Goal: Task Accomplishment & Management: Manage account settings

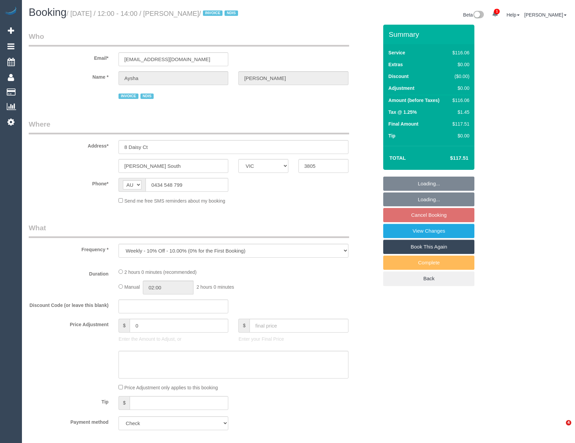
select select "VIC"
select select "number:27"
select select "number:14"
select select "number:18"
select select "number:24"
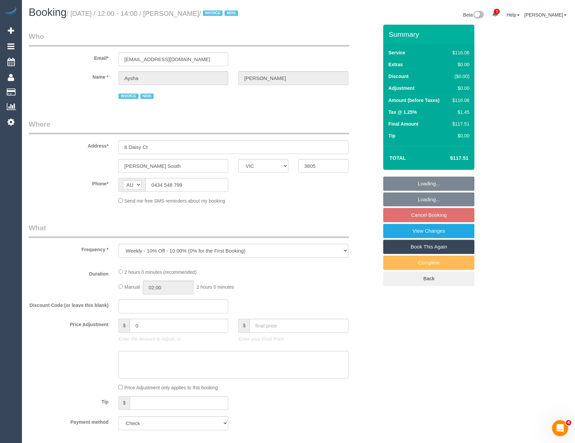
select select "number:33"
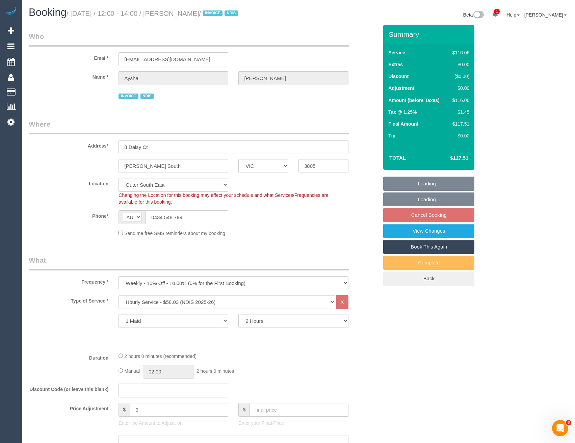
select select "object:1083"
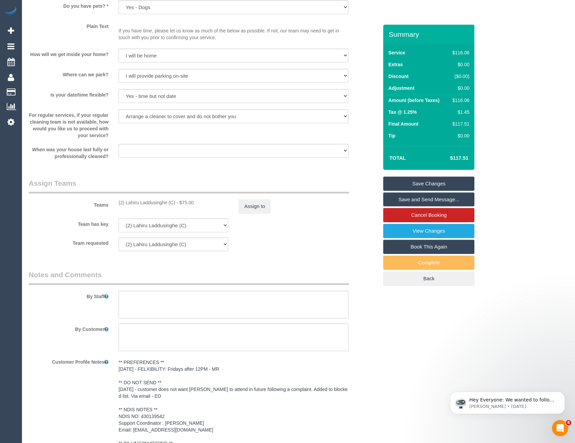
scroll to position [675, 0]
click at [254, 203] on button "Assign to" at bounding box center [254, 205] width 32 height 14
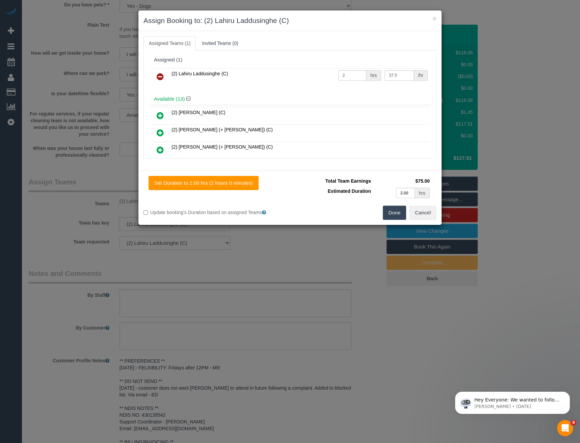
click at [162, 80] on icon at bounding box center [160, 77] width 7 height 8
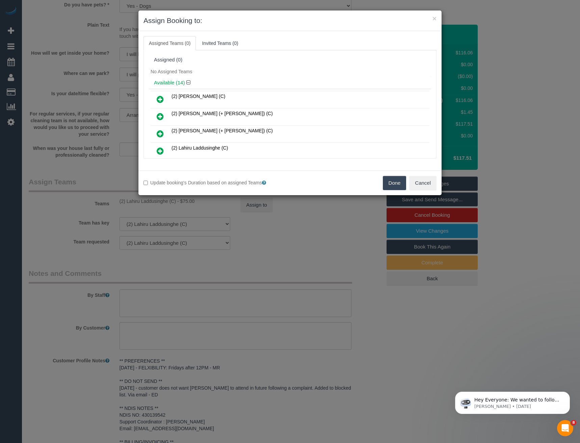
click at [231, 232] on div "× Assign Booking to: Assigned Teams (0) Invited Teams (0) Assigned (0) No Assig…" at bounding box center [290, 221] width 580 height 443
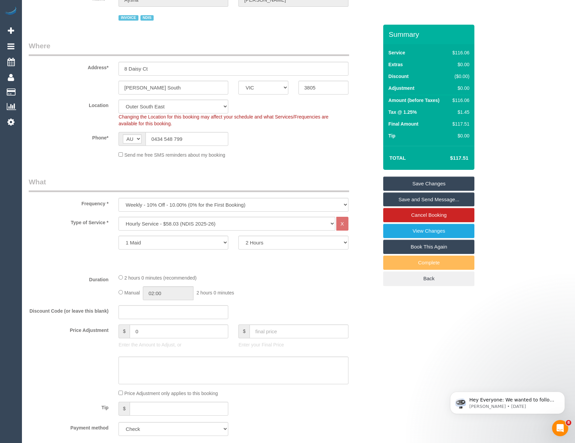
scroll to position [68, 0]
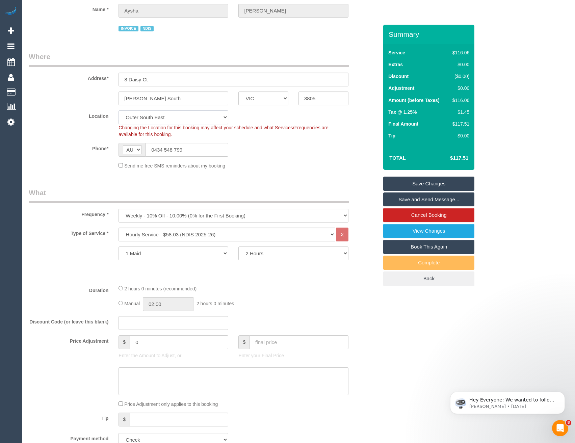
click at [156, 122] on select "Office City East (North) East (South) Inner East Inner North (East) Inner North…" at bounding box center [173, 117] width 110 height 14
select select "50"
click at [118, 110] on select "Office City East (North) East (South) Inner East Inner North (East) Inner North…" at bounding box center [173, 117] width 110 height 14
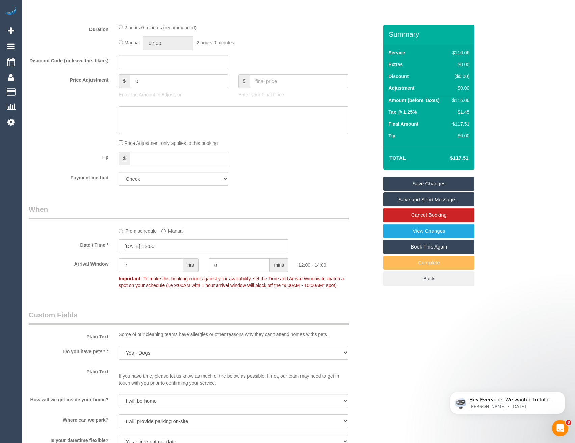
select select "object:2575"
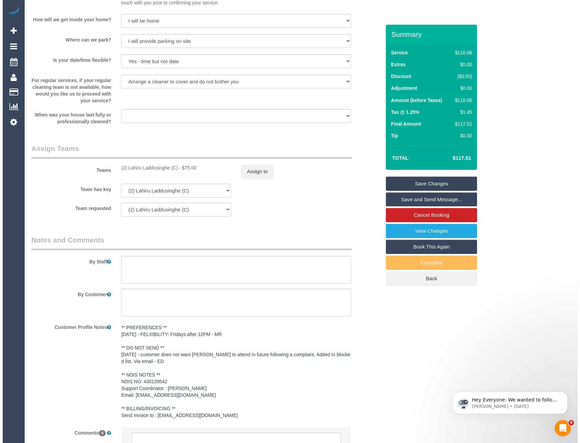
scroll to position [709, 0]
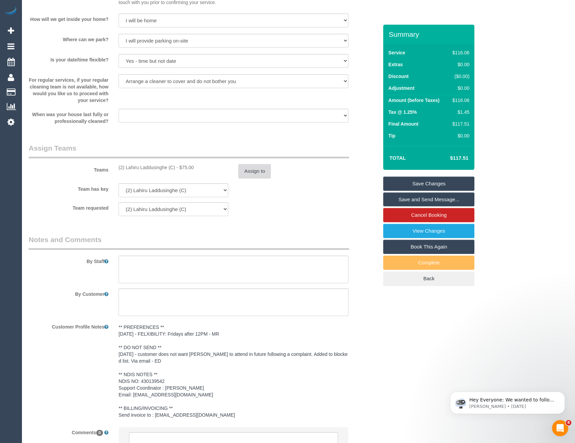
click at [248, 168] on button "Assign to" at bounding box center [254, 171] width 32 height 14
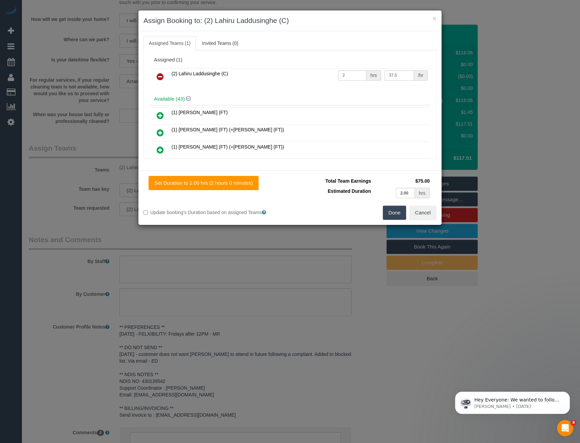
click at [159, 74] on icon at bounding box center [160, 77] width 7 height 8
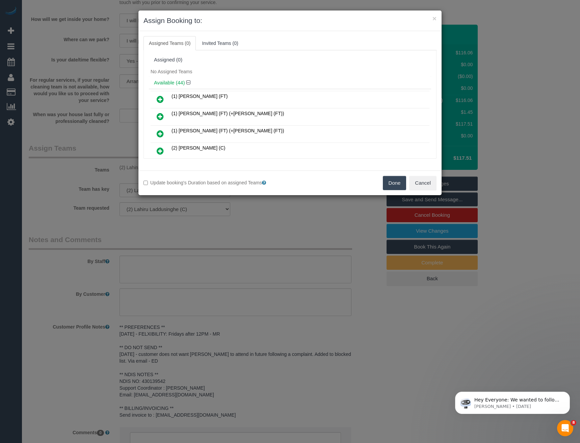
scroll to position [493, 0]
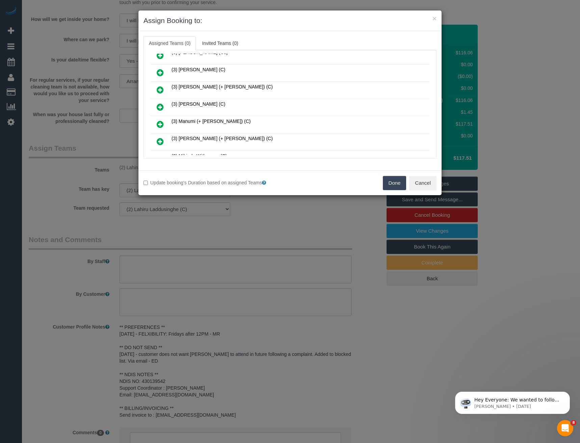
click at [158, 109] on icon at bounding box center [160, 107] width 7 height 8
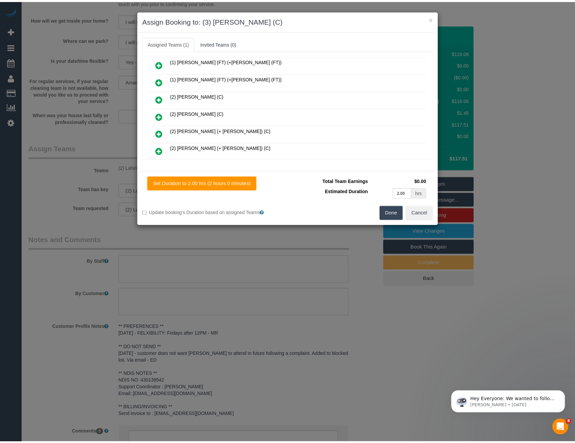
scroll to position [0, 0]
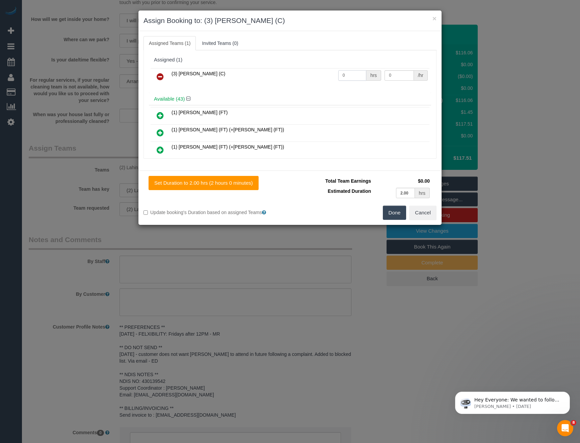
drag, startPoint x: 352, startPoint y: 76, endPoint x: 272, endPoint y: 71, distance: 80.9
click at [299, 74] on tr "(3) Kirin Miller (C) 0 hrs 0 /hr" at bounding box center [290, 76] width 279 height 17
type input "2"
type input "35"
click at [395, 211] on button "Done" at bounding box center [395, 213] width 24 height 14
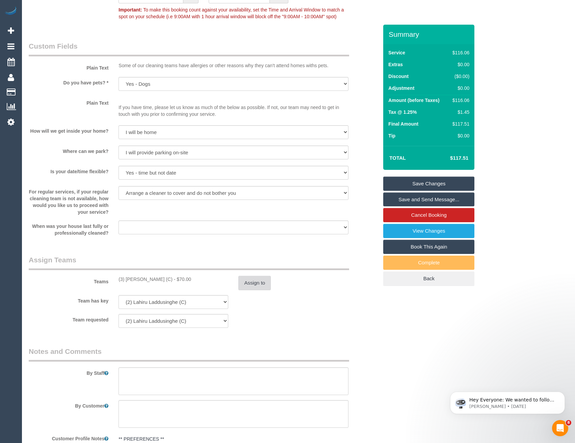
scroll to position [641, 0]
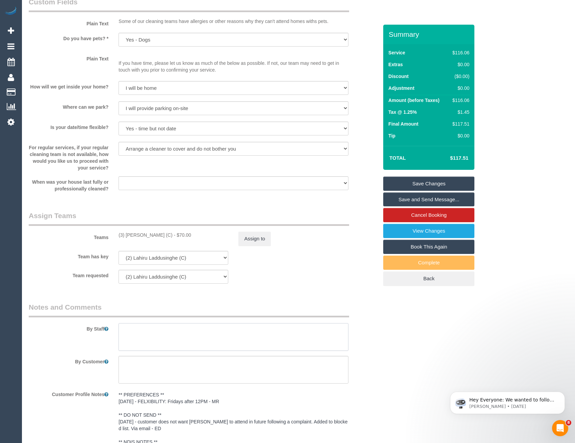
click at [154, 324] on textarea at bounding box center [233, 337] width 230 height 28
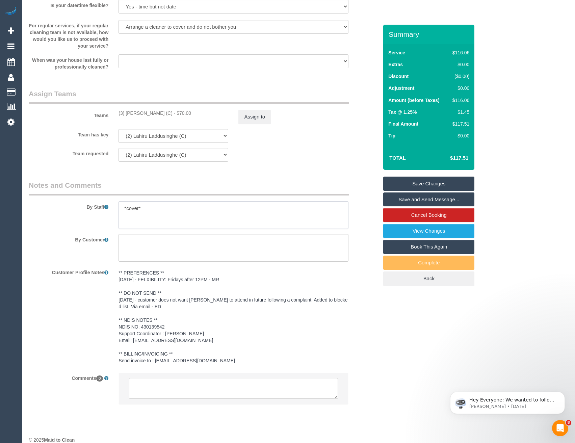
scroll to position [773, 0]
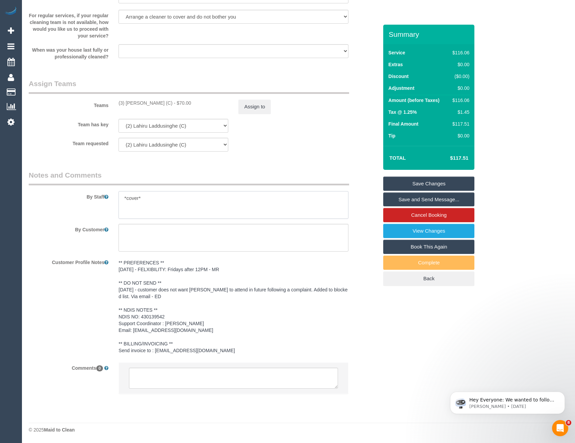
type textarea "*cover*"
click at [183, 373] on textarea at bounding box center [233, 378] width 209 height 21
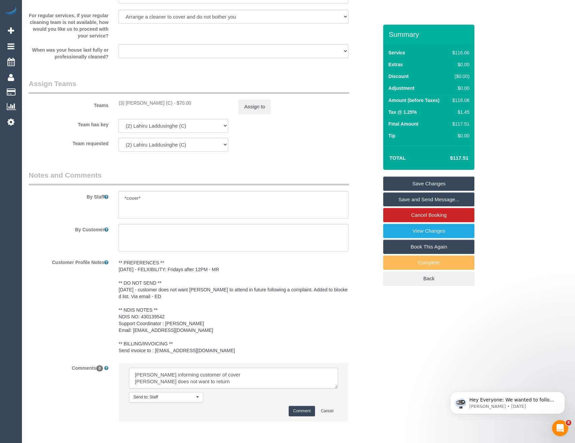
type textarea "Eleni informing customer of cover Lahiru does not want to return"
click at [297, 409] on button "Comment" at bounding box center [302, 411] width 26 height 10
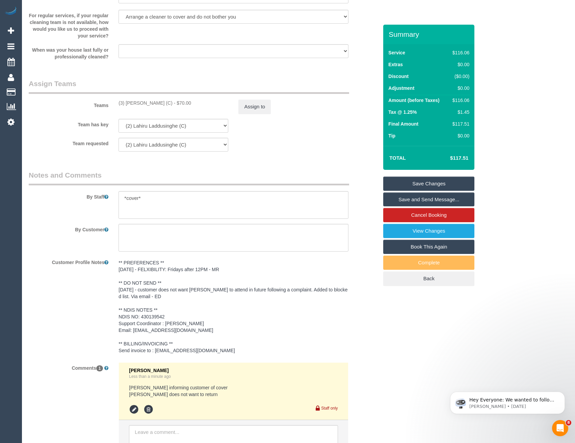
click at [413, 187] on link "Save Changes" at bounding box center [428, 184] width 91 height 14
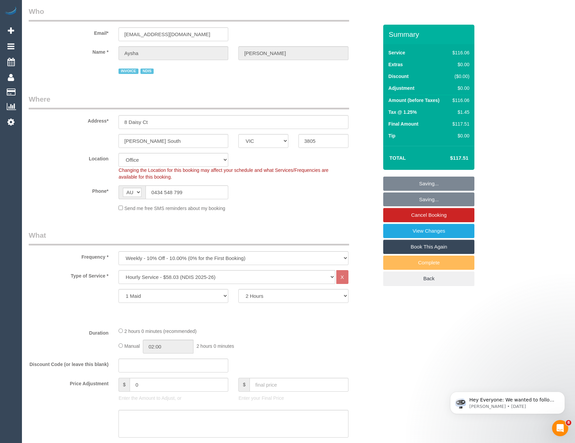
scroll to position [34, 0]
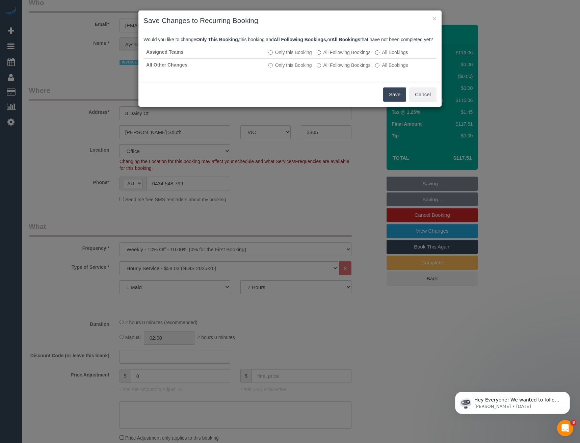
click at [387, 101] on button "Save" at bounding box center [394, 94] width 23 height 14
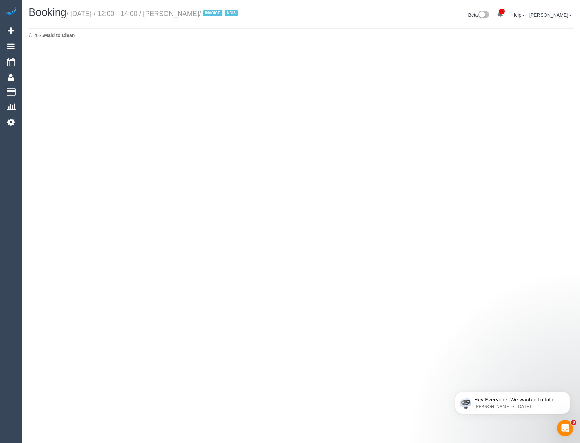
select select "VIC"
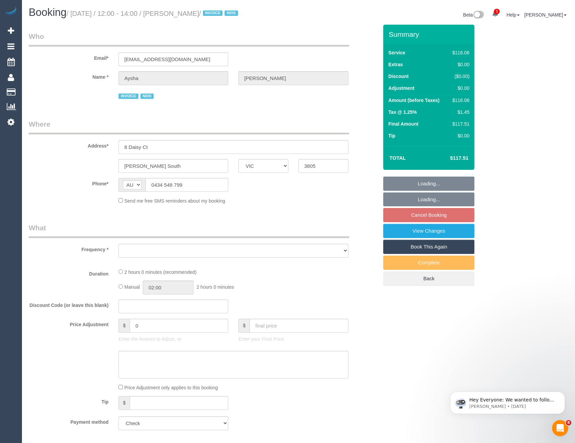
select select "object:9044"
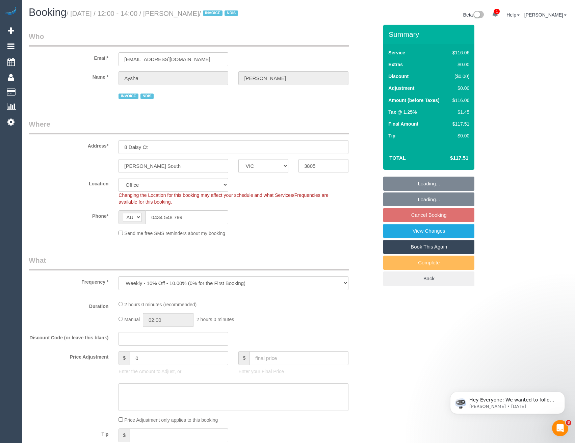
select select "number:27"
select select "number:14"
select select "number:18"
select select "number:24"
select select "number:33"
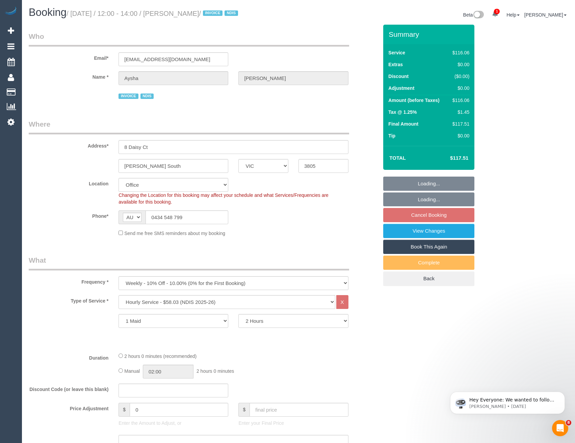
select select "object:9256"
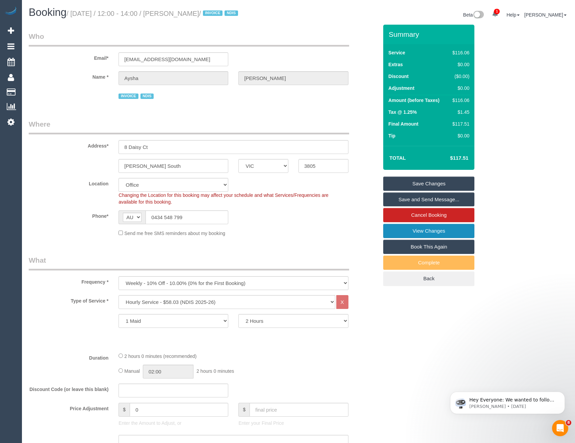
click at [398, 237] on link "View Changes" at bounding box center [428, 231] width 91 height 14
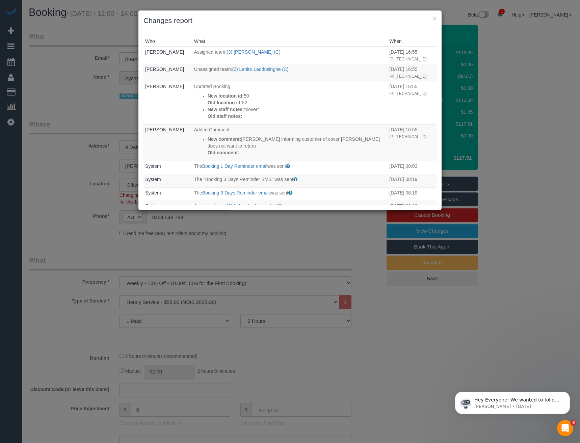
click at [246, 231] on div "× Changes report Who What When Bronie Bryant Assigned team: (3) Kirin Miller (C…" at bounding box center [290, 221] width 580 height 443
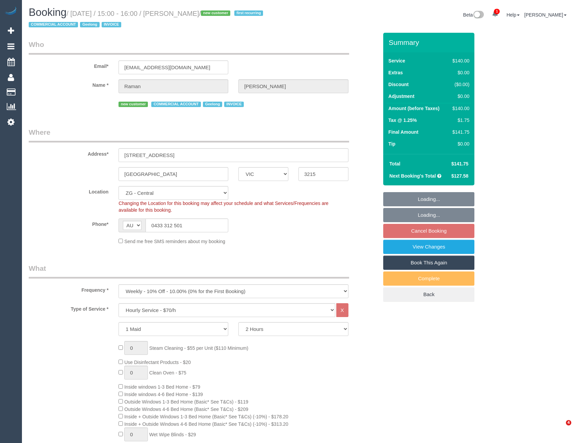
select select "VIC"
select select "number:28"
select select "number:14"
select select "number:18"
select select "number:23"
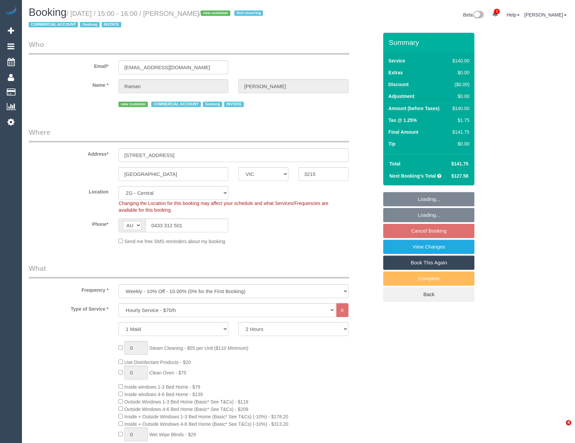
select select "number:34"
select select "object:976"
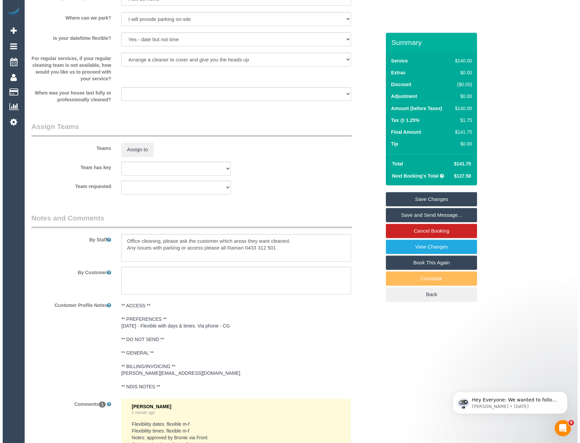
scroll to position [1013, 0]
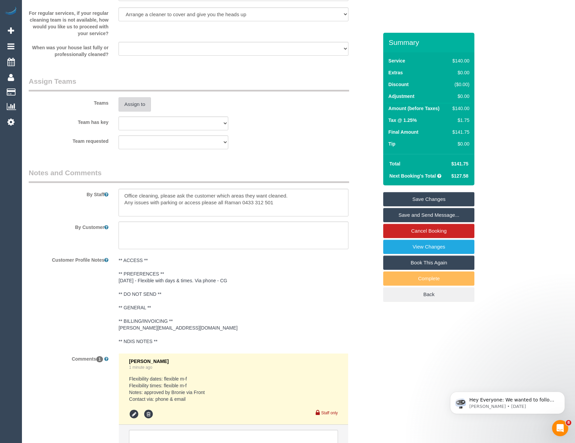
click at [138, 103] on button "Assign to" at bounding box center [134, 104] width 32 height 14
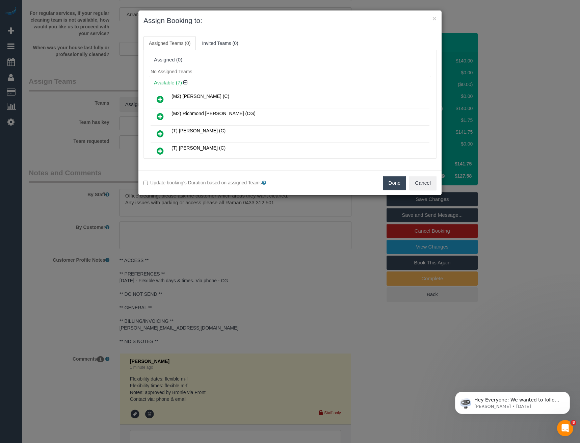
scroll to position [197, 0]
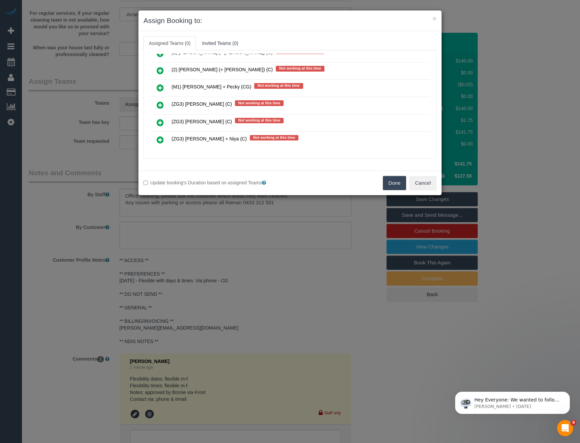
click at [156, 104] on link at bounding box center [160, 106] width 16 height 14
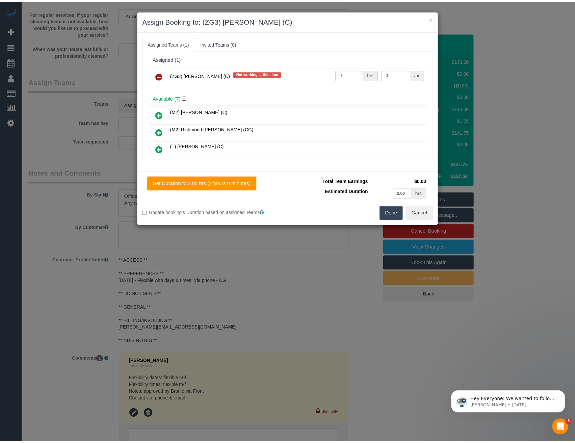
scroll to position [0, 0]
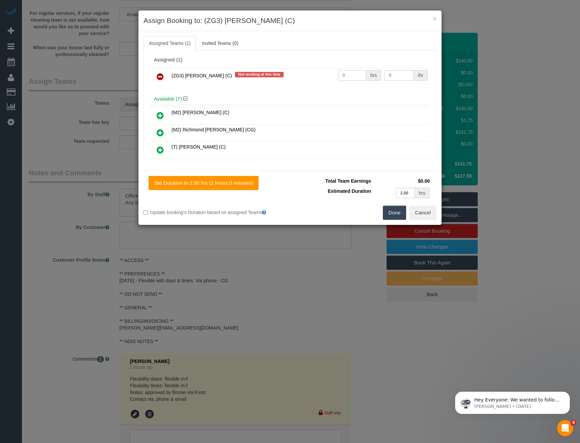
drag, startPoint x: 348, startPoint y: 77, endPoint x: 285, endPoint y: 74, distance: 62.6
click at [299, 82] on tr "(ZG3) Gordana Rogan (C) Not working at this time 0 hrs 0 /hr" at bounding box center [290, 76] width 279 height 17
type input "2"
type input "35"
click at [398, 214] on button "Done" at bounding box center [395, 213] width 24 height 14
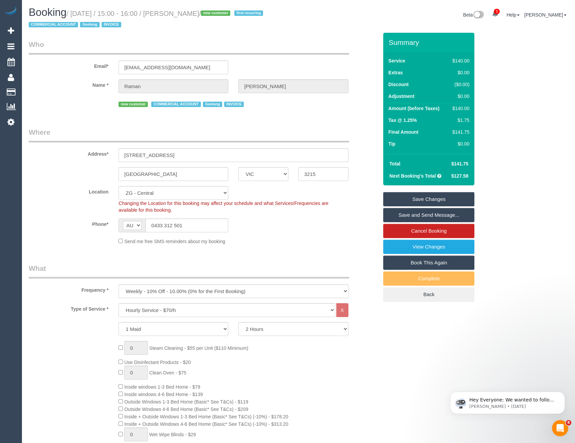
click at [398, 217] on link "Save and Send Message..." at bounding box center [428, 215] width 91 height 14
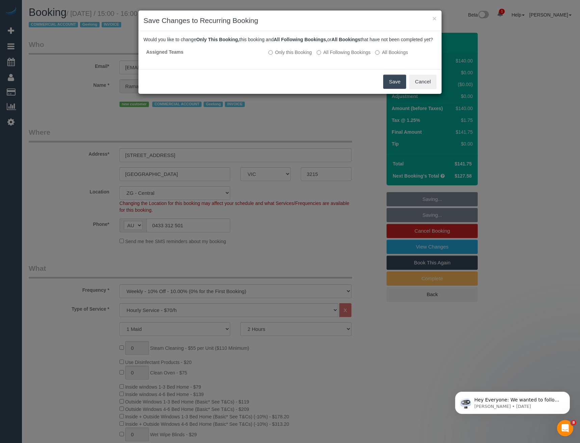
click at [388, 88] on button "Save" at bounding box center [394, 82] width 23 height 14
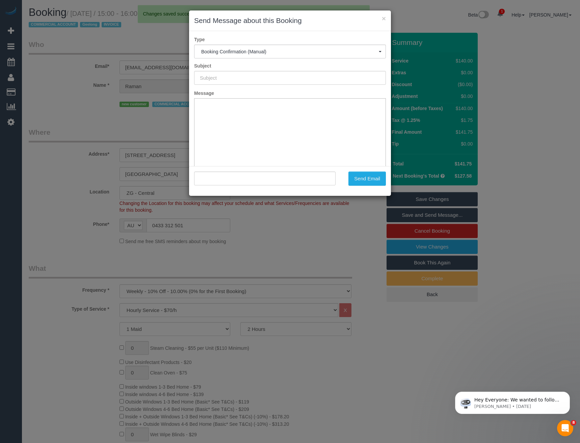
type input "Booking Confirmed"
type input ""Raman Aulakh" <ramanaulakh81@gmail.com>"
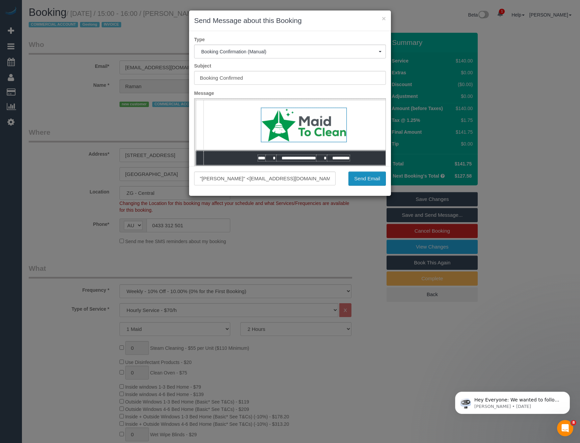
drag, startPoint x: 368, startPoint y: 180, endPoint x: 358, endPoint y: 173, distance: 11.4
click at [368, 180] on button "Send Email" at bounding box center [366, 178] width 37 height 14
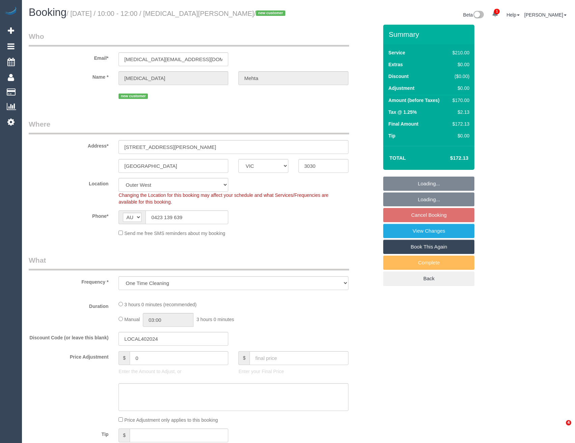
select select "VIC"
select select "string:stripe-pm_1SDaWQ2GScqysDRVXAWWwXL9"
select select "180"
select select "number:28"
select select "number:14"
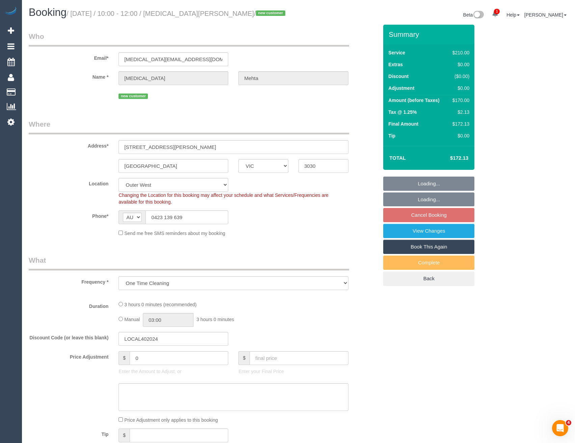
select select "number:18"
select select "number:24"
select select "number:33"
select select "number:26"
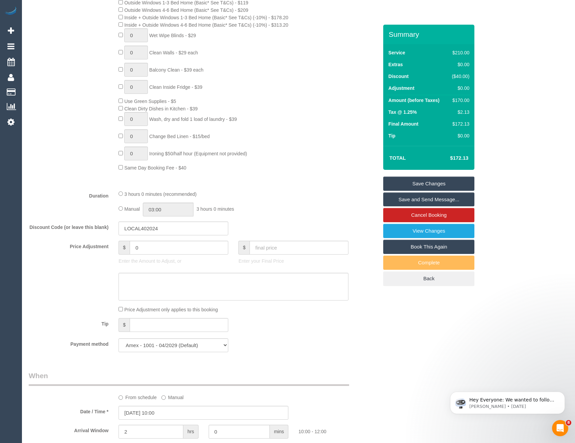
scroll to position [439, 0]
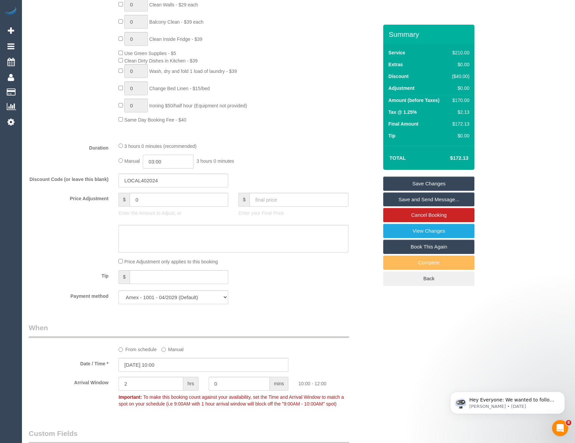
click at [170, 161] on input "03:00" at bounding box center [168, 162] width 51 height 14
type input "01:30"
click at [162, 197] on li "01:30" at bounding box center [161, 196] width 30 height 9
click at [259, 158] on div "Manual 01:30 1 hour 30 minutes" at bounding box center [233, 162] width 230 height 14
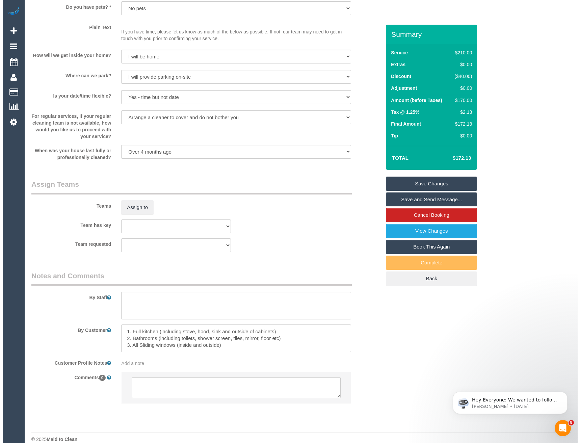
scroll to position [911, 0]
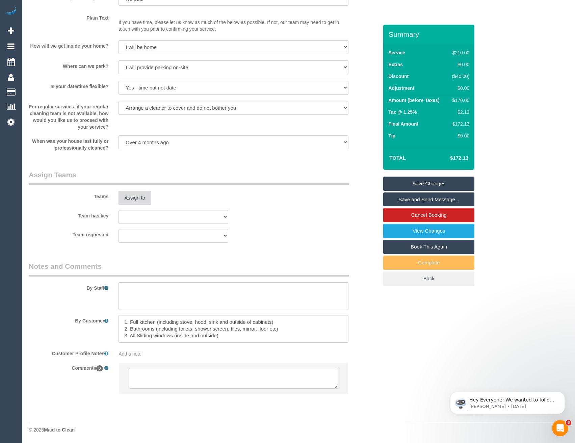
click at [134, 194] on button "Assign to" at bounding box center [134, 198] width 32 height 14
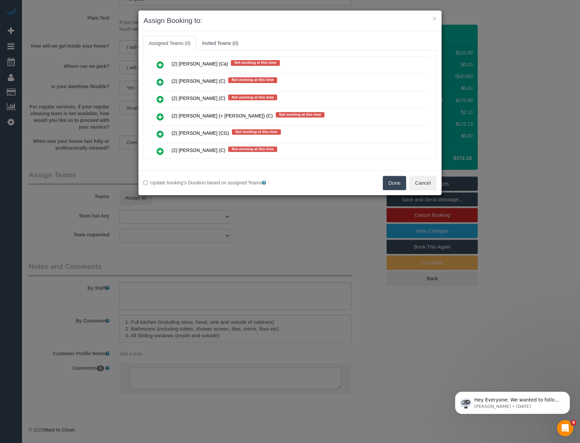
scroll to position [387, 0]
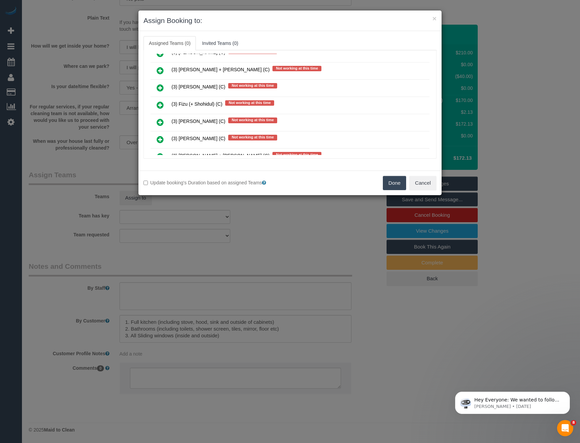
click at [160, 106] on icon at bounding box center [160, 105] width 7 height 8
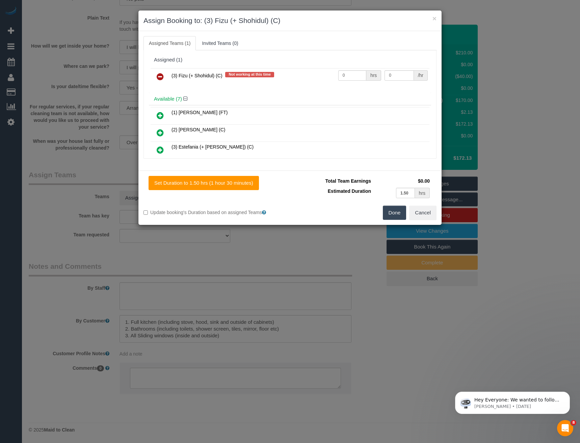
scroll to position [1295, 0]
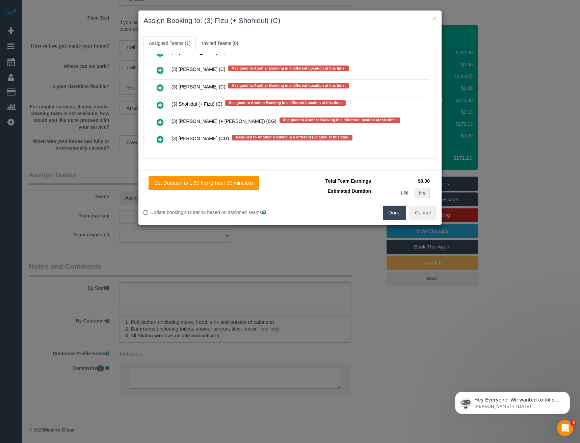
click at [157, 104] on icon at bounding box center [160, 105] width 7 height 8
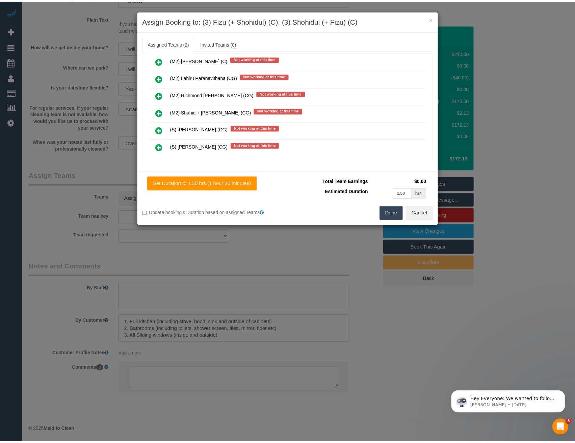
scroll to position [0, 0]
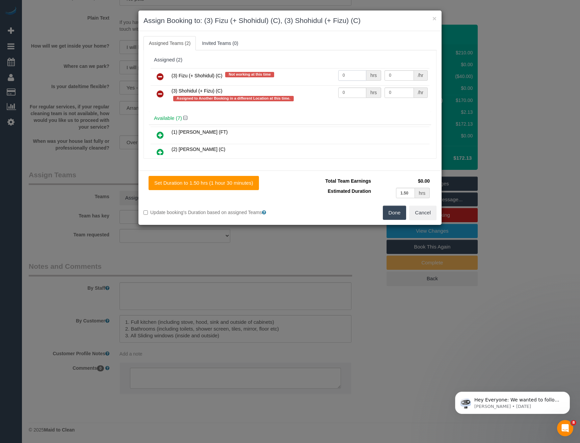
drag, startPoint x: 353, startPoint y: 76, endPoint x: 262, endPoint y: 76, distance: 91.8
click at [264, 78] on tr "(3) Fizu (+ Shohidul) (C) Not working at this time 0 hrs 0 /hr" at bounding box center [290, 76] width 279 height 17
type input "1.5"
type input "35"
drag, startPoint x: 344, startPoint y: 93, endPoint x: 304, endPoint y: 91, distance: 39.9
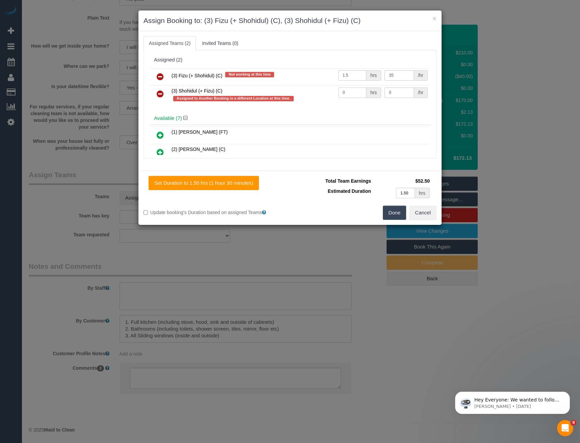
click at [305, 92] on tr "(3) Shohidul (+ Fizu) (C) Assigned to Another Booking in a different Location a…" at bounding box center [290, 94] width 279 height 19
type input "1.5"
type input "35"
click at [396, 213] on button "Done" at bounding box center [395, 213] width 24 height 14
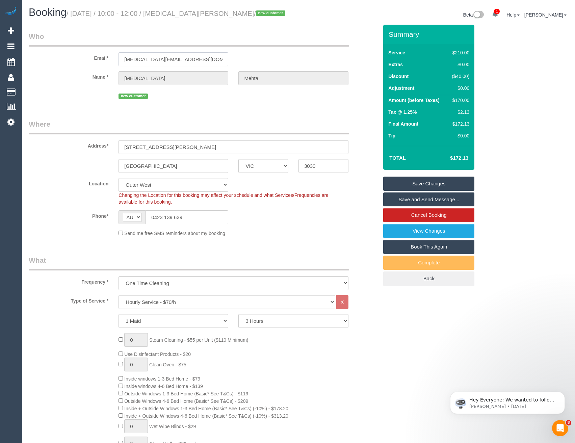
drag, startPoint x: 188, startPoint y: 61, endPoint x: 121, endPoint y: 61, distance: 67.2
click at [121, 61] on input "nikita.mehta@nab.com.au" at bounding box center [173, 59] width 110 height 14
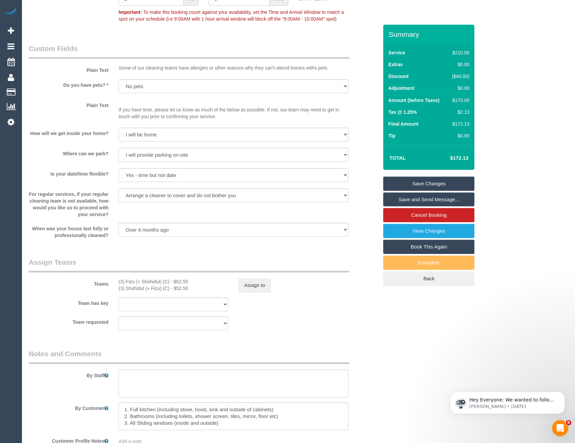
scroll to position [878, 0]
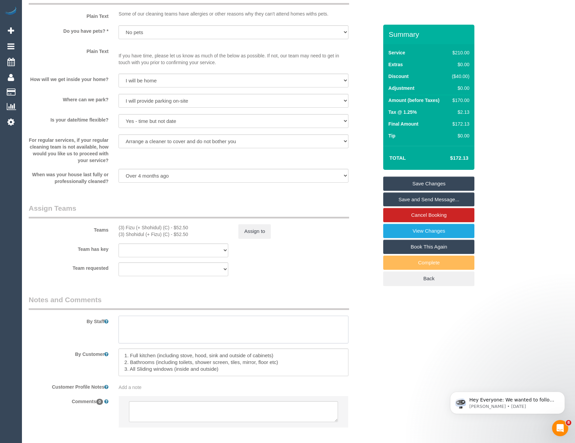
click at [144, 332] on textarea at bounding box center [233, 330] width 230 height 28
paste textarea "Customer booked exterior windows, please bring all necessary equipment includin…"
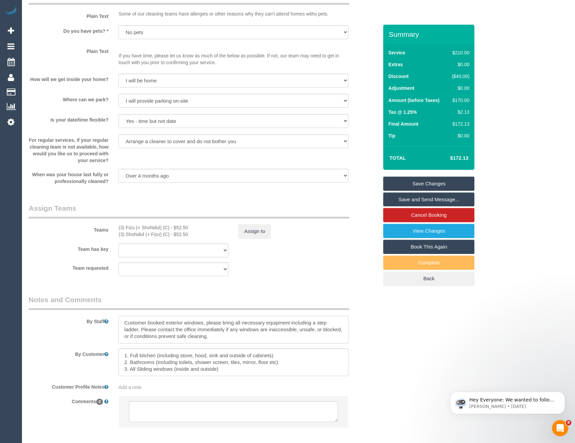
type textarea "Customer booked exterior windows, please bring all necessary equipment includin…"
click at [433, 180] on link "Save Changes" at bounding box center [428, 184] width 91 height 14
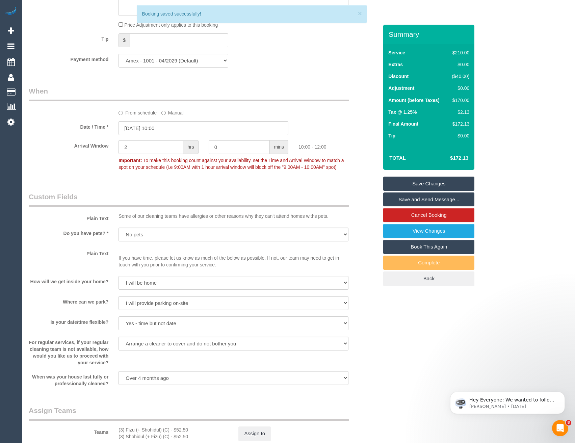
scroll to position [635, 0]
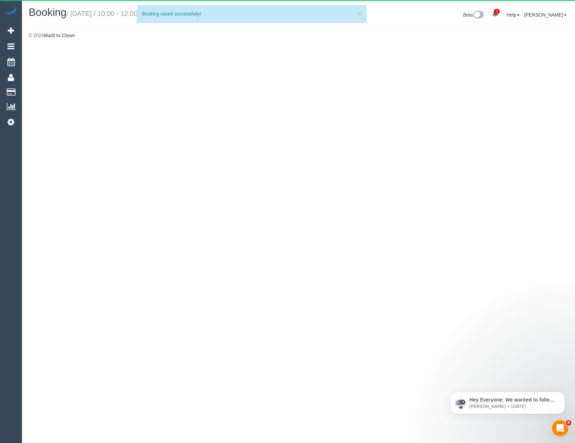
select select "VIC"
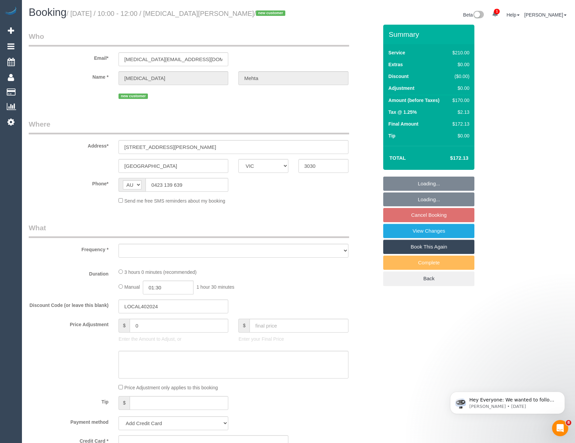
select select "object:3563"
select select "string:stripe-pm_1SDaWQ2GScqysDRVXAWWwXL9"
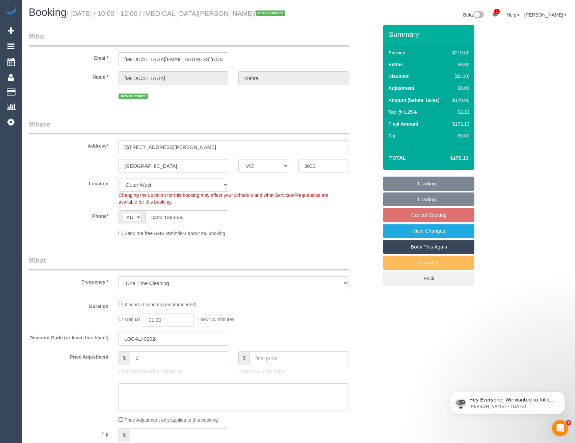
select select "180"
select select "number:28"
select select "number:14"
select select "number:18"
select select "number:24"
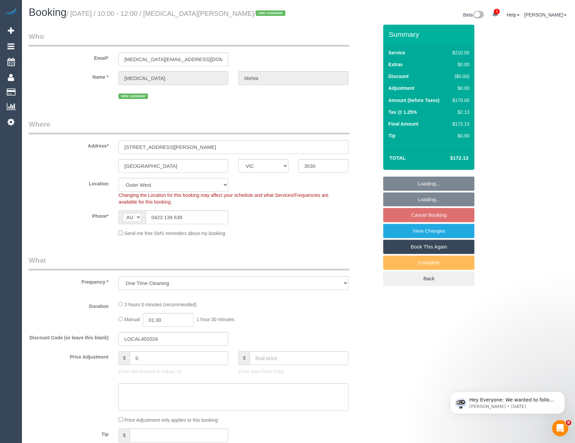
select select "number:33"
select select "number:26"
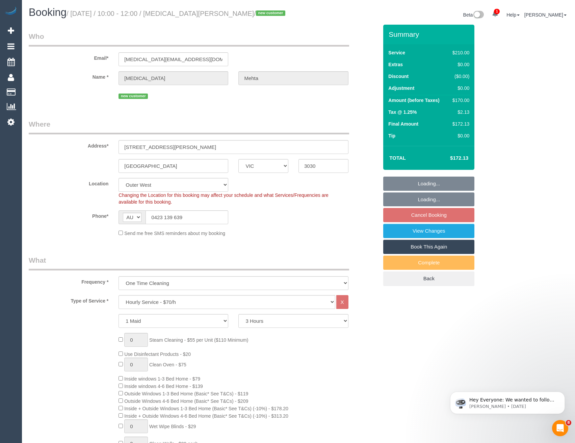
select select "object:3892"
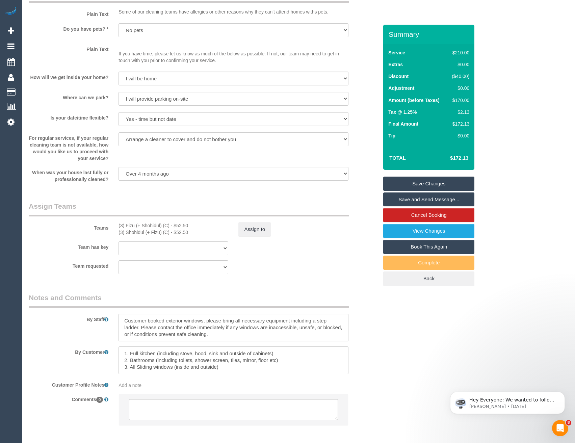
scroll to position [911, 0]
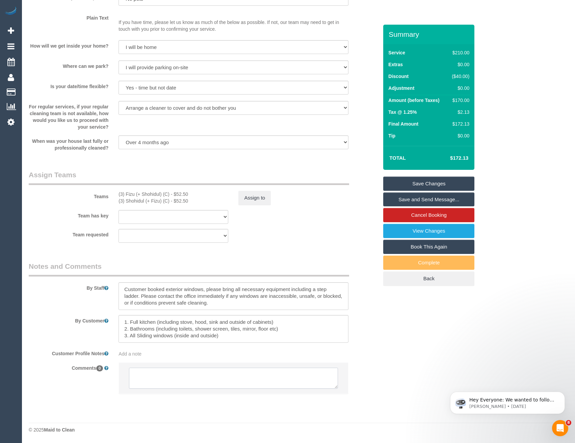
click at [193, 376] on textarea at bounding box center [233, 378] width 209 height 21
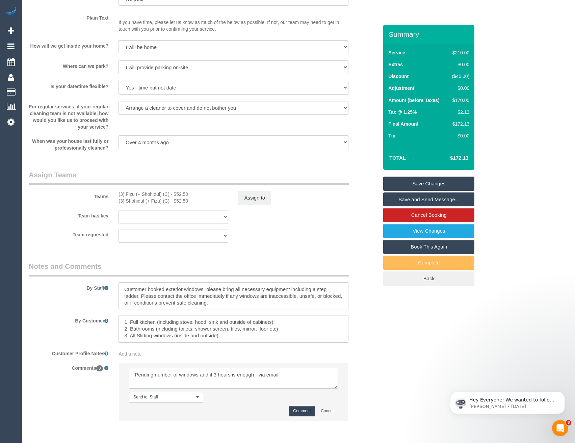
type textarea "Pending number of windows and if 3 hours is enough - via email"
click at [295, 407] on button "Comment" at bounding box center [302, 411] width 26 height 10
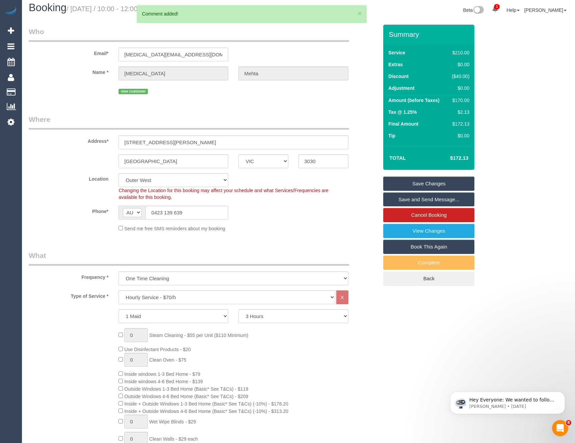
scroll to position [0, 0]
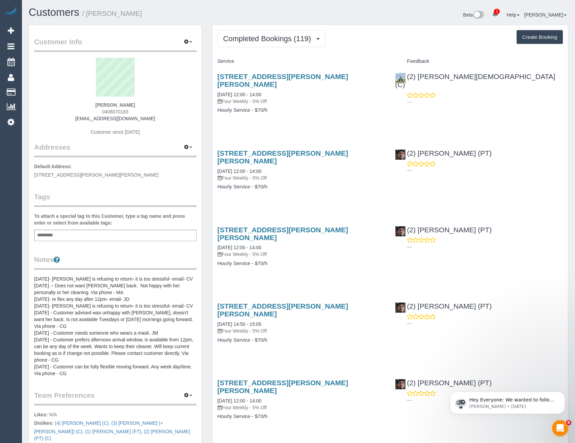
click at [282, 41] on span "Completed Bookings (119)" at bounding box center [268, 38] width 91 height 8
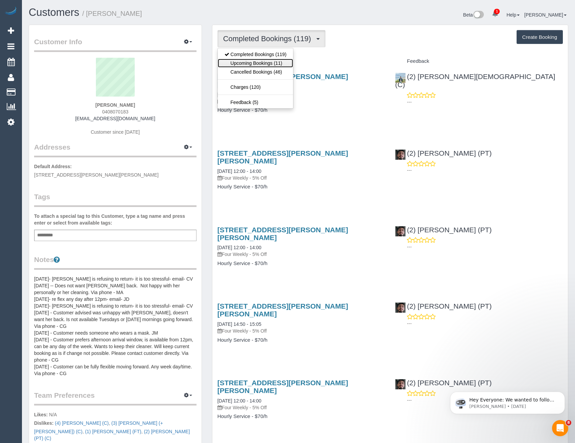
click at [257, 64] on link "Upcoming Bookings (11)" at bounding box center [256, 63] width 76 height 9
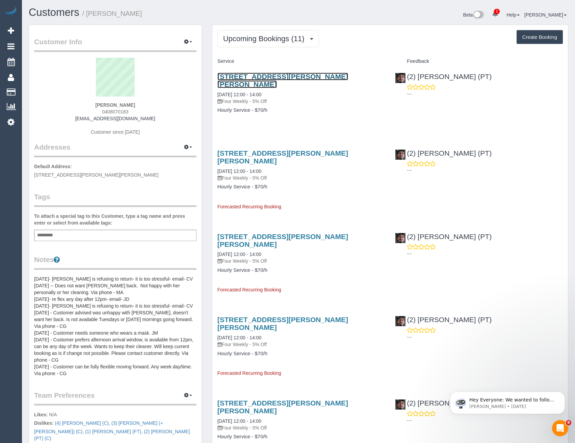
click at [313, 76] on link "[STREET_ADDRESS][PERSON_NAME][PERSON_NAME]" at bounding box center [282, 81] width 131 height 16
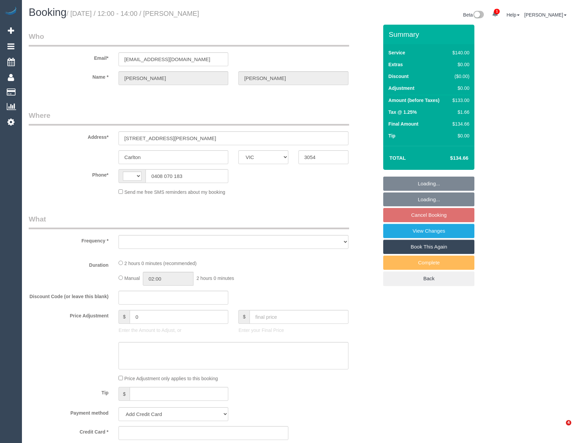
select select "VIC"
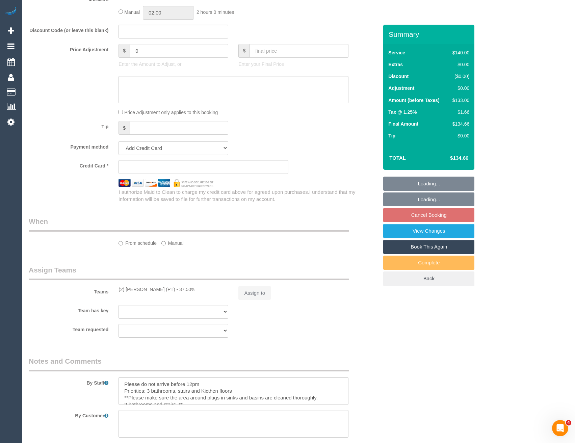
scroll to position [422, 0]
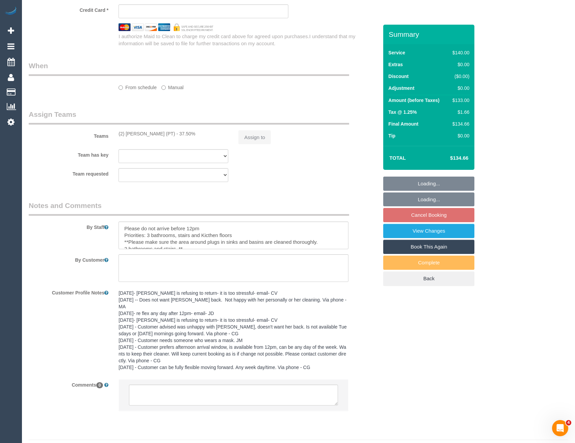
select select "string:AU"
select select "string:stripe-card_1Dd8E72GScqysDRVuCSbAPI7"
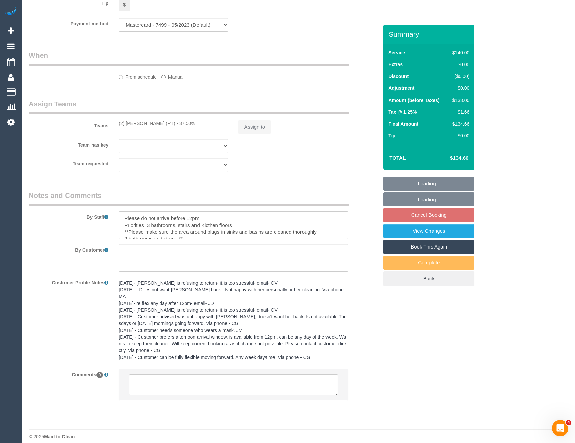
select select "object:720"
select select "number:27"
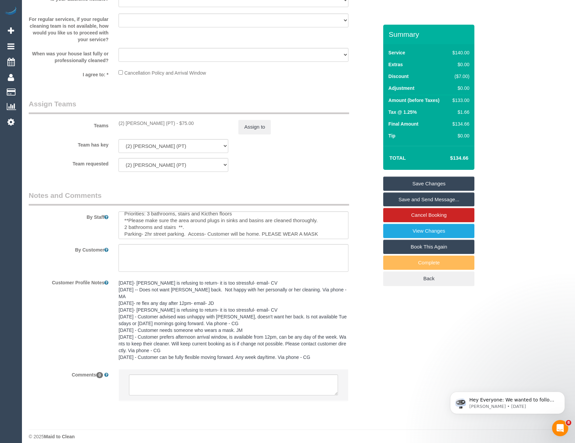
scroll to position [14, 0]
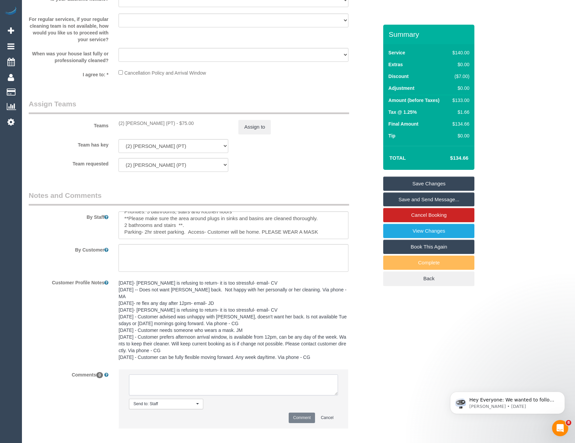
click at [201, 378] on textarea at bounding box center [233, 384] width 209 height 21
type textarea "UA reggy - clash, cust not informed"
click at [299, 412] on button "Comment" at bounding box center [302, 417] width 26 height 10
click at [260, 131] on button "Assign to" at bounding box center [254, 127] width 32 height 14
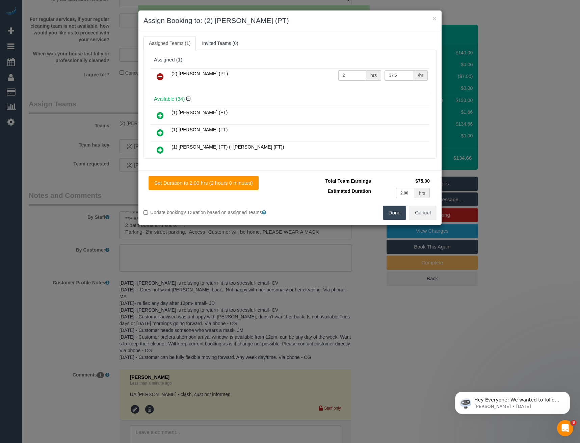
click at [160, 75] on icon at bounding box center [160, 77] width 7 height 8
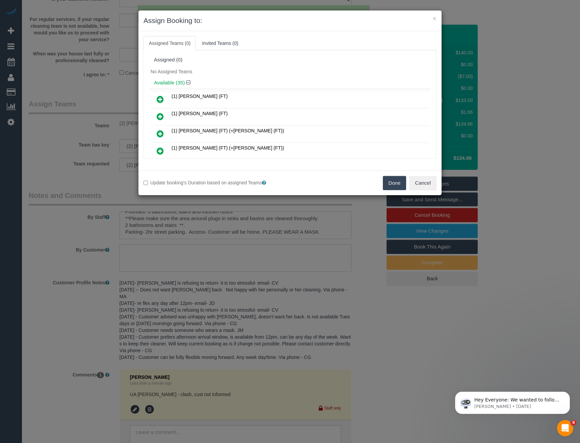
click at [394, 185] on button "Done" at bounding box center [395, 183] width 24 height 14
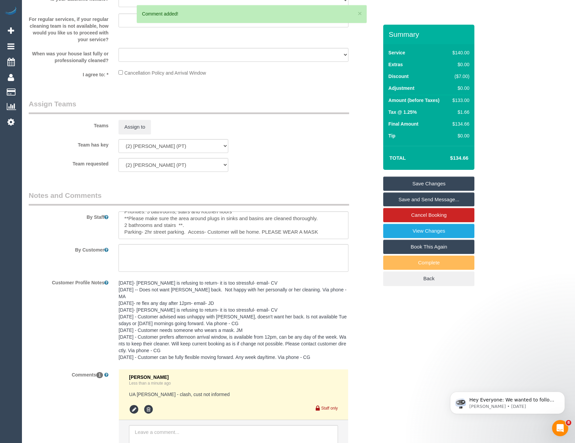
click at [416, 184] on link "Save Changes" at bounding box center [428, 184] width 91 height 14
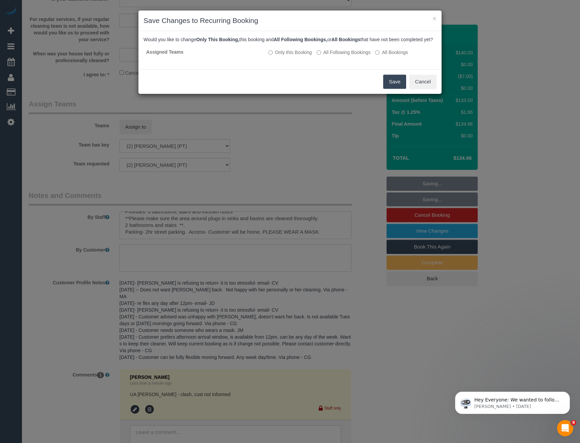
click at [389, 88] on button "Save" at bounding box center [394, 82] width 23 height 14
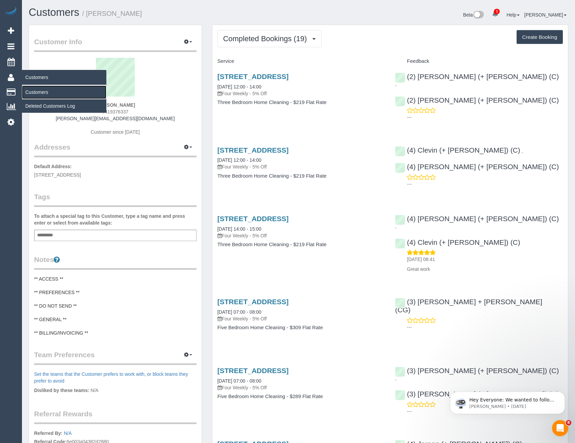
click at [34, 95] on link "Customers" at bounding box center [64, 92] width 84 height 14
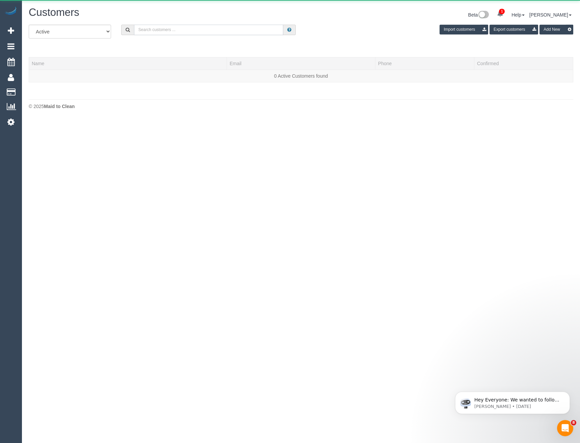
click at [175, 31] on input "text" at bounding box center [209, 30] width 150 height 10
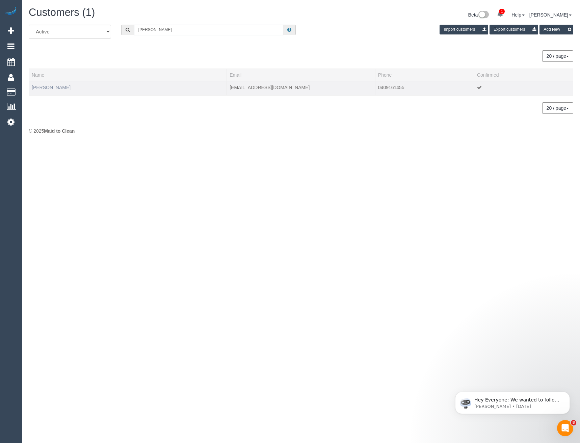
type input "Stu thom"
click at [46, 88] on link "Stu Thomas" at bounding box center [51, 87] width 39 height 5
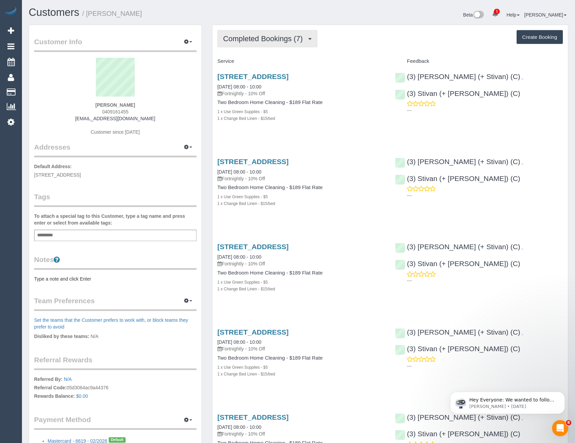
click at [279, 36] on span "Completed Bookings (7)" at bounding box center [264, 38] width 83 height 8
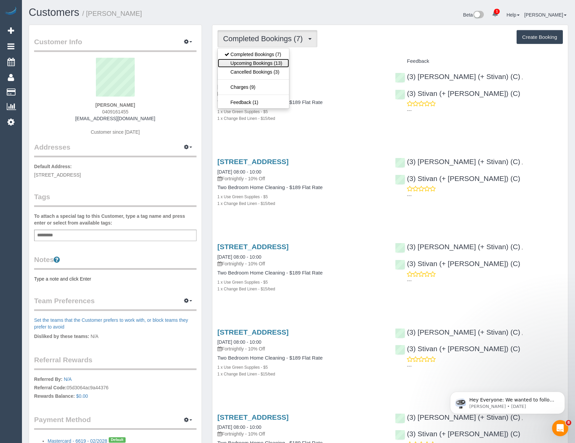
click at [280, 65] on link "Upcoming Bookings (13)" at bounding box center [253, 63] width 71 height 9
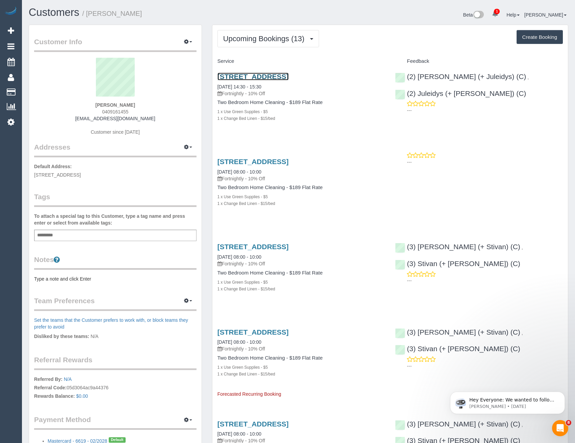
click at [289, 78] on link "301/9 Little Oxford Street, Collingwood, VIC 3066" at bounding box center [252, 77] width 71 height 8
click at [264, 41] on span "Upcoming Bookings (13)" at bounding box center [265, 38] width 85 height 8
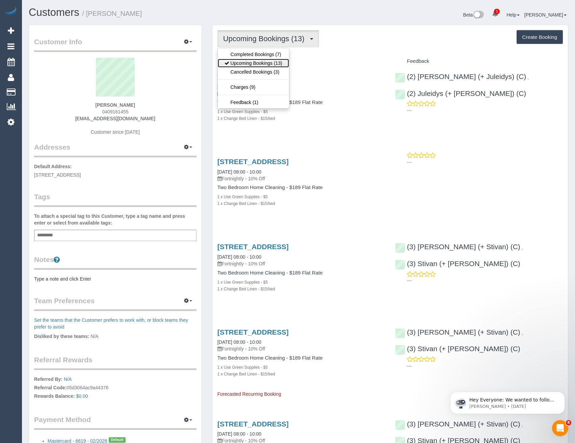
click at [258, 64] on link "Upcoming Bookings (13)" at bounding box center [253, 63] width 71 height 9
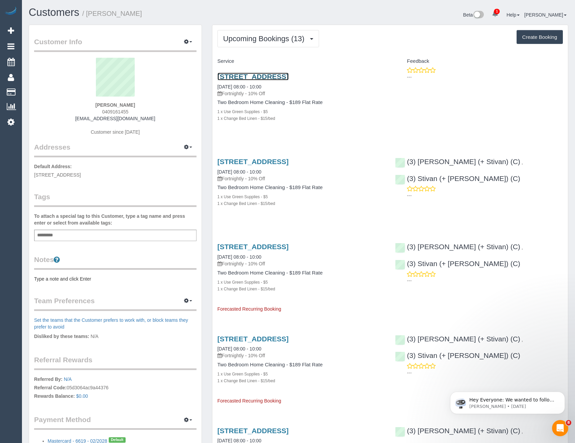
click at [275, 76] on link "301/9 Little Oxford Street, Collingwood, VIC 3066" at bounding box center [252, 77] width 71 height 8
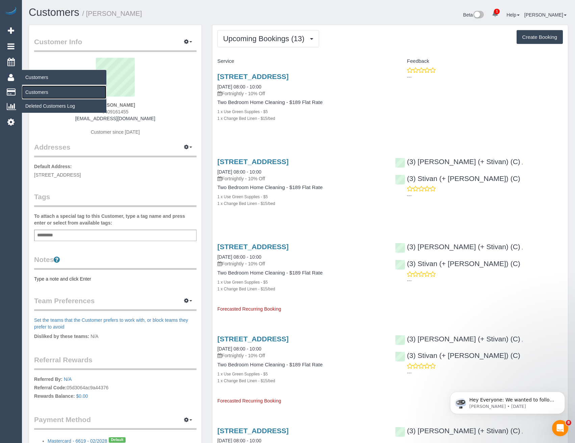
click at [48, 95] on link "Customers" at bounding box center [64, 92] width 84 height 14
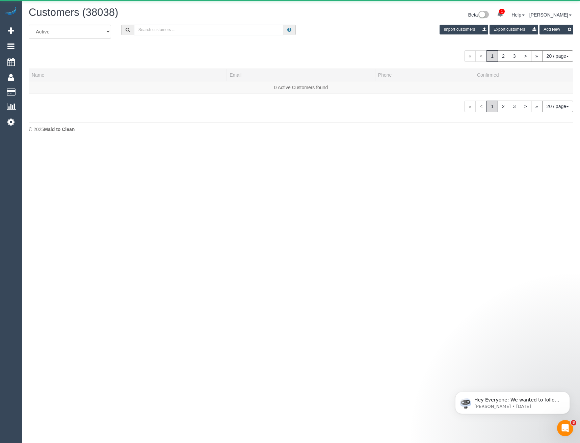
click at [161, 28] on input "text" at bounding box center [209, 30] width 150 height 10
type input "S"
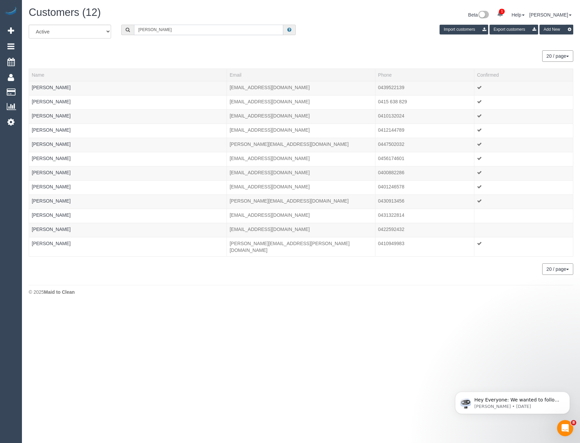
type input "Dobson"
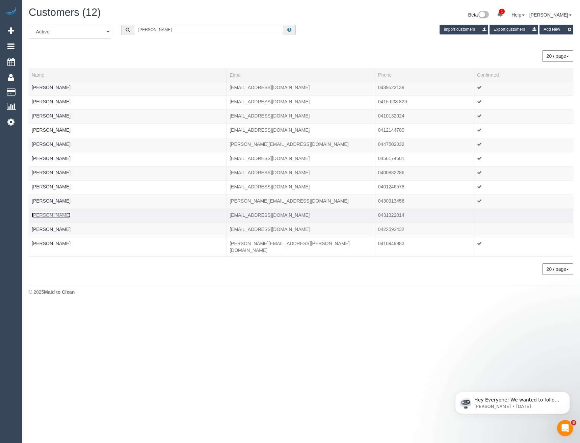
click at [55, 215] on link "Sheriden Dobson" at bounding box center [51, 214] width 39 height 5
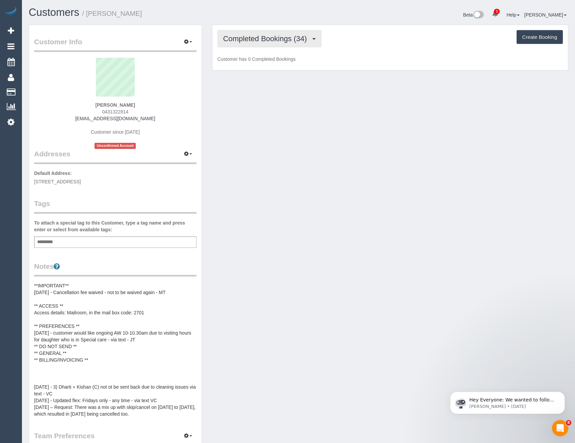
click at [268, 41] on span "Completed Bookings (34)" at bounding box center [266, 38] width 87 height 8
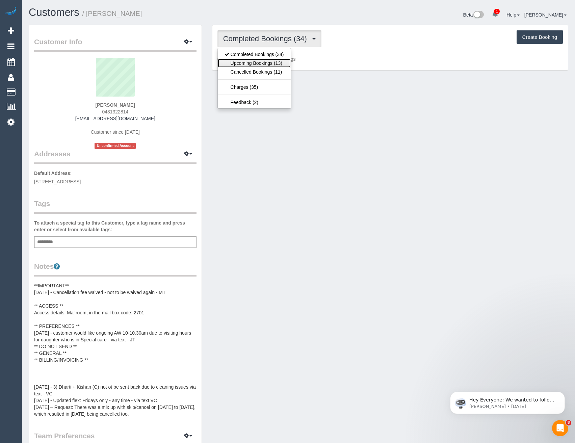
click at [276, 63] on link "Upcoming Bookings (13)" at bounding box center [254, 63] width 73 height 9
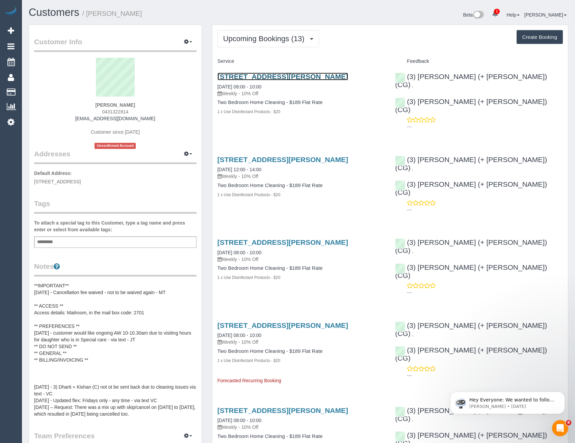
click at [274, 79] on link "1 Moreland Street, 222, Footscray, VIC 3011" at bounding box center [282, 77] width 131 height 8
click at [254, 37] on span "Upcoming Bookings (13)" at bounding box center [265, 38] width 85 height 8
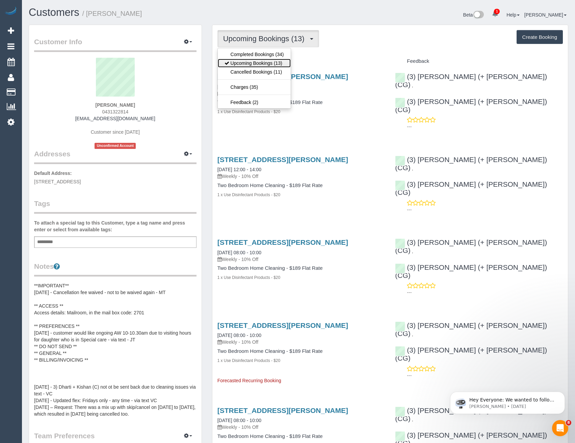
click at [251, 62] on link "Upcoming Bookings (13)" at bounding box center [254, 63] width 73 height 9
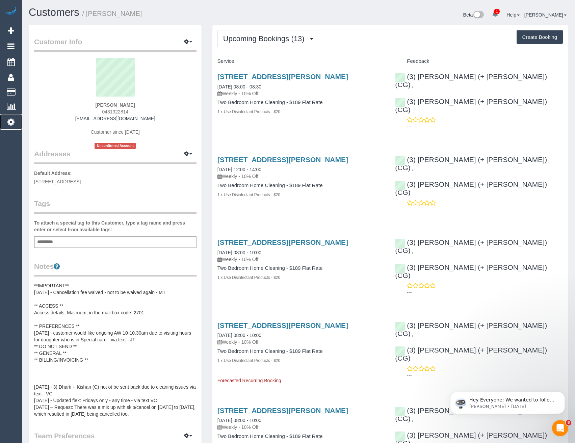
click at [12, 126] on icon at bounding box center [10, 122] width 7 height 8
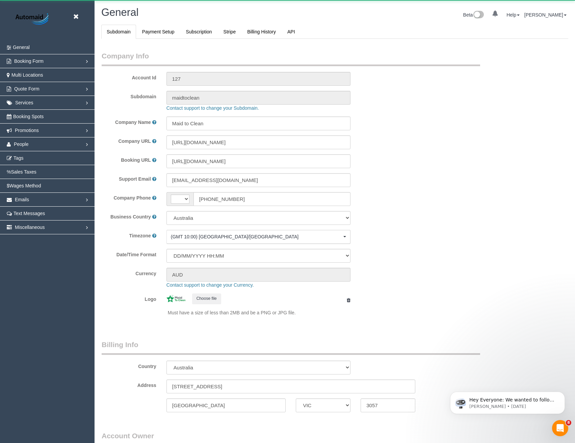
select select "string:AU"
select select "1"
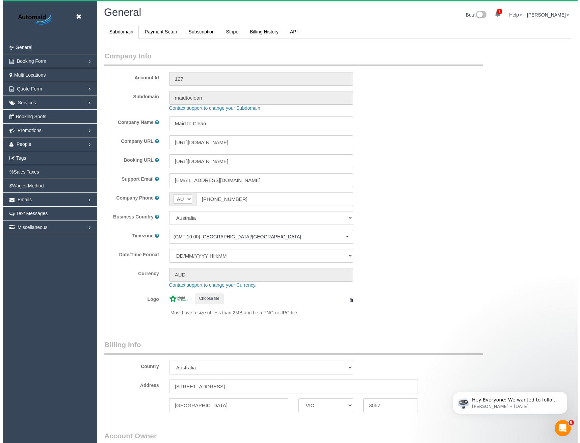
scroll to position [1543, 575]
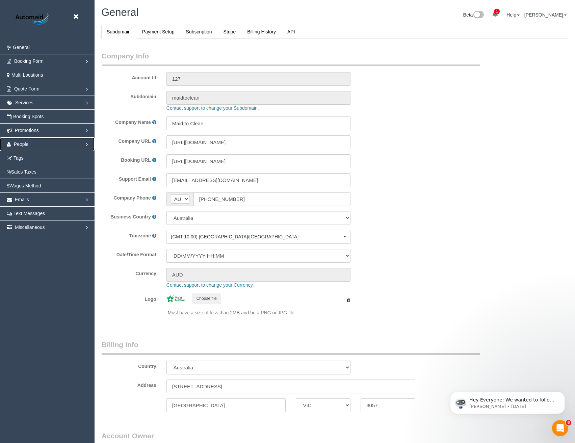
click at [26, 148] on link "People" at bounding box center [47, 144] width 95 height 14
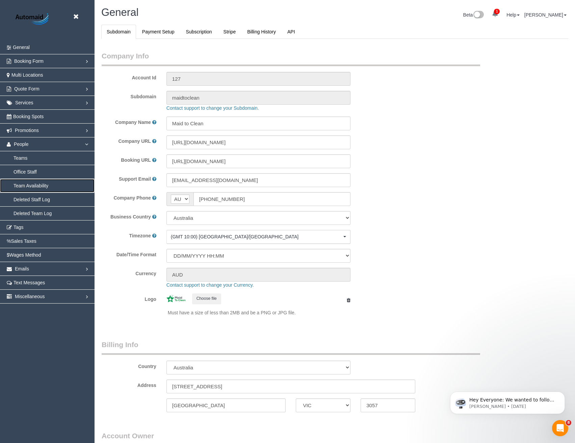
click at [31, 183] on link "Team Availability" at bounding box center [47, 186] width 95 height 14
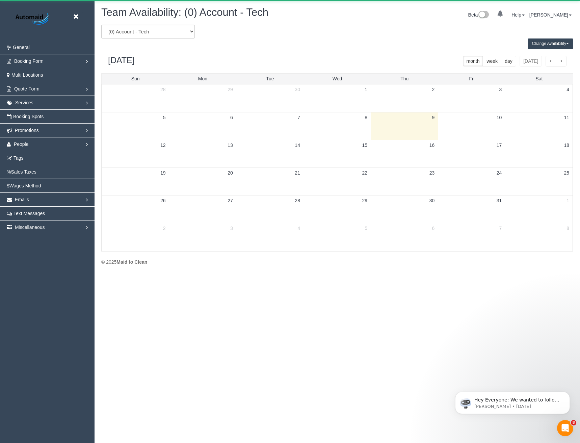
scroll to position [275, 580]
click at [157, 31] on select "(0) Account - Tech (0) Office (0) Raunak Test Account (1) Debbie Brodjanac (FT)…" at bounding box center [148, 32] width 94 height 14
select select "number:33100"
click at [101, 25] on select "(0) Account - Tech (0) Office (0) Raunak Test Account (1) Debbie Brodjanac (FT)…" at bounding box center [148, 32] width 94 height 14
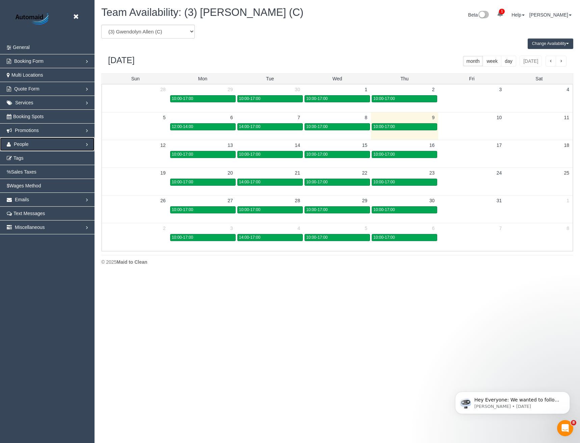
click at [21, 144] on span "People" at bounding box center [21, 143] width 15 height 5
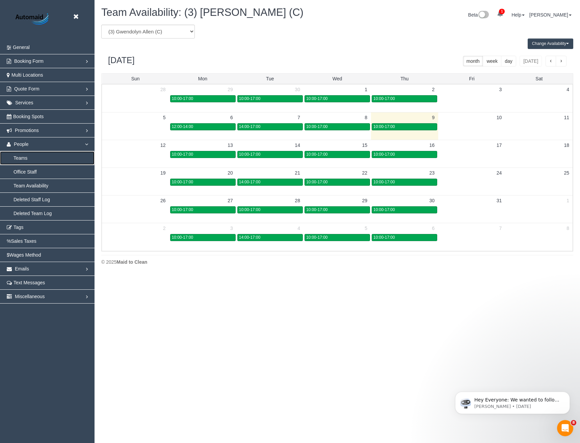
click at [33, 159] on link "Teams" at bounding box center [47, 158] width 95 height 14
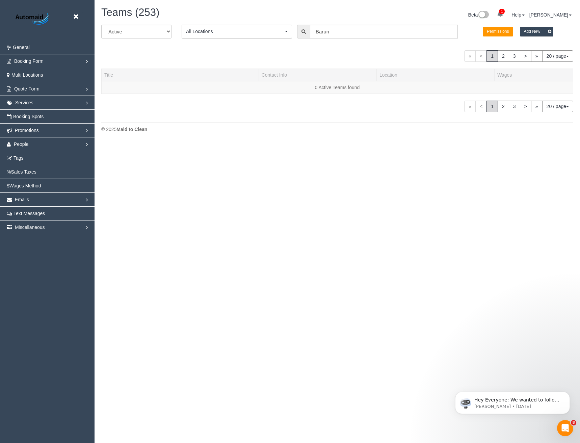
scroll to position [213, 580]
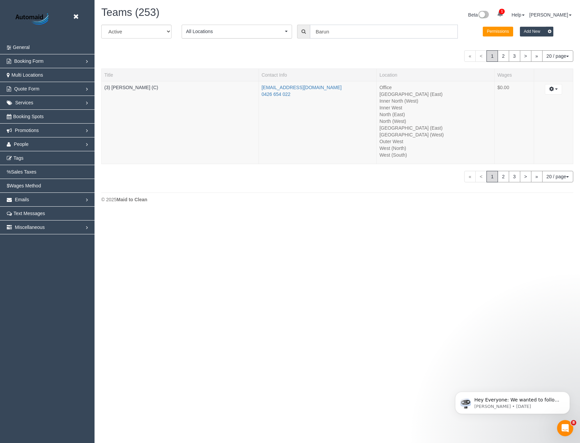
drag, startPoint x: 317, startPoint y: 33, endPoint x: 264, endPoint y: 33, distance: 52.3
click at [264, 33] on div "All Active Archived All Locations All Locations Active Locations Office [defaul…" at bounding box center [337, 34] width 482 height 19
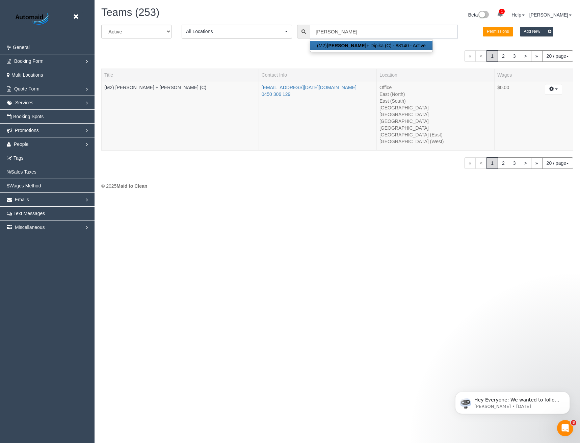
drag, startPoint x: 346, startPoint y: 31, endPoint x: 247, endPoint y: 19, distance: 99.4
click at [254, 22] on div "Teams (253) Beta 1 Your Notifications You have 0 alerts × You have 6 to charge …" at bounding box center [337, 99] width 485 height 199
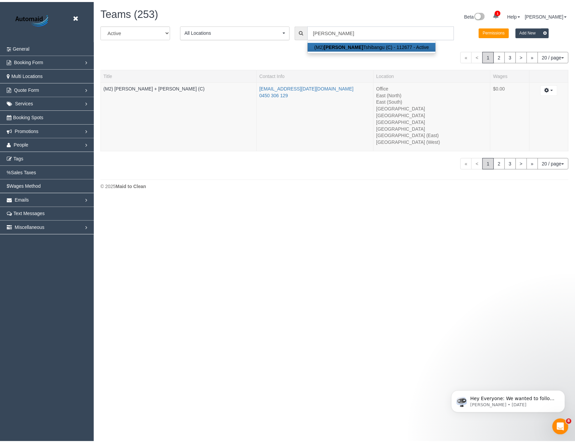
scroll to position [300, 580]
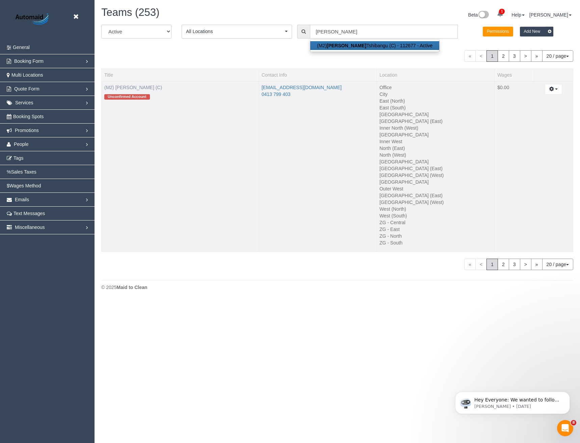
type input "[PERSON_NAME]"
click at [149, 85] on link "(M2) [PERSON_NAME] (C)" at bounding box center [133, 87] width 58 height 5
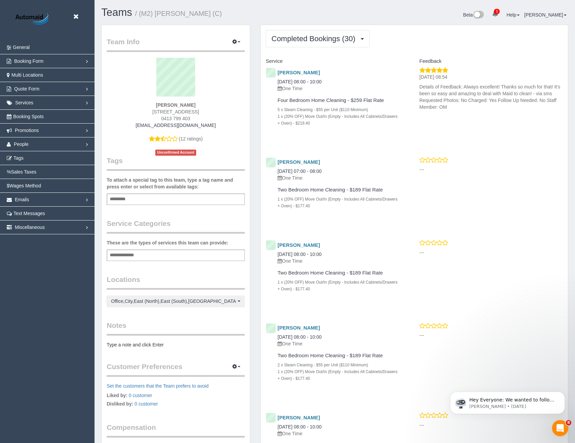
scroll to position [2177, 575]
click at [318, 40] on span "Completed Bookings (30)" at bounding box center [314, 38] width 87 height 8
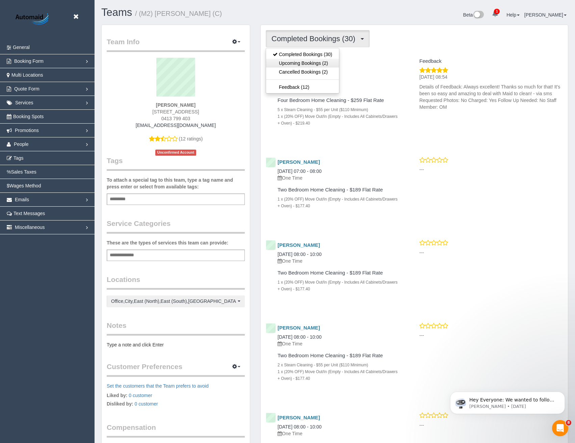
click at [318, 63] on link "Upcoming Bookings (2)" at bounding box center [302, 63] width 73 height 9
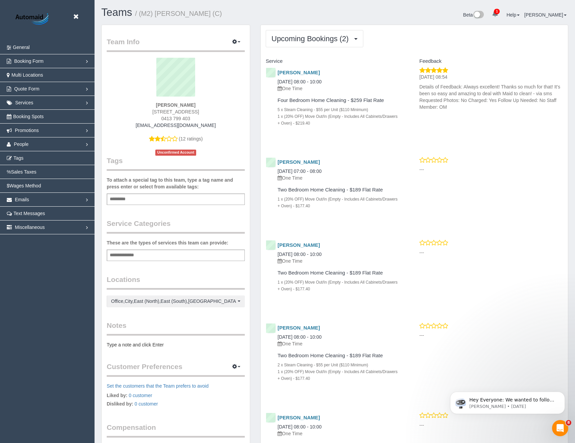
scroll to position [33249, 33180]
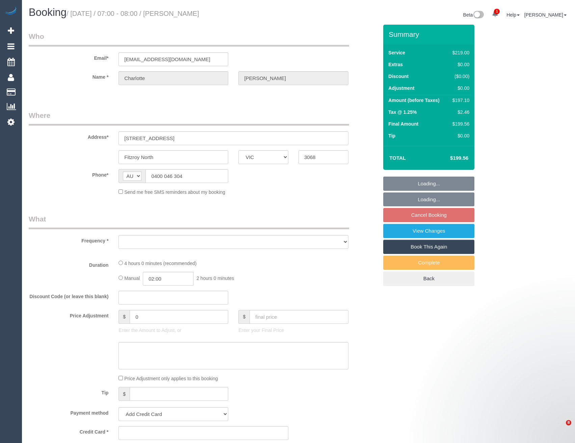
select select "VIC"
select select "string:stripe-pm_1S1kzI2GScqysDRVXLkTTAom"
select select "number:27"
select select "number:14"
select select "number:19"
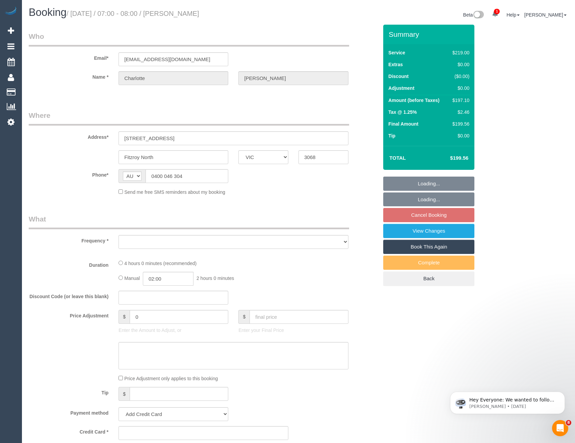
select select "number:25"
select select "number:33"
select select "number:26"
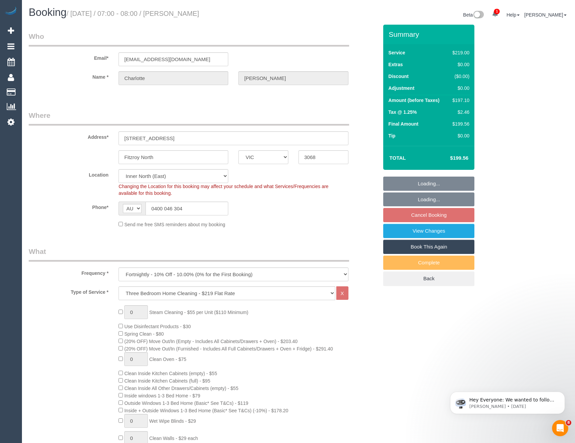
select select "object:1567"
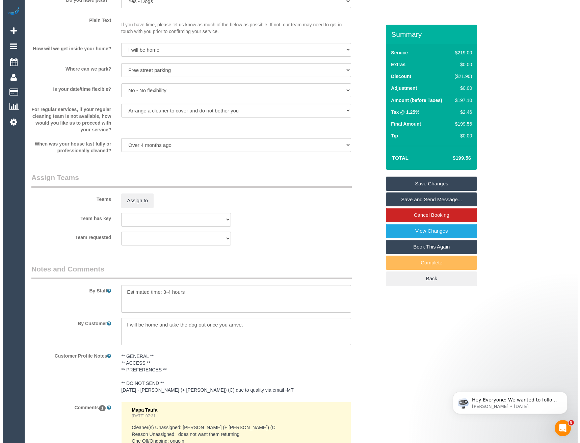
scroll to position [1034, 0]
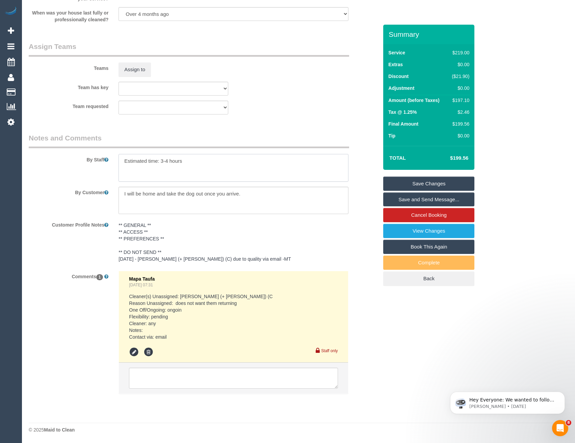
drag, startPoint x: 169, startPoint y: 161, endPoint x: 184, endPoint y: 158, distance: 14.6
click at [169, 161] on textarea at bounding box center [233, 168] width 230 height 28
type textarea "Estimated time: 3-3.5hours"
click at [132, 75] on button "Assign to" at bounding box center [134, 69] width 32 height 14
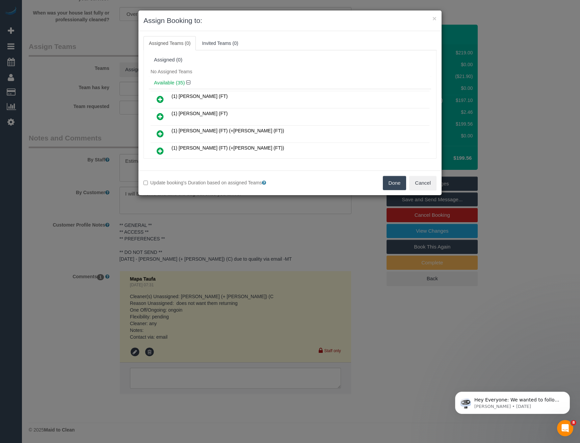
scroll to position [268, 0]
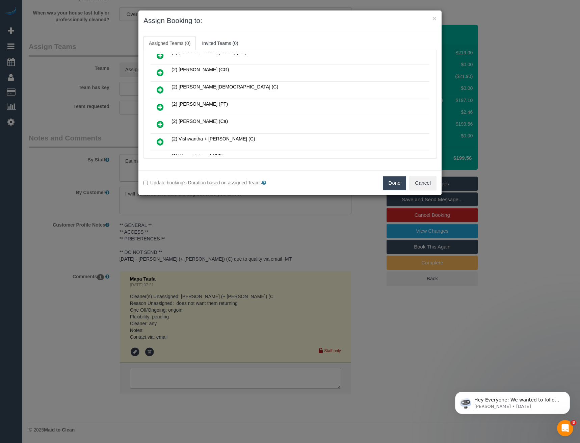
click at [162, 105] on icon at bounding box center [160, 107] width 7 height 8
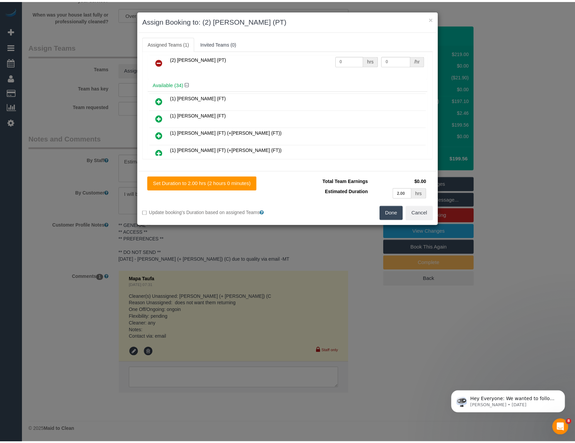
scroll to position [0, 0]
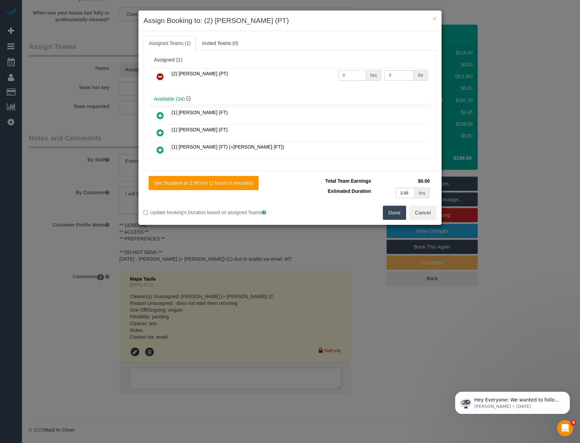
drag, startPoint x: 342, startPoint y: 75, endPoint x: 309, endPoint y: 76, distance: 32.4
click at [311, 76] on tr "(2) Reggy Cogulet (PT) 0 hrs 0 /hr" at bounding box center [290, 76] width 279 height 17
type input "1"
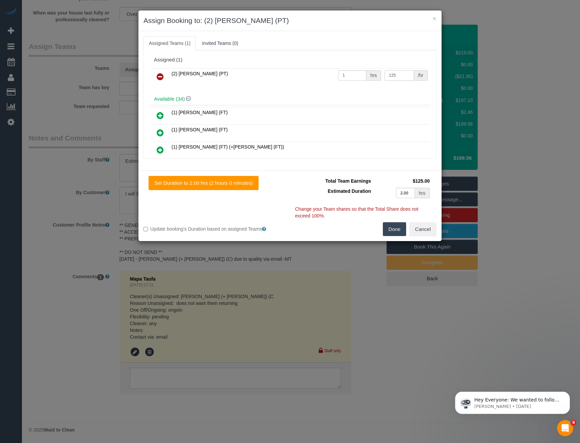
type input "125"
click at [392, 228] on button "Done" at bounding box center [395, 229] width 24 height 14
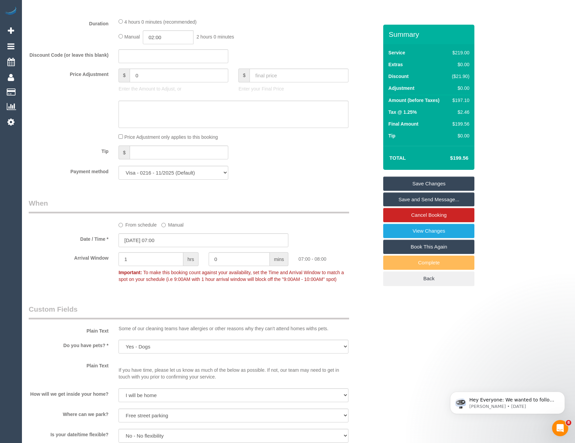
scroll to position [528, 0]
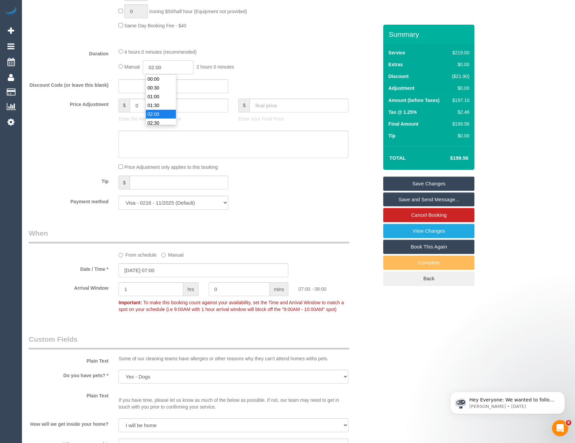
click at [170, 66] on input "02:00" at bounding box center [168, 67] width 51 height 14
type input "03:30"
click at [165, 110] on li "03:30" at bounding box center [161, 114] width 30 height 9
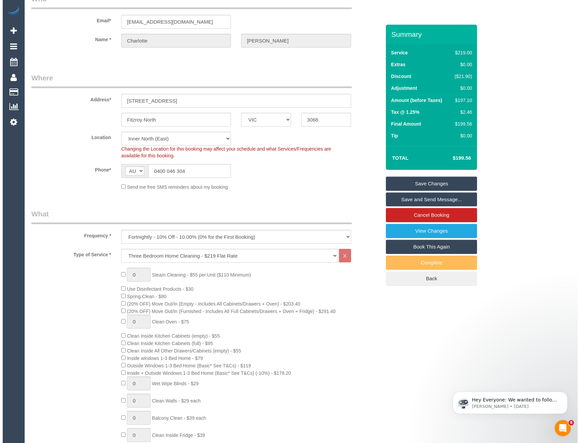
scroll to position [0, 0]
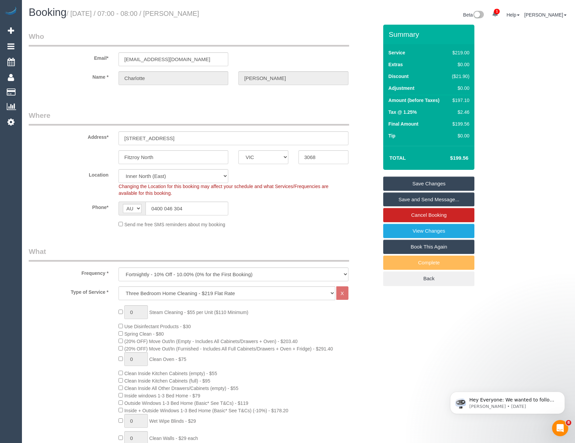
click at [398, 195] on link "Save and Send Message..." at bounding box center [428, 199] width 91 height 14
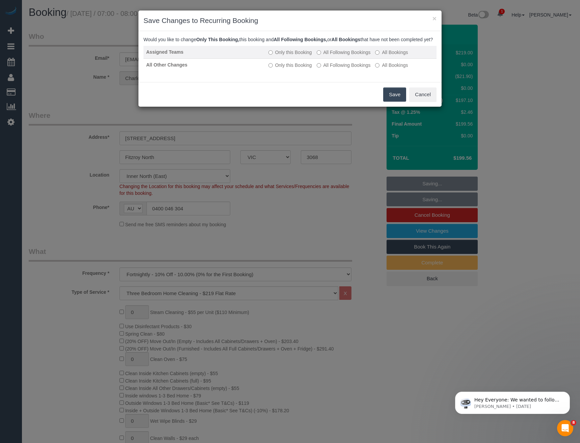
click at [329, 56] on label "All Following Bookings" at bounding box center [344, 52] width 54 height 7
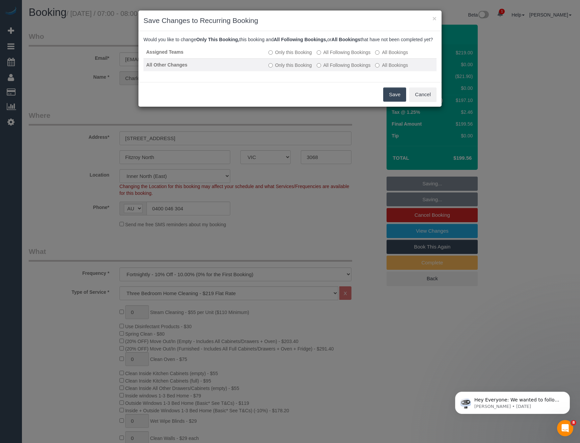
click at [335, 69] on label "All Following Bookings" at bounding box center [344, 65] width 54 height 7
click at [392, 102] on button "Save" at bounding box center [394, 94] width 23 height 14
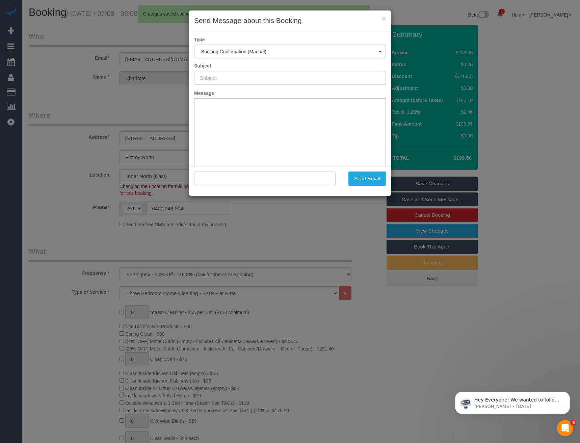
type input "Booking Confirmed"
type input ""Charlotte Macpherson" <charlottemacpherson22@gmail.com>"
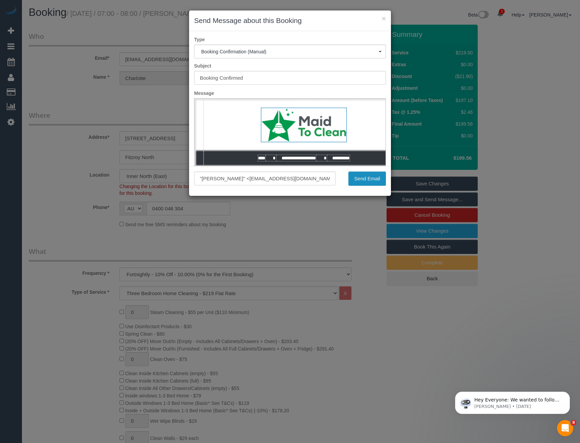
click at [361, 180] on button "Send Email" at bounding box center [366, 178] width 37 height 14
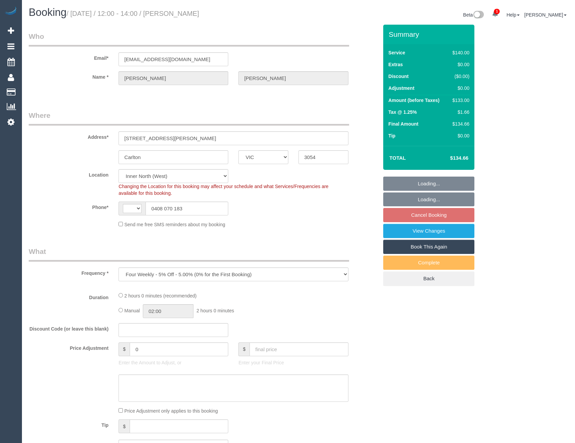
select select "VIC"
select select "string:stripe-card_1Dd8E72GScqysDRVuCSbAPI7"
select select "object:720"
select select "string:AU"
select select "number:27"
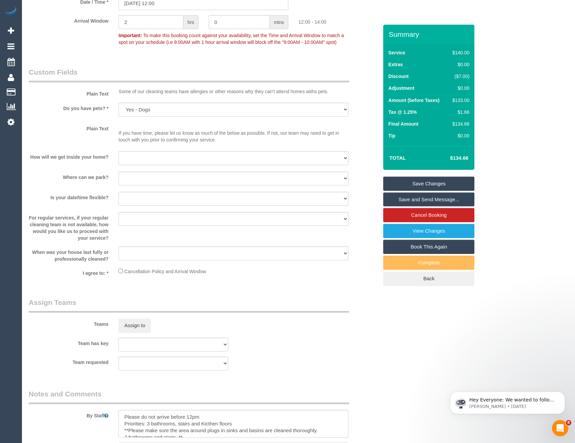
scroll to position [810, 0]
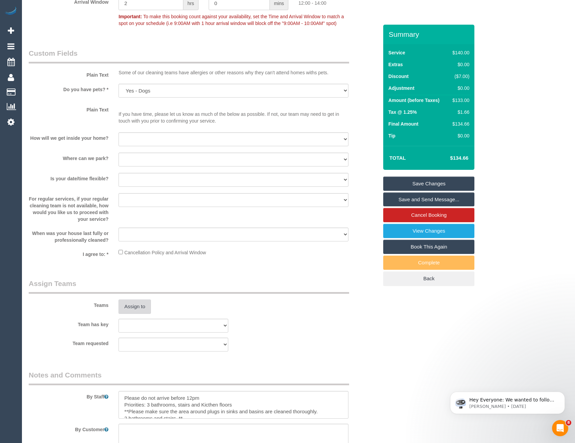
click at [138, 311] on button "Assign to" at bounding box center [134, 306] width 32 height 14
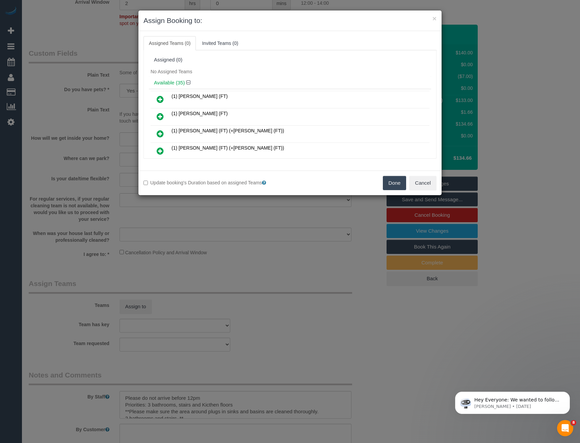
click at [162, 98] on icon at bounding box center [160, 99] width 7 height 8
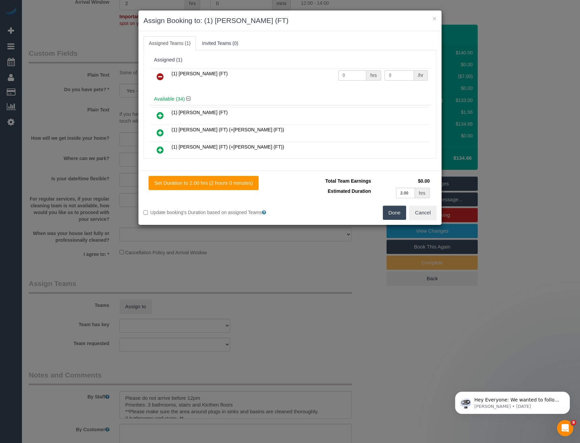
click at [393, 212] on button "Done" at bounding box center [395, 213] width 24 height 14
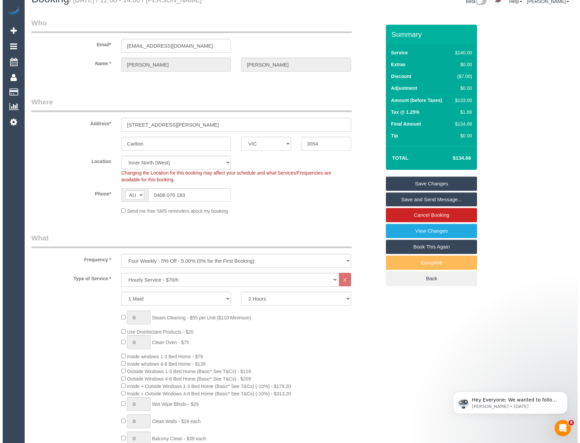
scroll to position [0, 0]
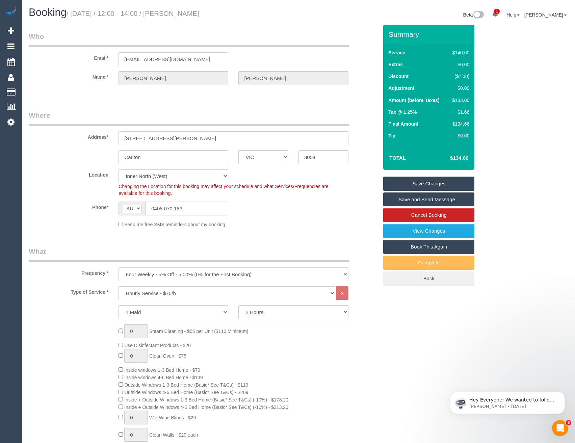
click at [416, 181] on link "Save Changes" at bounding box center [428, 184] width 91 height 14
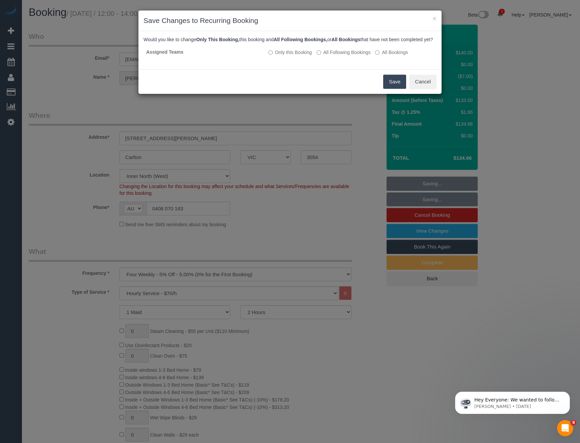
click at [392, 89] on button "Save" at bounding box center [394, 82] width 23 height 14
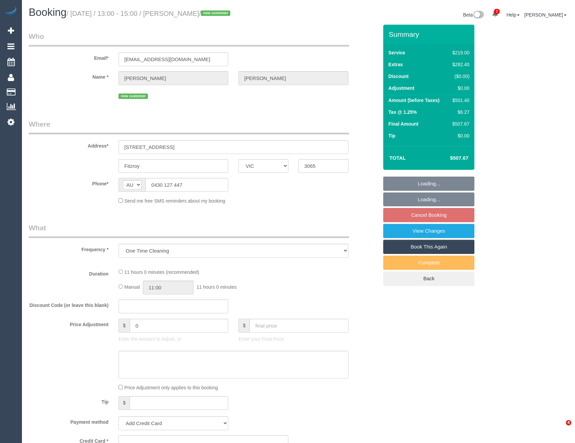
select select "VIC"
select select "string:stripe-pm_1S6lkf2GScqysDRVkJFPG9ri"
select select "number:28"
select select "number:14"
select select "number:19"
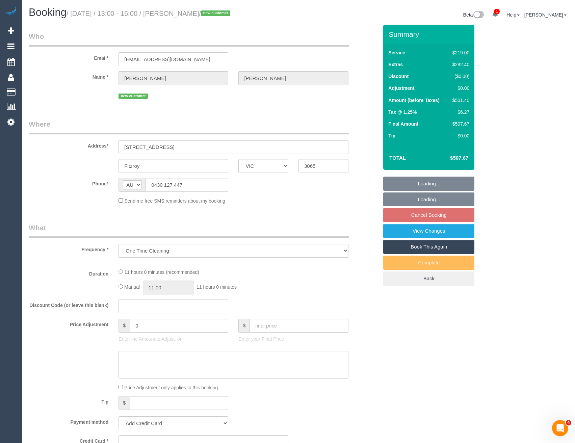
select select "number:25"
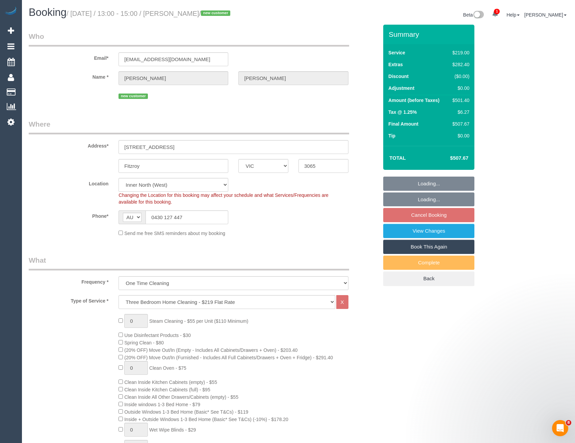
select select "object:1630"
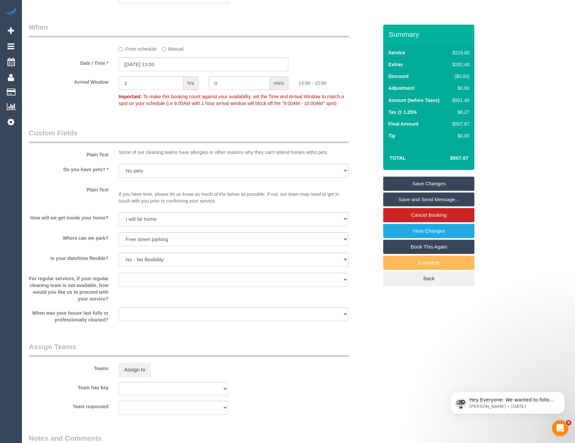
scroll to position [914, 0]
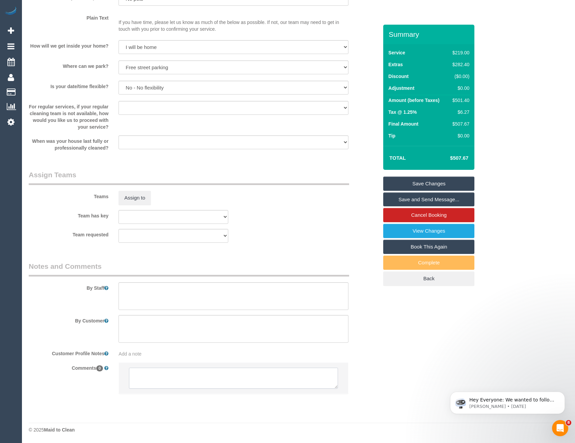
click at [189, 379] on textarea at bounding box center [233, 378] width 209 height 21
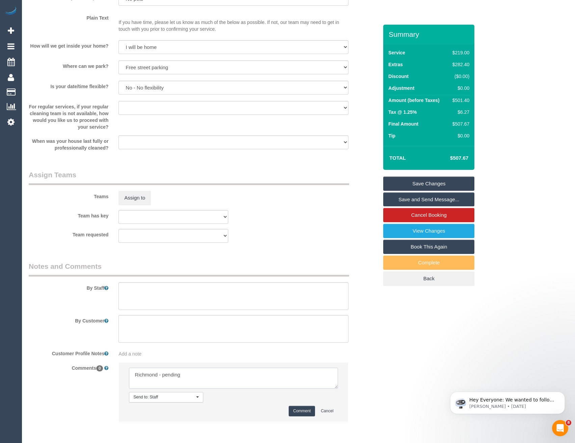
type textarea "Richmond - pending"
click at [303, 412] on button "Comment" at bounding box center [302, 411] width 26 height 10
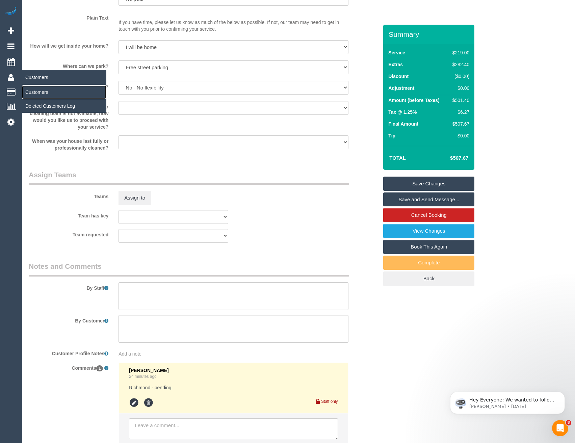
click at [48, 91] on link "Customers" at bounding box center [64, 92] width 84 height 14
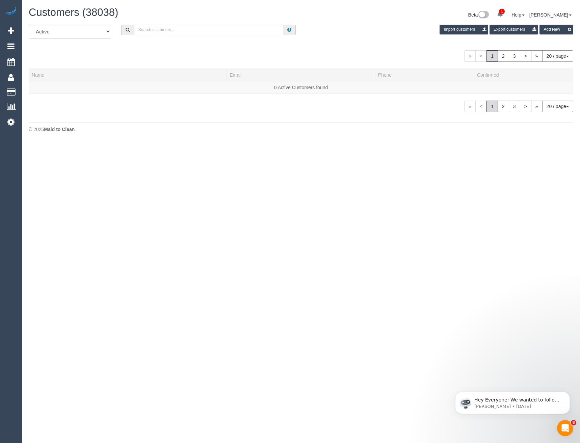
click at [177, 33] on input "text" at bounding box center [209, 30] width 150 height 10
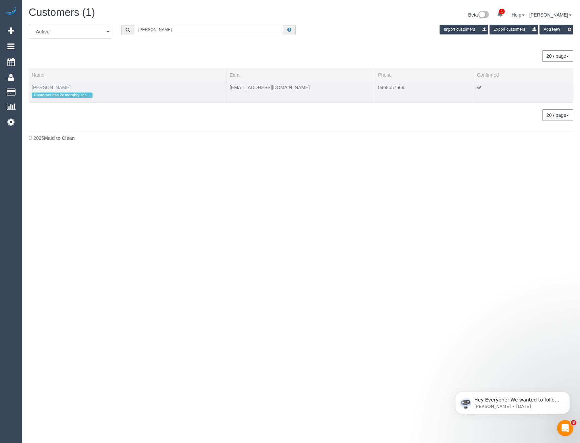
type input "[PERSON_NAME]"
click at [46, 87] on link "[PERSON_NAME]" at bounding box center [51, 87] width 39 height 5
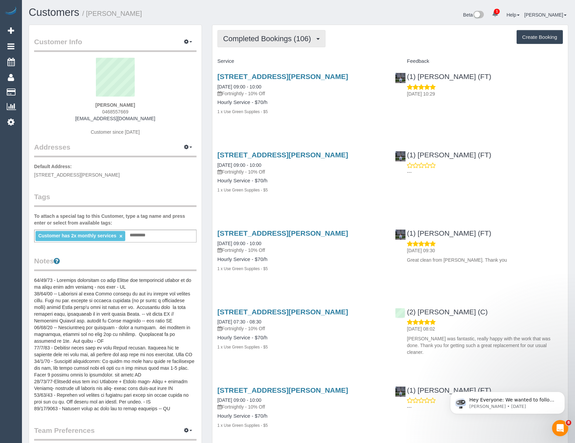
click at [273, 31] on button "Completed Bookings (106)" at bounding box center [271, 38] width 108 height 17
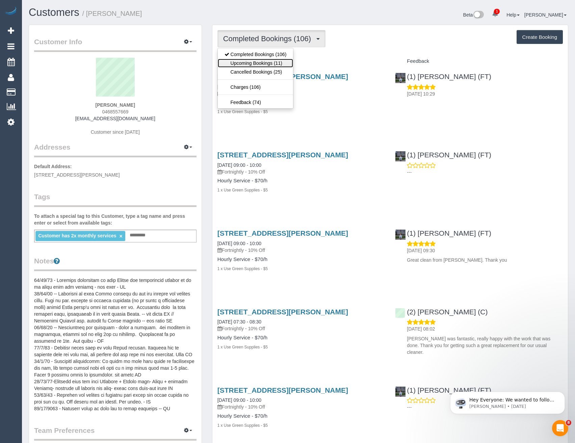
click at [268, 61] on link "Upcoming Bookings (11)" at bounding box center [256, 63] width 76 height 9
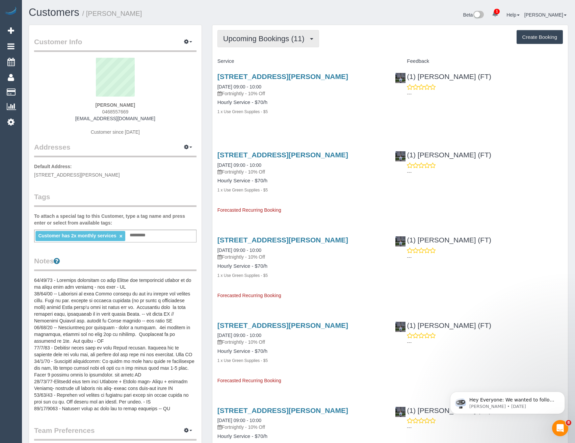
click at [282, 43] on span "Upcoming Bookings (11)" at bounding box center [265, 38] width 85 height 8
click at [311, 114] on div "1 x Use Green Supplies - $5" at bounding box center [301, 111] width 168 height 7
click at [310, 75] on link "[STREET_ADDRESS][PERSON_NAME]" at bounding box center [282, 77] width 131 height 8
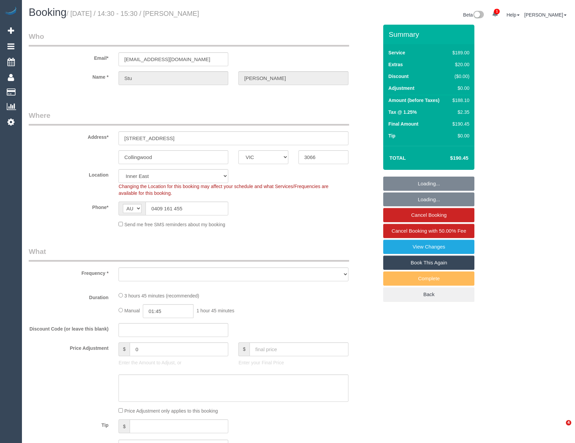
select select "VIC"
select select "string:stripe-pm_1RYPnV2GScqysDRVhScJt1Rt"
select select "object:737"
select select "number:30"
select select "number:14"
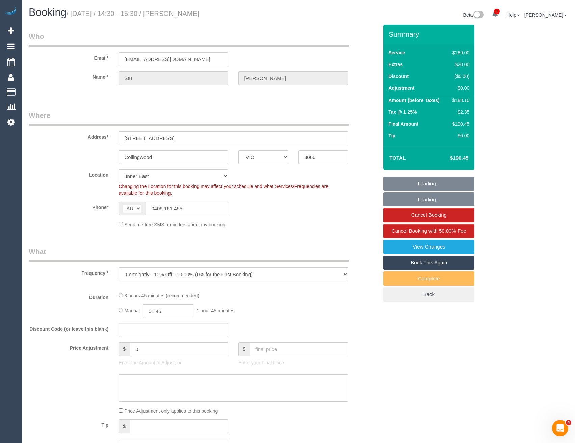
select select "number:19"
select select "number:24"
select select "number:34"
select select "number:12"
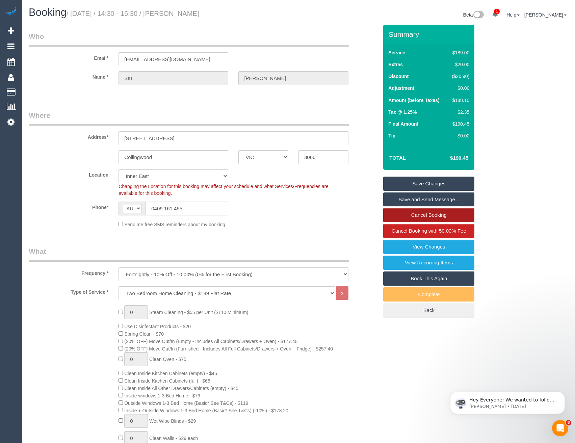
click at [415, 211] on link "Cancel Booking" at bounding box center [428, 215] width 91 height 14
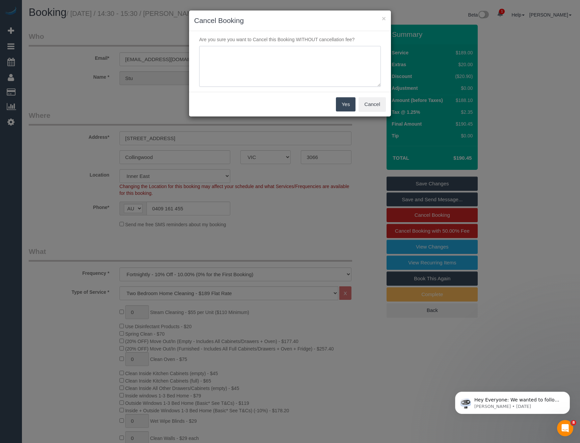
drag, startPoint x: 253, startPoint y: 51, endPoint x: 257, endPoint y: 61, distance: 10.7
click at [253, 51] on textarea at bounding box center [290, 66] width 182 height 41
type textarea "cust request - via email - BB"
click at [342, 104] on button "Yes" at bounding box center [346, 104] width 20 height 14
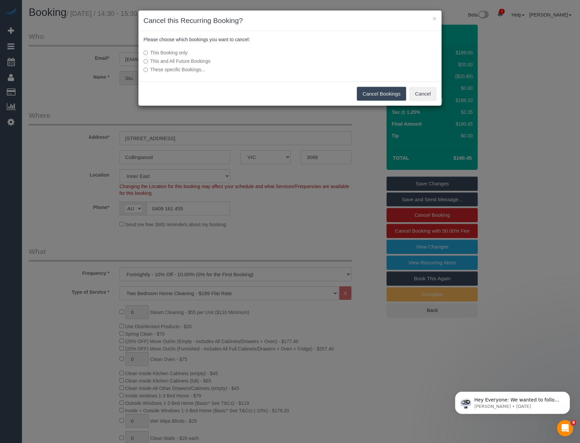
click at [380, 95] on button "Cancel Bookings" at bounding box center [382, 94] width 50 height 14
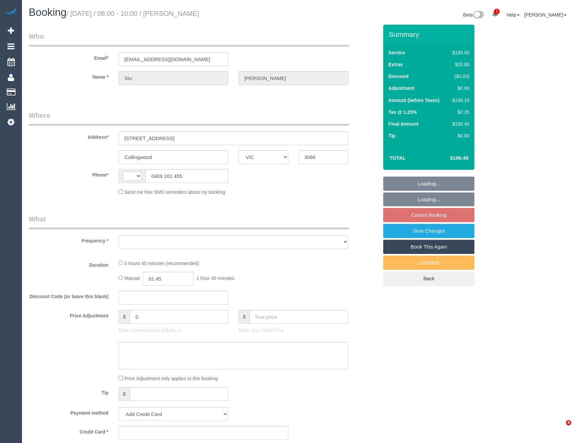
select select "VIC"
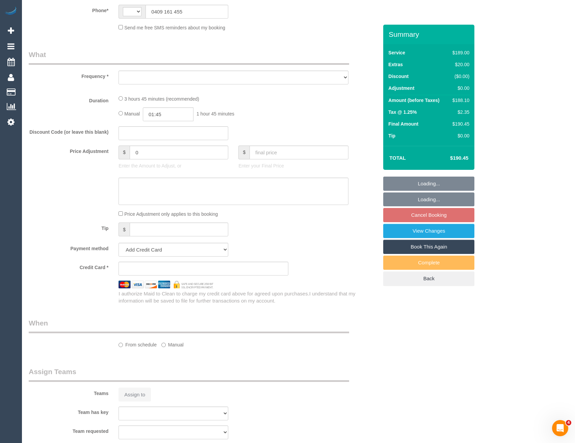
select select "object:305"
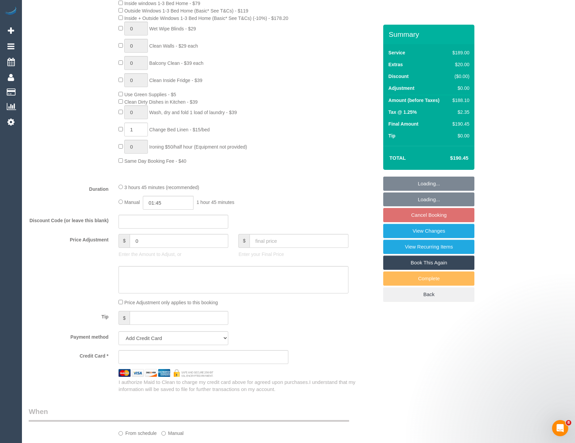
select select "string:AU"
select select "number:30"
select select "number:14"
select select "number:19"
select select "number:24"
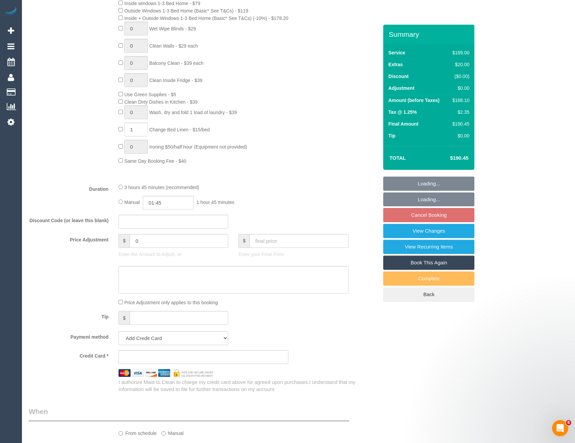
select select "number:34"
select select "number:12"
select select "object:809"
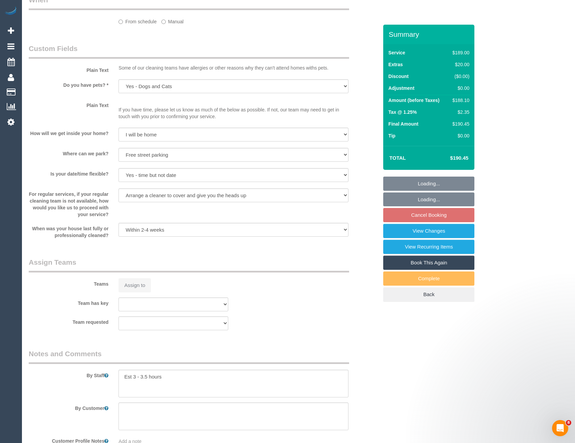
select select "string:stripe-pm_1RYPnV2GScqysDRVhScJt1Rt"
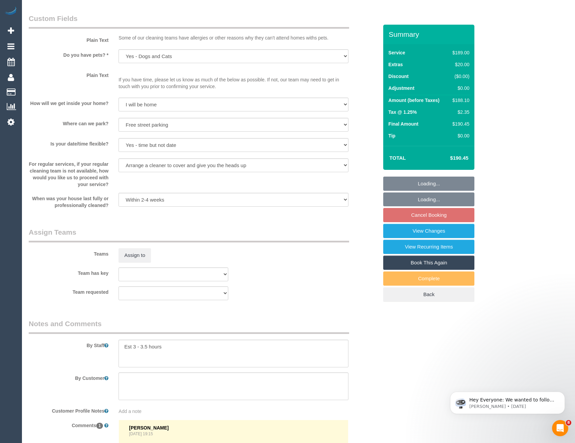
scroll to position [938, 0]
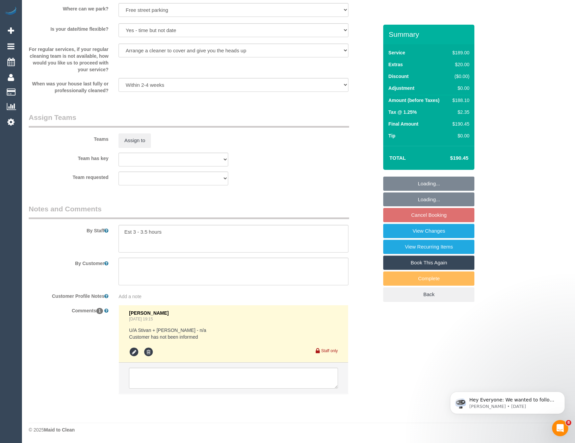
select select "spot2"
click at [178, 379] on textarea at bounding box center [233, 378] width 209 height 21
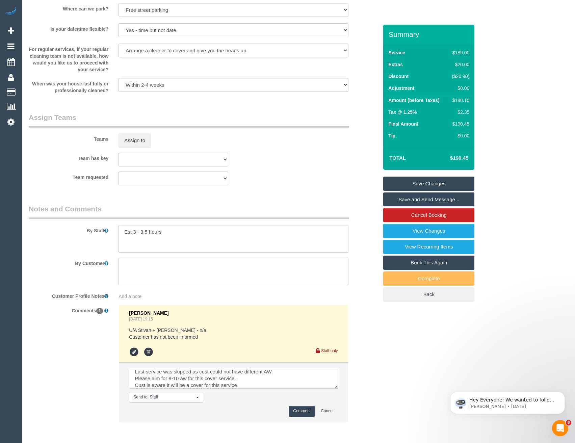
scroll to position [10, 0]
type textarea "Last service was skipped as cust could not have different AW Please aim for 8-1…"
click at [297, 412] on button "Comment" at bounding box center [302, 411] width 26 height 10
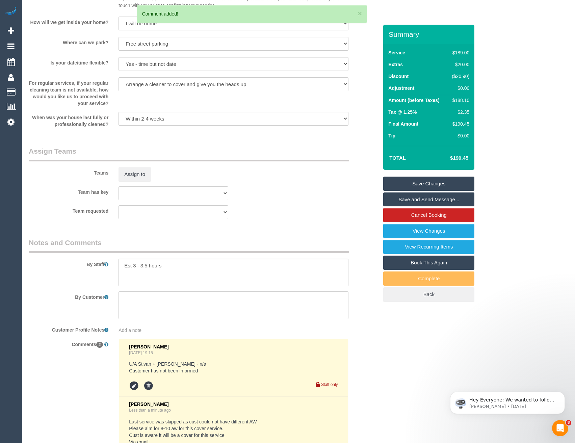
scroll to position [870, 0]
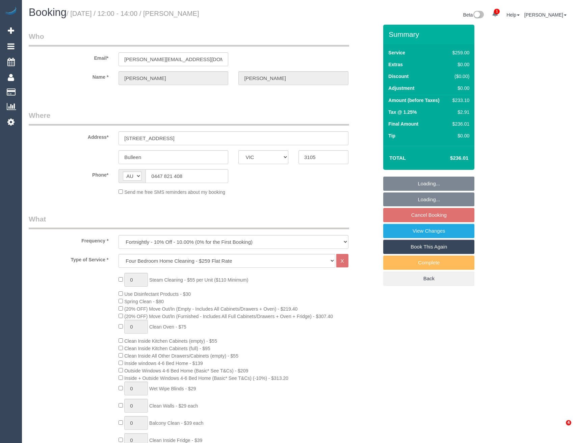
select select "VIC"
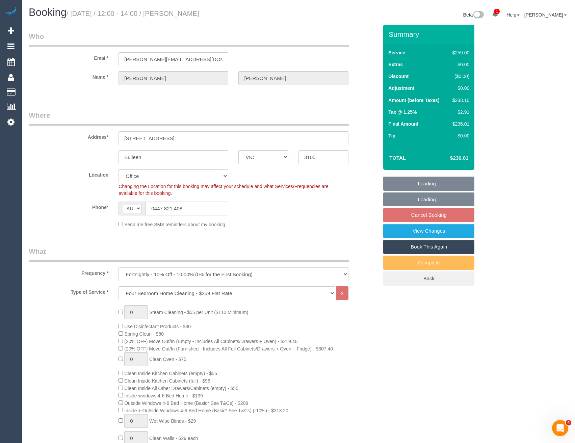
select select "object:811"
select select "number:30"
select select "number:14"
select select "number:19"
select select "number:22"
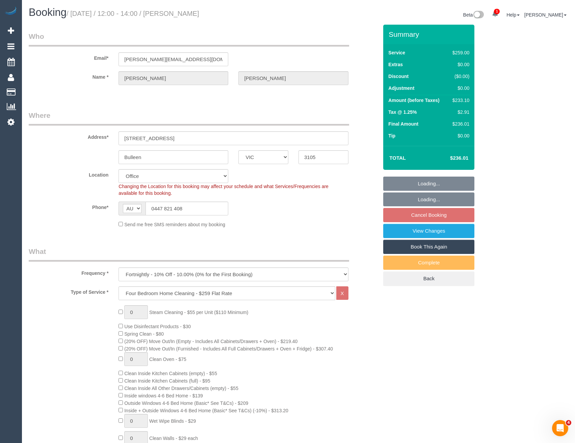
select select "number:34"
select select "number:12"
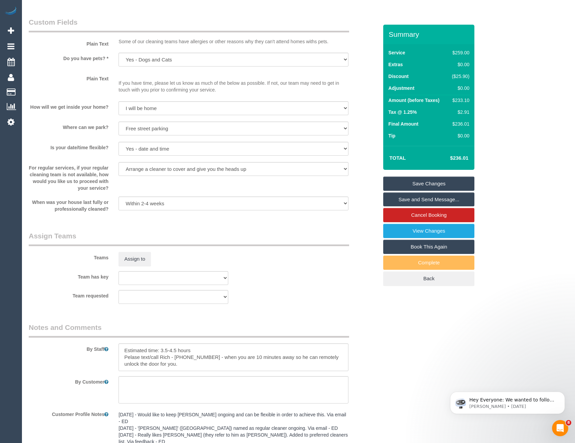
scroll to position [878, 0]
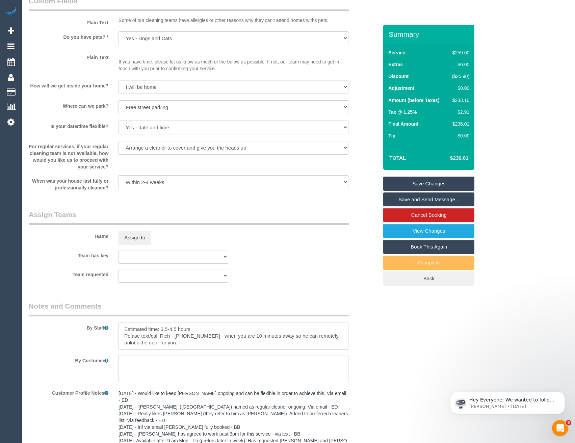
click at [125, 328] on textarea at bounding box center [233, 336] width 230 height 28
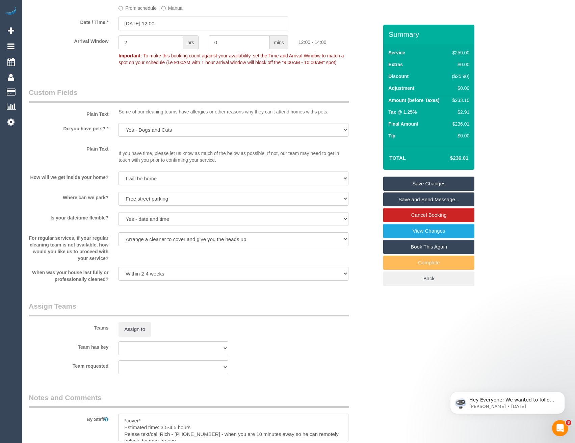
scroll to position [776, 0]
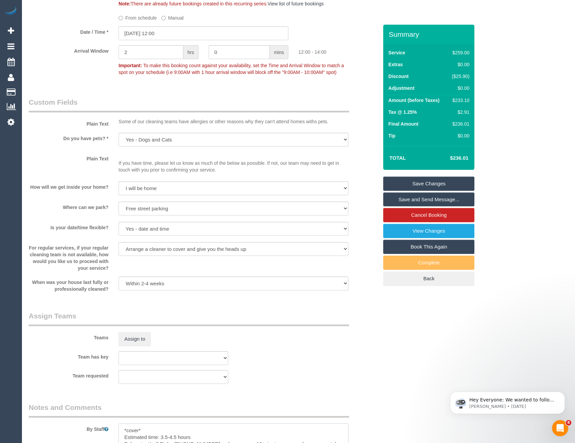
type textarea "*cover* Estimated time: 3.5-4.5 hours Pelase text/call Rich - 0447821408 - when…"
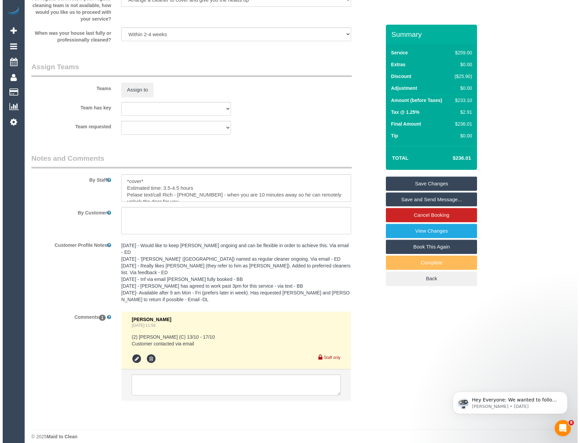
scroll to position [924, 0]
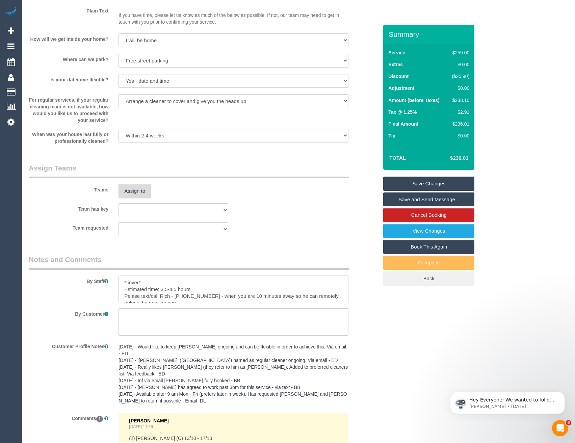
click at [135, 192] on button "Assign to" at bounding box center [134, 191] width 32 height 14
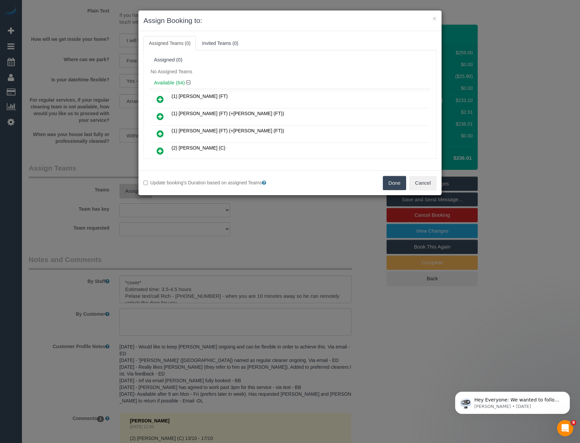
scroll to position [890, 0]
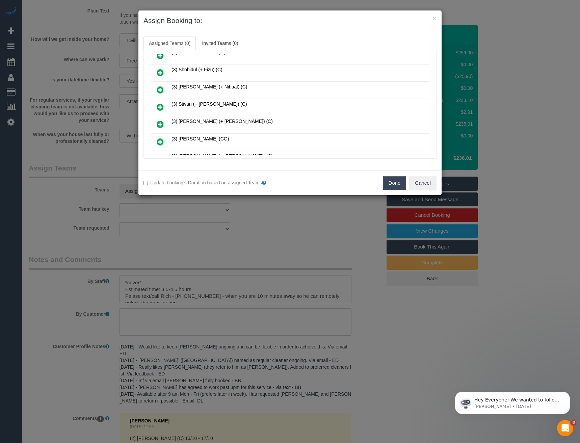
click at [159, 107] on icon at bounding box center [160, 107] width 7 height 8
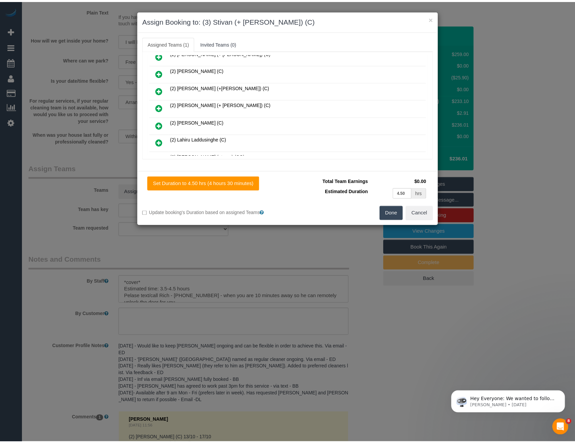
scroll to position [0, 0]
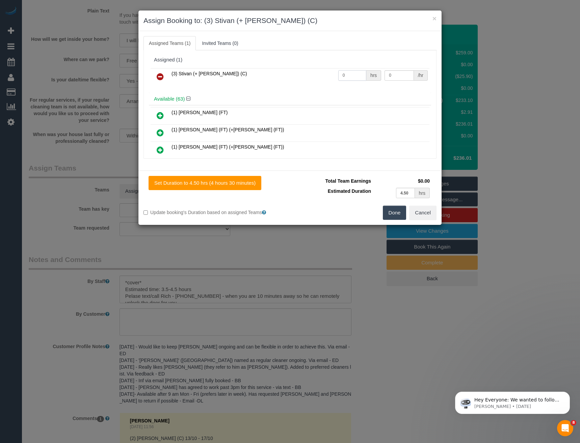
drag, startPoint x: 347, startPoint y: 75, endPoint x: 256, endPoint y: 74, distance: 91.1
click at [290, 78] on tr "(3) Stivan (+ Krunal) (C) 0 hrs 0 /hr" at bounding box center [290, 76] width 279 height 17
type input "1"
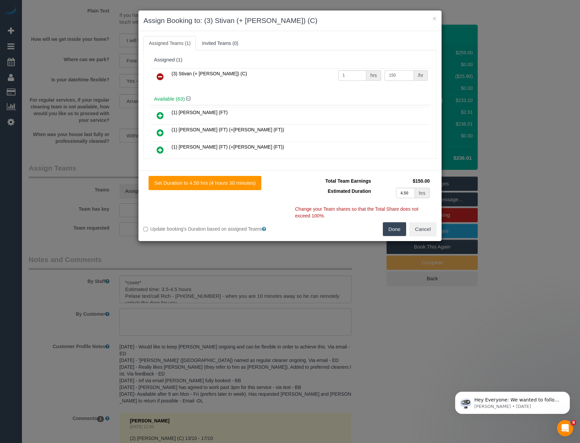
type input "150"
click at [396, 223] on button "Done" at bounding box center [395, 229] width 24 height 14
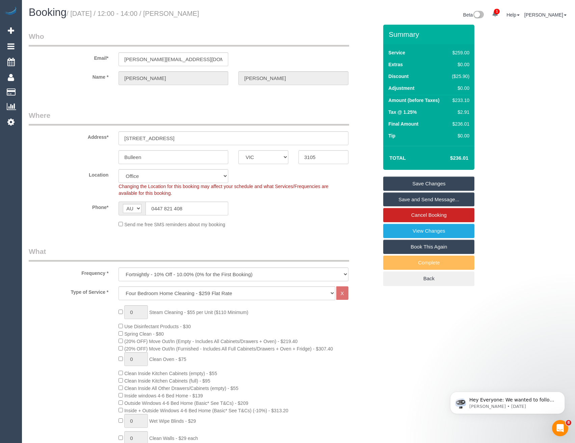
click at [404, 200] on link "Save and Send Message..." at bounding box center [428, 199] width 91 height 14
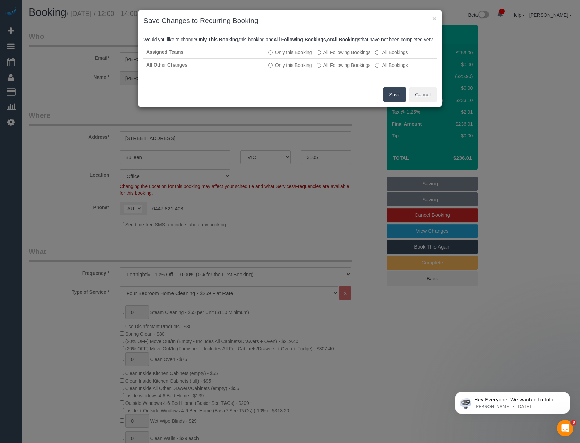
click at [401, 102] on button "Save" at bounding box center [394, 94] width 23 height 14
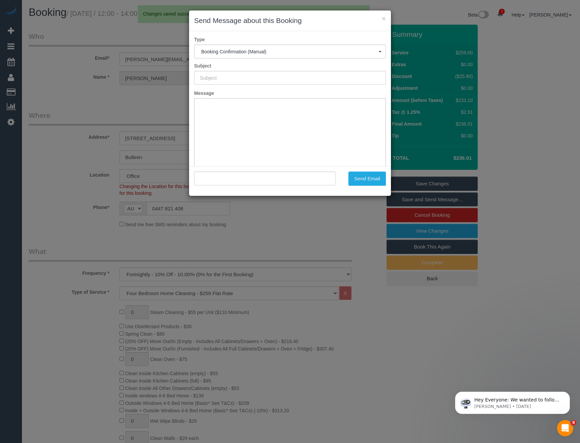
type input "Booking Confirmed"
type input ""Rick Matthews" <rick@tilsammen.com>"
click at [310, 217] on div "× Send Message about this Booking Type Booking Confirmation (Manual) Booking Co…" at bounding box center [290, 221] width 580 height 443
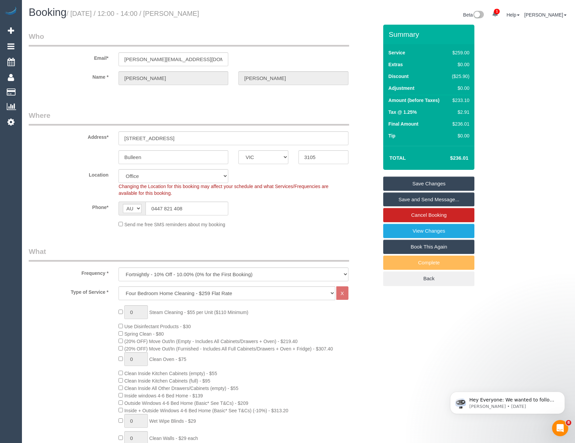
click at [434, 199] on link "Save and Send Message..." at bounding box center [428, 199] width 91 height 14
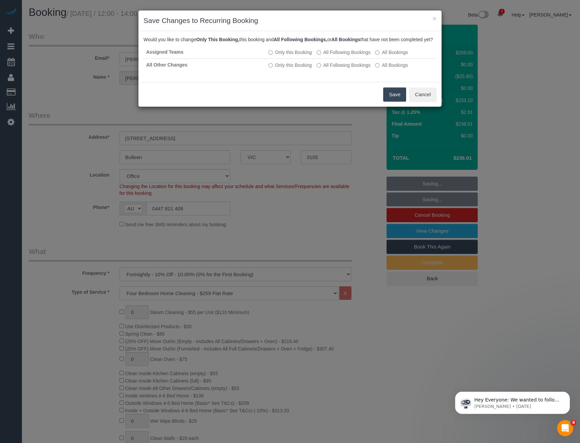
click at [391, 101] on button "Save" at bounding box center [394, 94] width 23 height 14
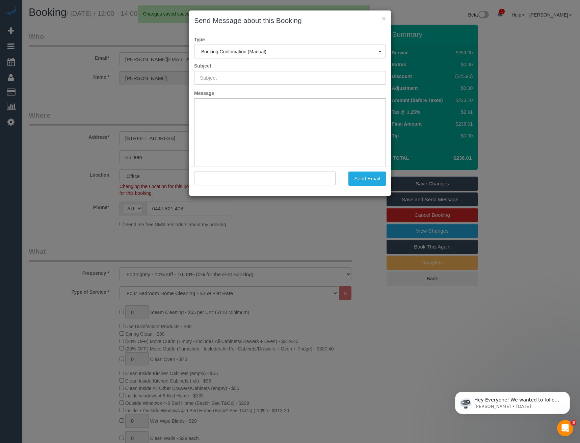
type input "Booking Confirmed"
type input ""Rick Matthews" <rick@tilsammen.com>"
click at [373, 179] on button "Send Email" at bounding box center [366, 178] width 37 height 14
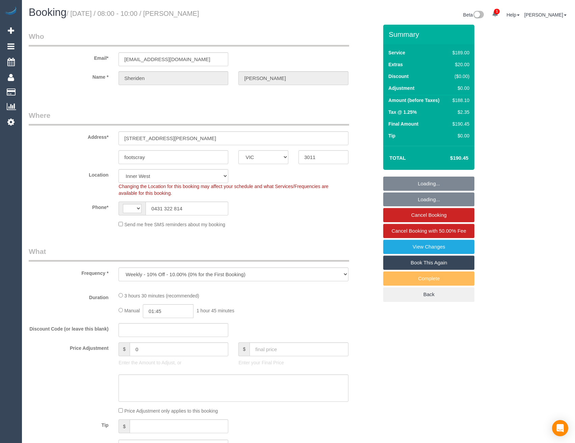
select select "VIC"
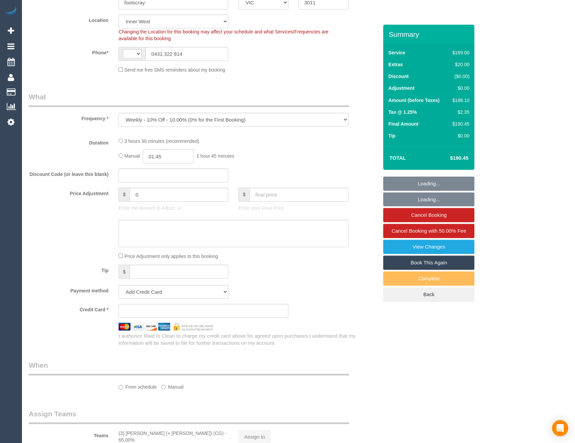
select select "object:451"
select select "string:AU"
select select "string:stripe-pm_1Rj8jX2GScqysDRV4J43Whc2"
select select "number:27"
select select "number:16"
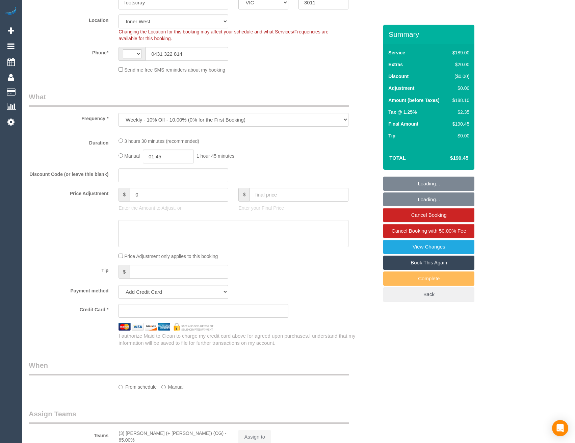
select select "number:19"
select select "number:24"
select select "number:34"
select select "number:12"
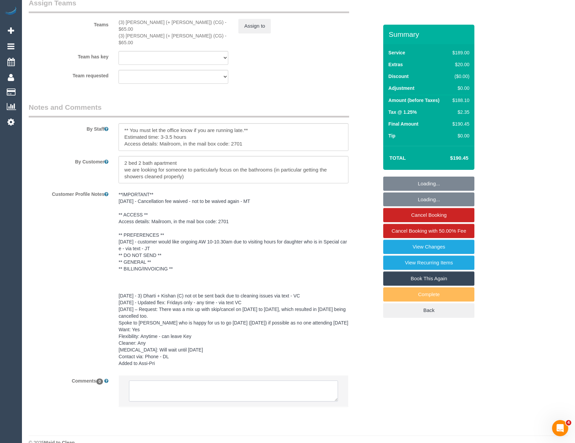
click at [185, 380] on textarea at bounding box center [233, 390] width 209 height 21
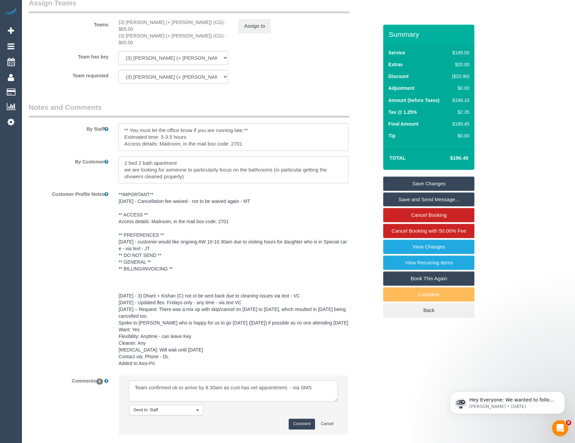
type textarea "Team confirmed ok to arrive by 8.30am as cust has vet appointment. - via SMS"
click at [311, 419] on button "Comment" at bounding box center [302, 424] width 26 height 10
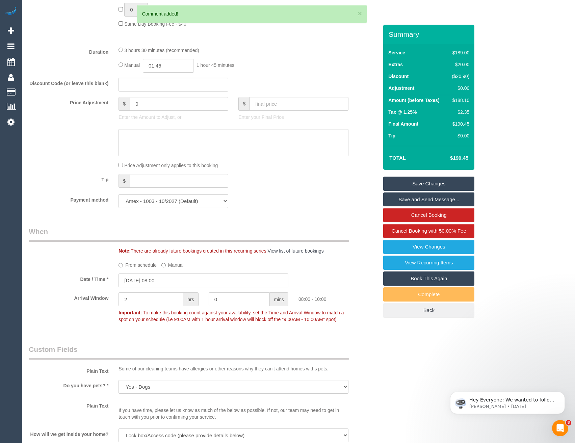
scroll to position [482, 0]
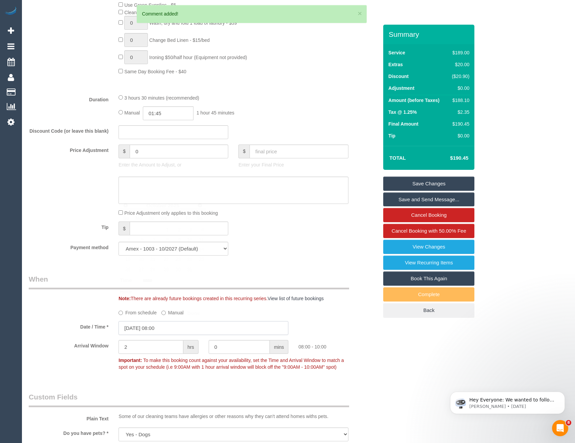
click at [171, 335] on input "[DATE] 08:00" at bounding box center [203, 328] width 170 height 14
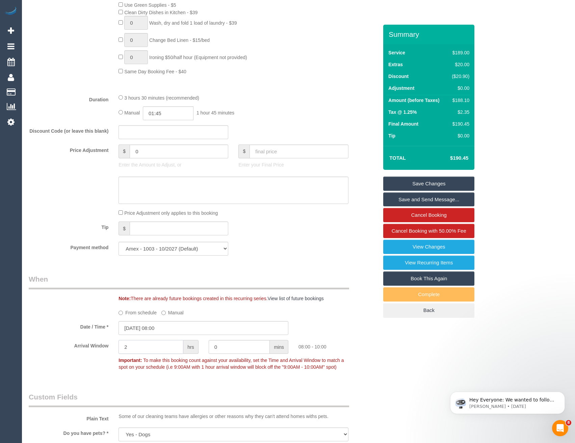
drag, startPoint x: 144, startPoint y: 345, endPoint x: 104, endPoint y: 348, distance: 40.6
click at [104, 348] on div "Arrival Window 2 hrs 0 mins 08:00 - 10:00 Important: To make this booking count…" at bounding box center [203, 356] width 359 height 33
type input "0"
type input "30"
click at [344, 319] on sui-booking-spot "From schedule Manual Date / Time * [DATE] 08:00 Arrival Window 0 hrs 30 mins 08…" at bounding box center [203, 340] width 349 height 66
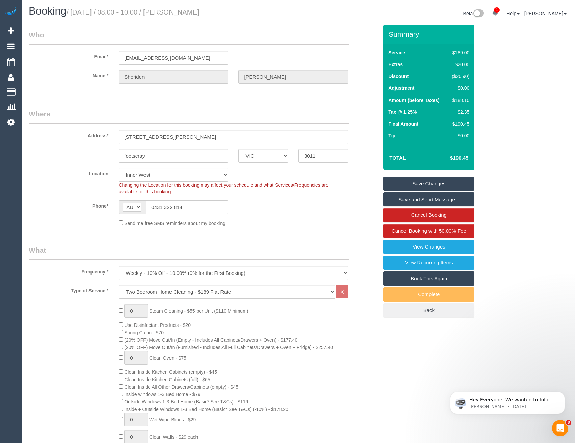
scroll to position [0, 0]
click at [421, 185] on link "Save Changes" at bounding box center [428, 184] width 91 height 14
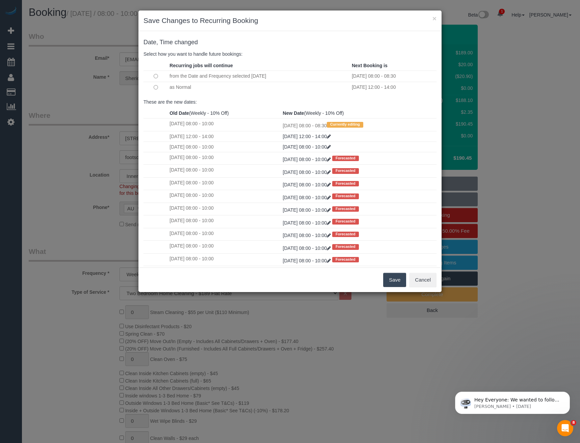
click at [391, 282] on button "Save" at bounding box center [394, 280] width 23 height 14
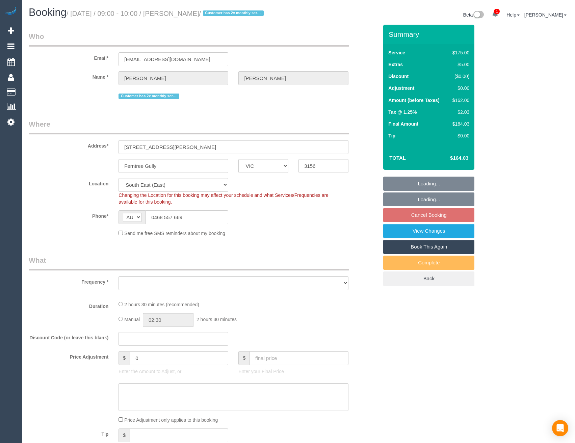
select select "VIC"
select select "number:27"
select select "number:14"
select select "number:18"
select select "number:22"
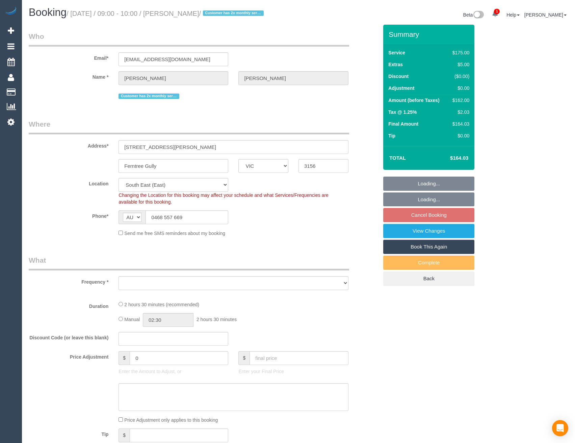
select select "number:12"
select select "object:1429"
select select "string:stripe-pm_1NBxcV2GScqysDRVaL948daV"
select select "150"
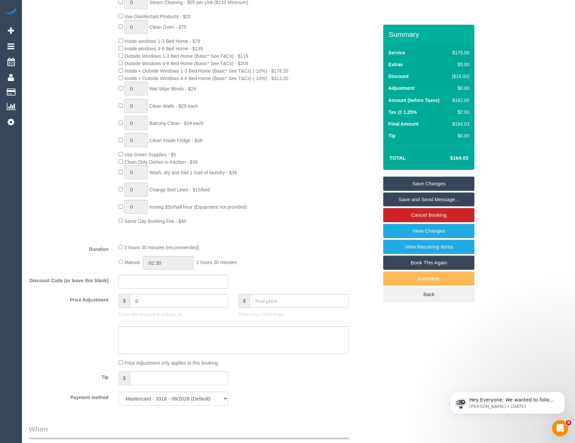
scroll to position [111, 0]
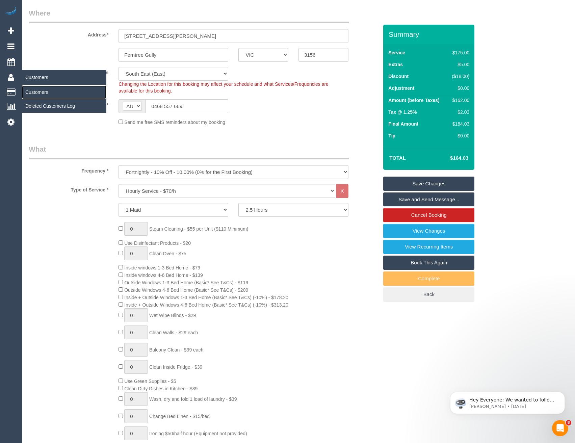
click at [32, 89] on link "Customers" at bounding box center [64, 92] width 84 height 14
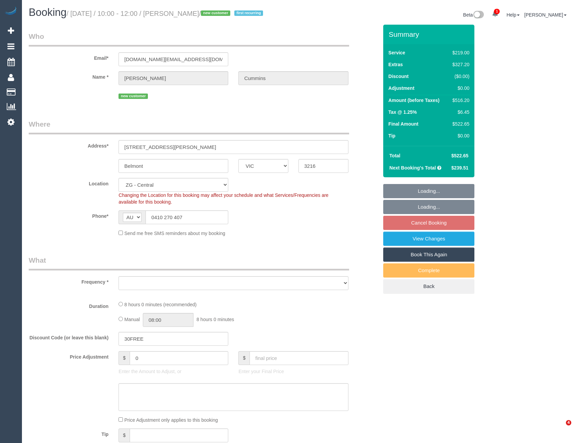
select select "VIC"
select select "object:707"
select select "number:29"
select select "number:14"
select select "number:19"
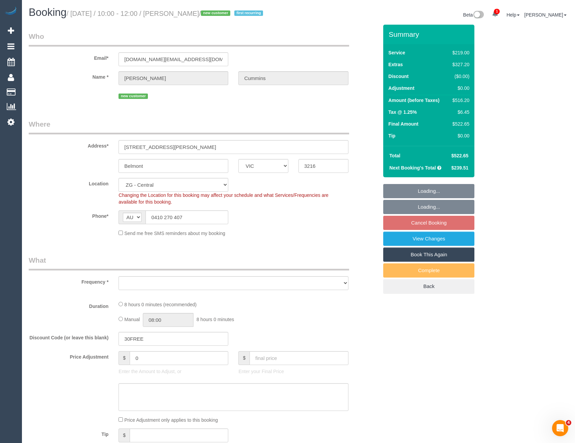
select select "number:36"
select select "number:34"
select select "number:26"
select select "object:887"
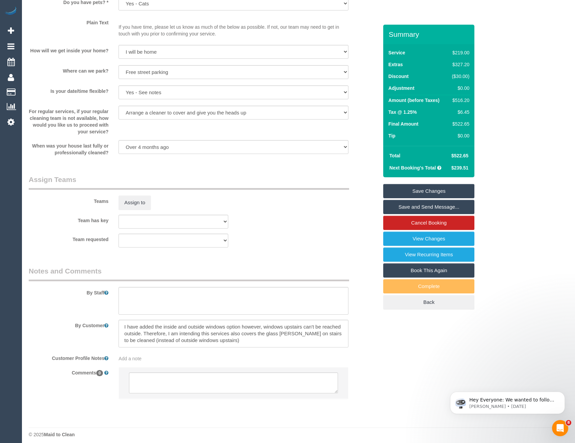
scroll to position [923, 0]
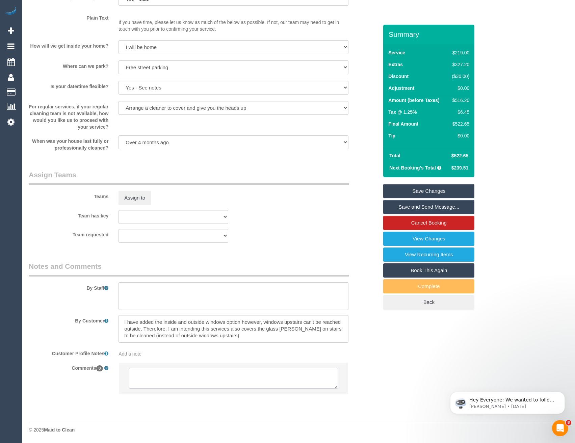
click at [195, 379] on textarea at bounding box center [233, 378] width 209 height 21
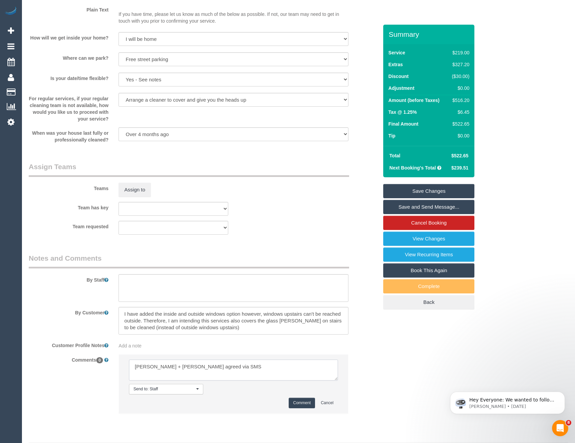
type textarea "Mansi + Nirzar agreed via SMS"
click at [304, 408] on button "Comment" at bounding box center [302, 403] width 26 height 10
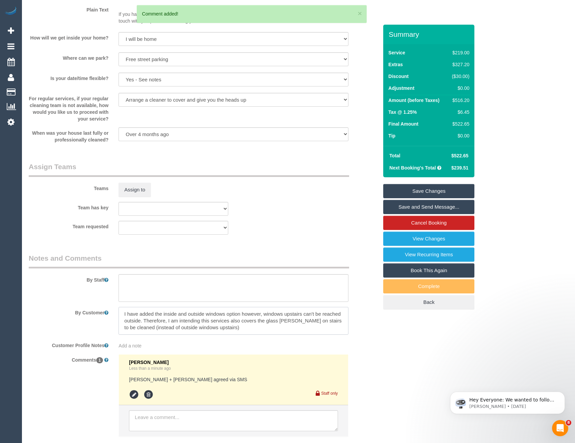
drag, startPoint x: 237, startPoint y: 340, endPoint x: 128, endPoint y: 323, distance: 110.0
click at [113, 323] on div at bounding box center [233, 321] width 240 height 28
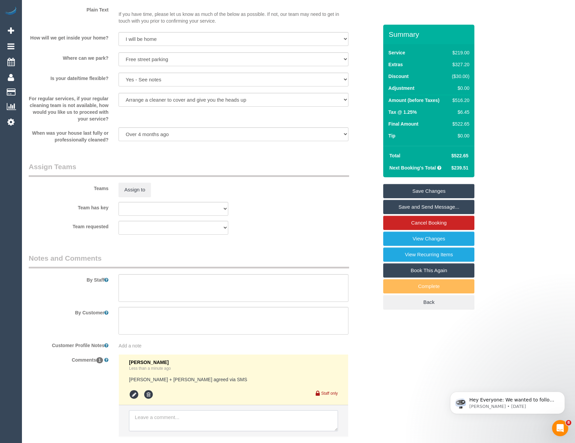
click at [179, 425] on textarea at bounding box center [233, 420] width 209 height 21
paste textarea "I have added the inside and outside windows option however, windows upstairs ca…"
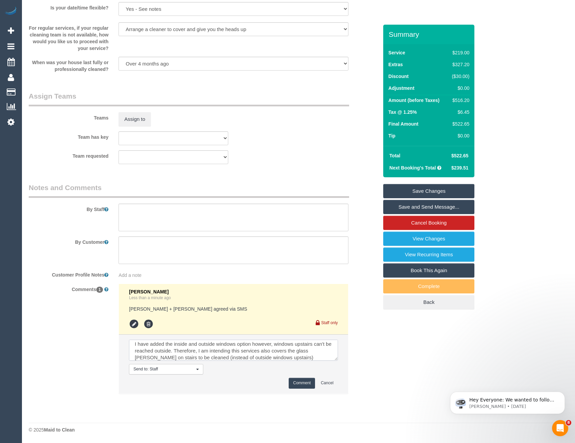
scroll to position [1001, 0]
click at [297, 356] on textarea at bounding box center [233, 350] width 209 height 21
type textarea "I have added the inside and outside windows option however, windows upstairs ca…"
click at [298, 384] on button "Comment" at bounding box center [302, 383] width 26 height 10
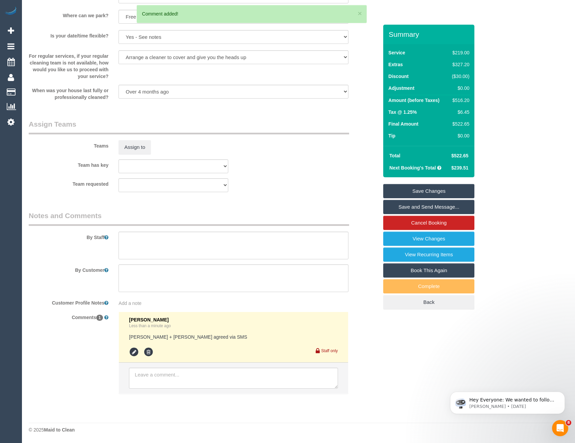
scroll to position [1001, 0]
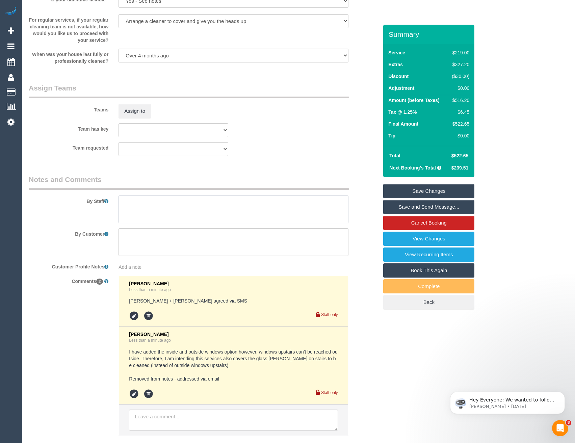
click at [151, 214] on textarea at bounding box center [233, 209] width 230 height 28
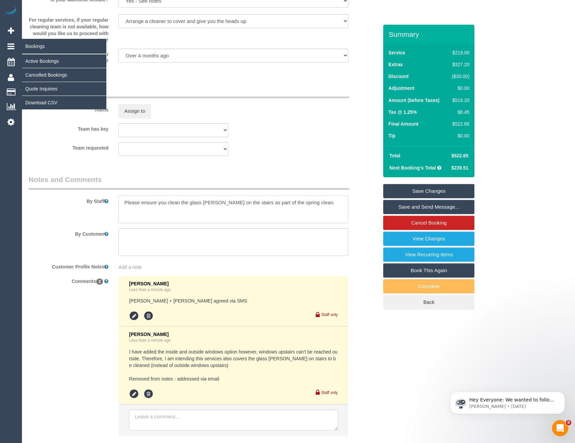
type textarea "Please ensure you clean the glass banister on the stairs as part of the spring …"
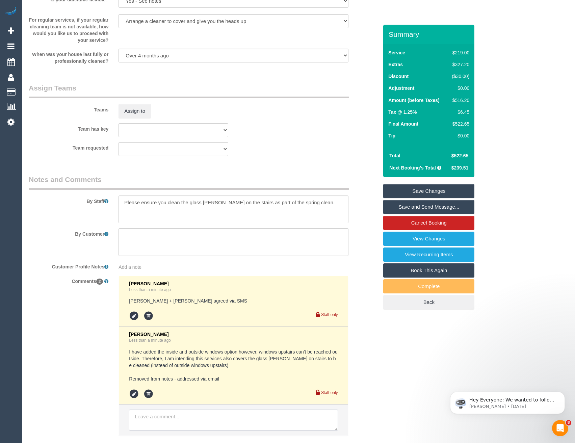
click at [168, 427] on textarea at bounding box center [233, 419] width 209 height 21
paste textarea "Customer booked exterior windows, please bring all necessary equipment includin…"
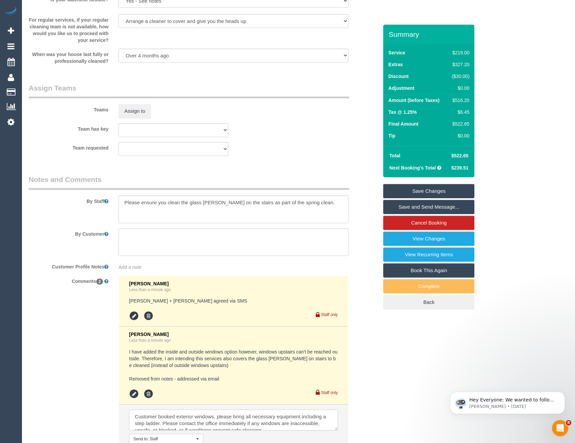
scroll to position [3, 0]
type textarea "Customer booked exterior windows, please bring all necessary equipment includin…"
click at [149, 223] on textarea at bounding box center [233, 209] width 230 height 28
drag, startPoint x: 148, startPoint y: 224, endPoint x: 316, endPoint y: 212, distance: 168.2
click at [316, 212] on textarea at bounding box center [233, 209] width 230 height 28
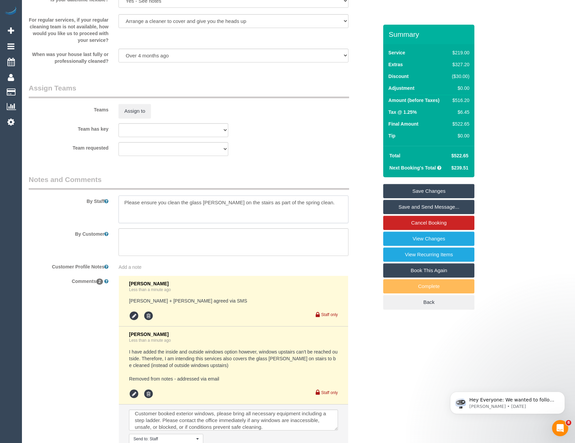
paste textarea "Customer booked exterior windows, please bring all necessary equipment includin…"
click at [312, 208] on textarea at bounding box center [233, 209] width 230 height 28
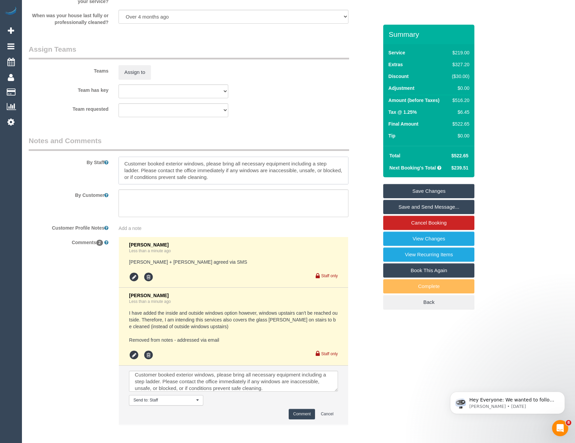
scroll to position [1079, 0]
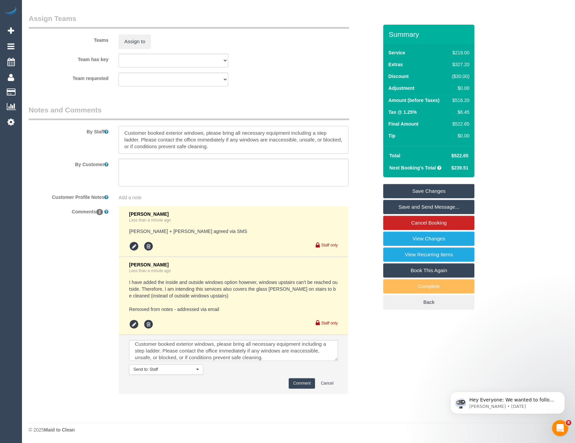
type textarea "Please ensure you clean the glass banister on the stairs as part of the spring …"
click at [243, 347] on textarea at bounding box center [233, 350] width 209 height 21
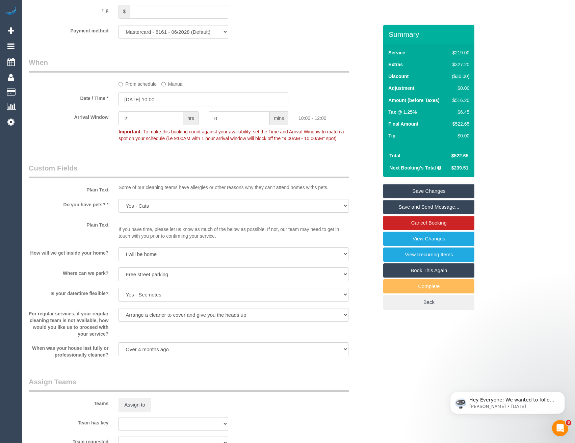
scroll to position [843, 0]
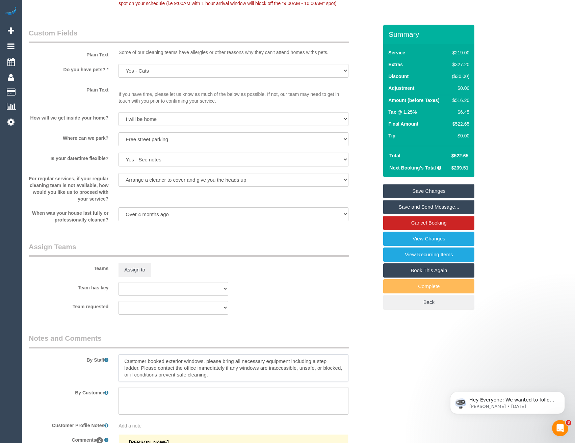
drag, startPoint x: 123, startPoint y: 367, endPoint x: 128, endPoint y: 367, distance: 5.1
click at [123, 367] on textarea at bounding box center [233, 368] width 230 height 28
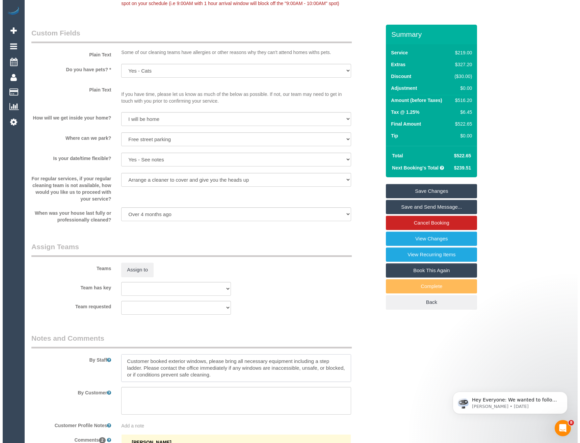
scroll to position [4, 0]
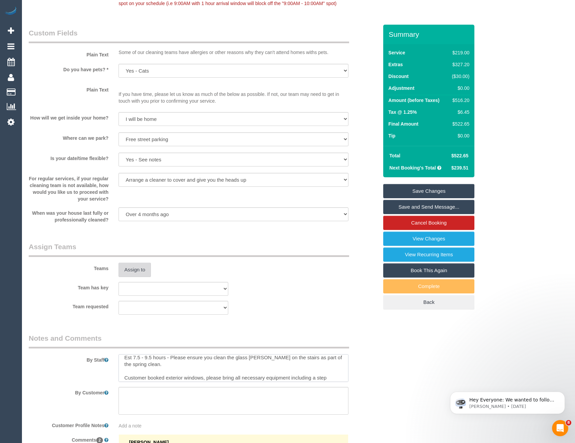
type textarea "Est 7.5 - 9.5 hours - Please ensure you clean the glass banister on the stairs …"
click at [135, 277] on button "Assign to" at bounding box center [134, 270] width 32 height 14
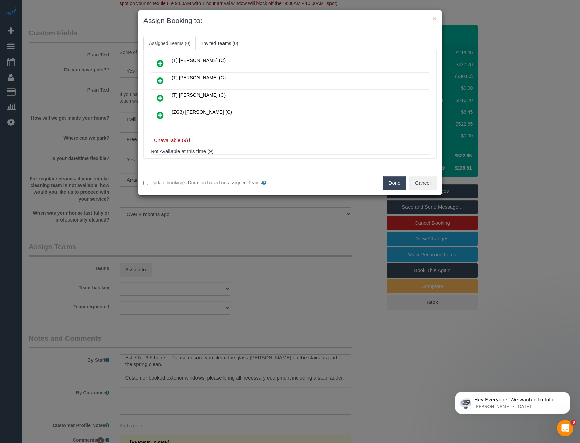
scroll to position [68, 0]
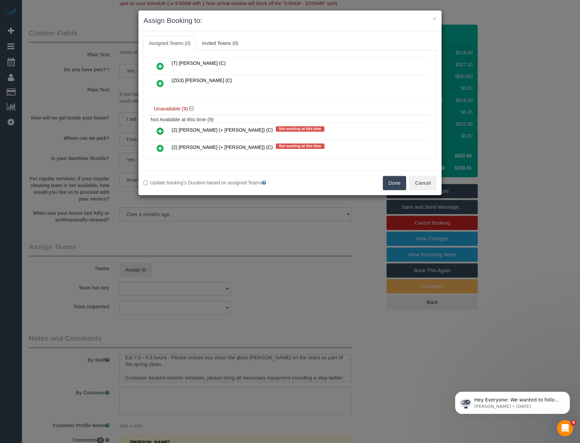
click at [274, 110] on h4 "Unavailable (9)" at bounding box center [290, 109] width 272 height 6
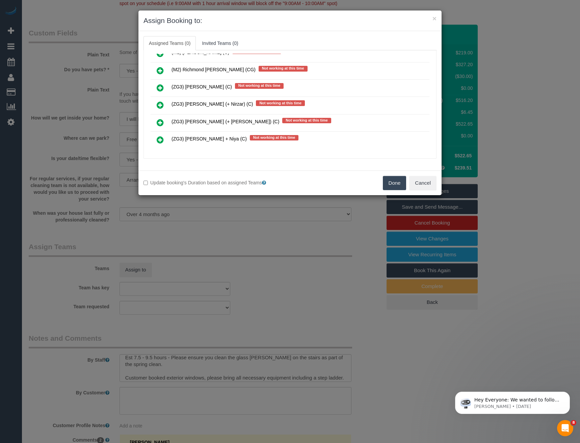
click at [161, 123] on icon at bounding box center [160, 122] width 7 height 8
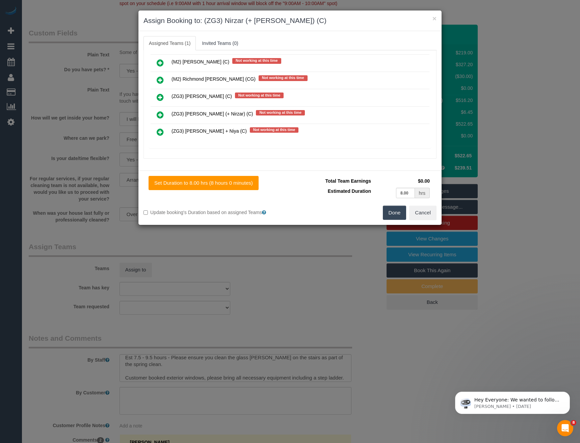
click at [160, 111] on icon at bounding box center [160, 115] width 7 height 8
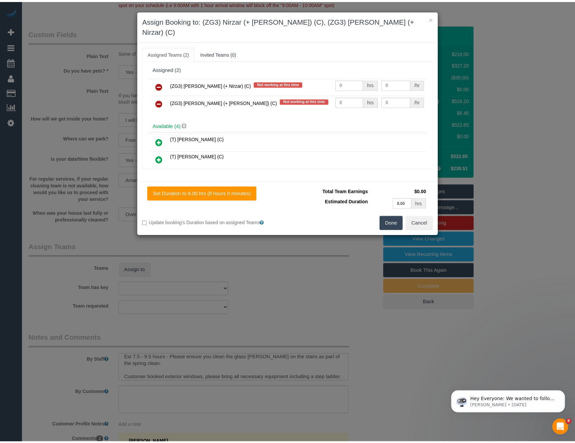
scroll to position [0, 0]
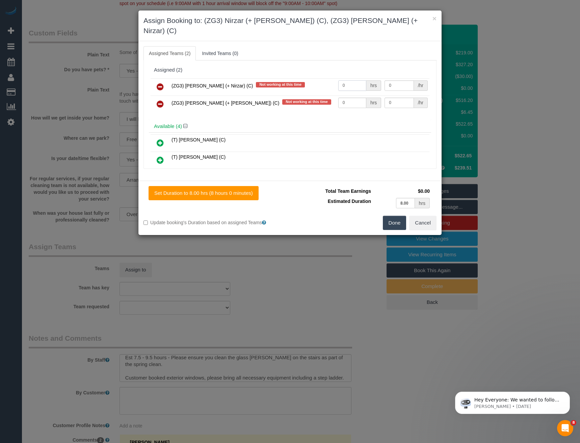
drag, startPoint x: 344, startPoint y: 77, endPoint x: 314, endPoint y: 69, distance: 31.4
click at [320, 78] on tr "(ZG3) Mansi (+ Nirzar) (C) Not working at this time 0 hrs 0 /hr" at bounding box center [290, 86] width 279 height 17
type input "1"
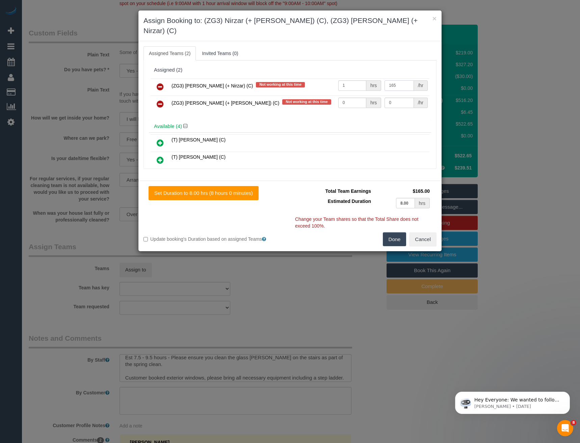
type input "165"
drag, startPoint x: 344, startPoint y: 90, endPoint x: 300, endPoint y: 85, distance: 44.2
click at [309, 96] on tr "(ZG3) Nirzar (+ Mansi) (C) Not working at this time 0 hrs 0 /hr" at bounding box center [290, 104] width 279 height 17
type input "1"
type input "165"
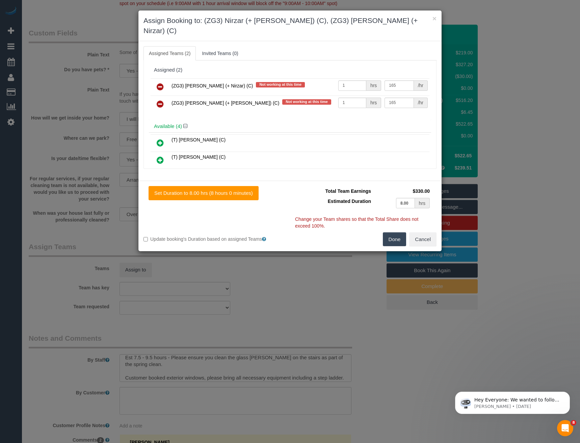
click at [393, 232] on button "Done" at bounding box center [395, 239] width 24 height 14
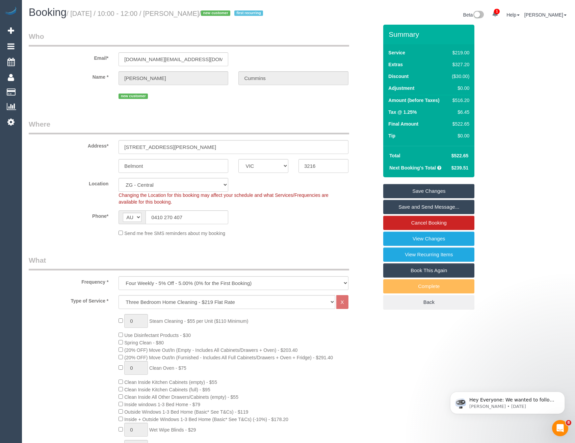
click at [400, 214] on link "Save and Send Message..." at bounding box center [428, 207] width 91 height 14
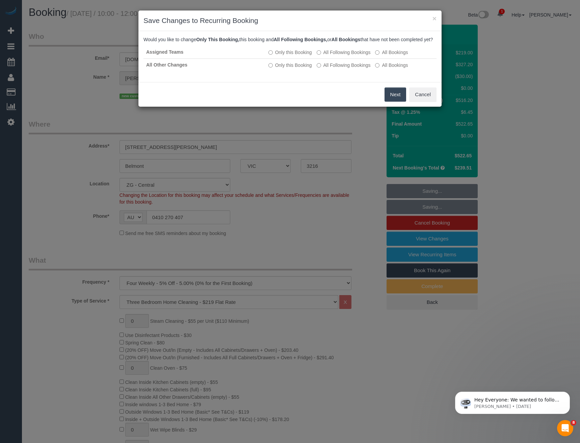
click at [397, 100] on button "Next" at bounding box center [395, 94] width 22 height 14
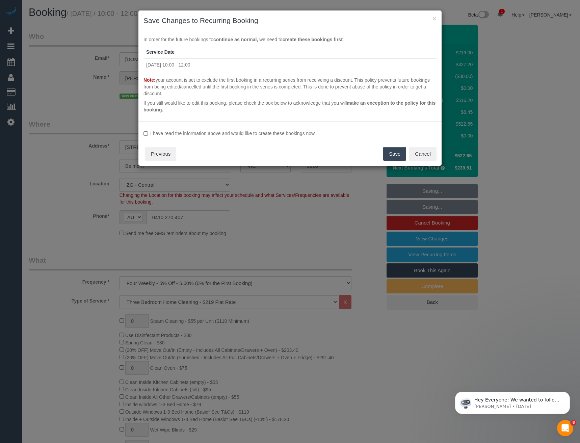
click at [182, 129] on div "I have read the information above and would like to create these bookings now. …" at bounding box center [289, 143] width 303 height 45
click at [184, 134] on label "I have read the information above and would like to create these bookings now." at bounding box center [289, 133] width 293 height 7
click at [394, 154] on button "Save" at bounding box center [394, 154] width 23 height 14
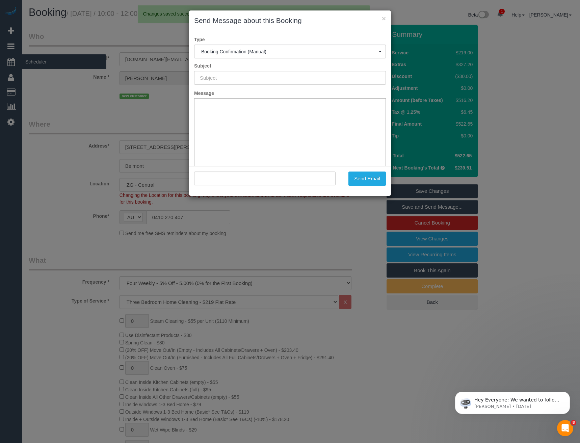
type input "Booking Confirmed"
type input ""Amanda Cummins" <acummins.family@gmail.com>"
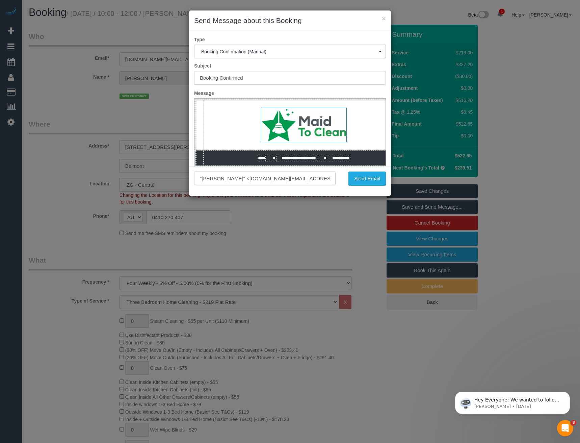
drag, startPoint x: 315, startPoint y: 178, endPoint x: 251, endPoint y: 178, distance: 64.1
click at [251, 178] on input ""Amanda Cummins" <acummins.family@gmail.com>" at bounding box center [264, 178] width 141 height 14
click at [365, 183] on button "Send Email" at bounding box center [366, 178] width 37 height 14
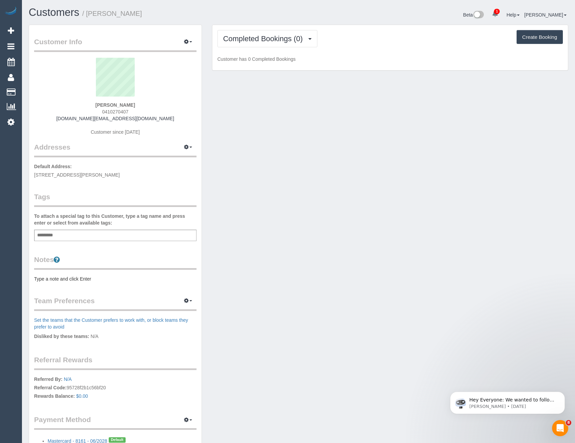
click at [80, 241] on div "Customer Info Edit Contact Info Send Message Email Preferences Special Sales Ta…" at bounding box center [115, 244] width 172 height 438
click at [84, 237] on div "Add a tag" at bounding box center [115, 235] width 162 height 11
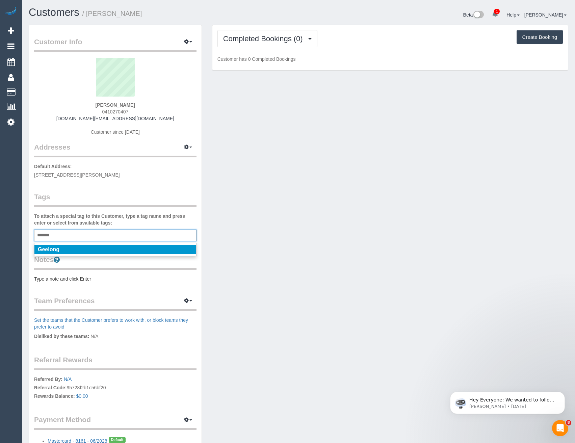
type input "*******"
click at [72, 249] on li "Geelong" at bounding box center [115, 249] width 162 height 9
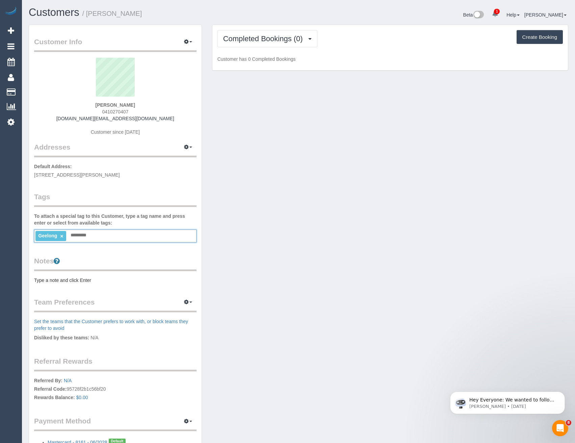
click at [82, 200] on legend "Tags" at bounding box center [115, 199] width 162 height 15
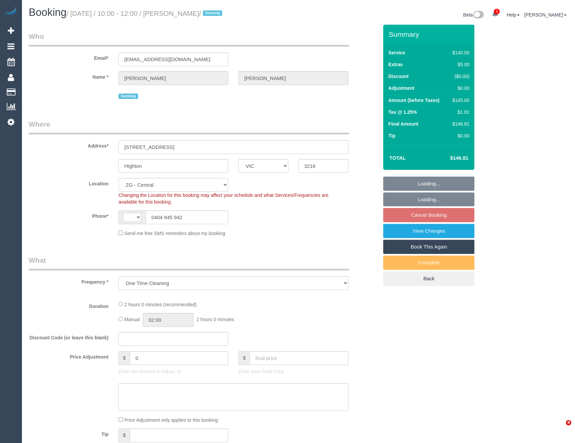
select select "VIC"
select select "object:547"
select select "string:AU"
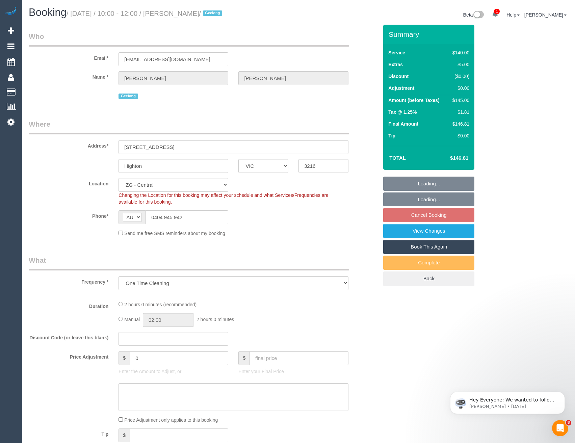
select select "string:stripe-pm_1Rwc0q2GScqysDRVBMhEZk2T"
select select "spot4"
select select "number:27"
select select "number:14"
select select "number:19"
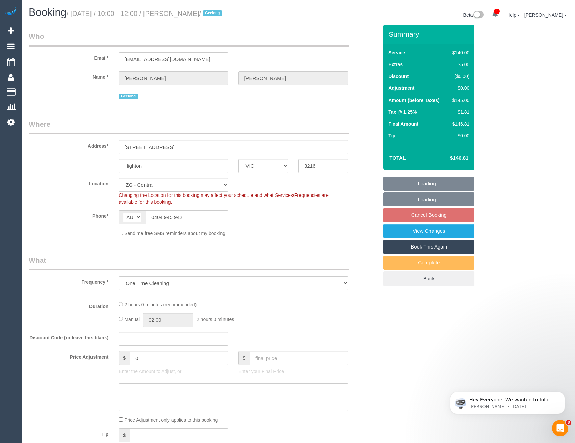
select select "number:24"
select select "number:33"
select select "number:12"
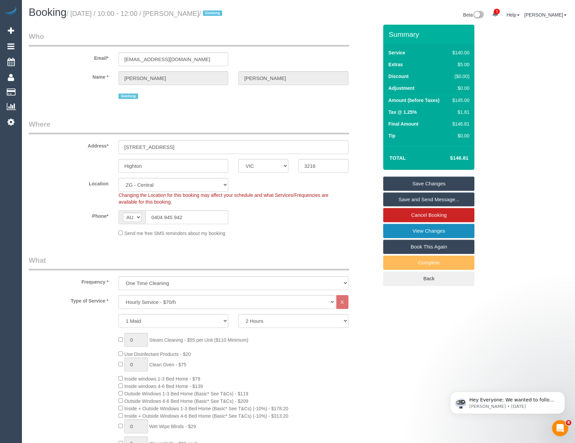
click at [425, 231] on link "View Changes" at bounding box center [428, 231] width 91 height 14
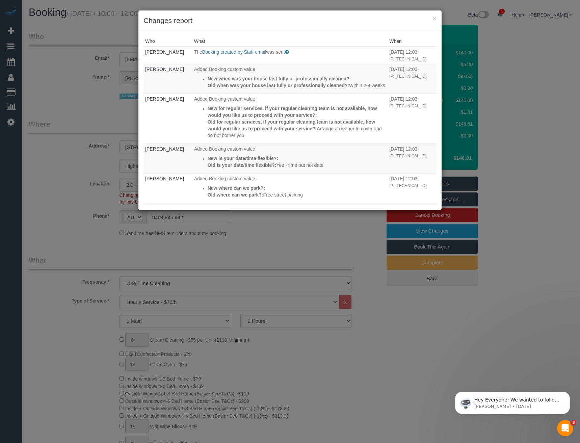
click at [257, 255] on div "× Changes report Who What When Hannah Brigoli The Booking created by Staff emai…" at bounding box center [290, 221] width 580 height 443
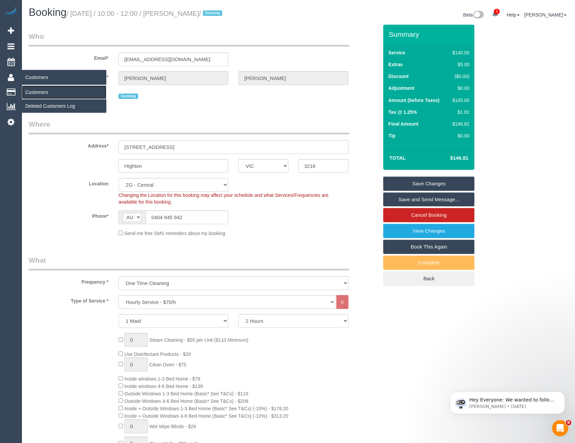
click at [46, 92] on link "Customers" at bounding box center [64, 92] width 84 height 14
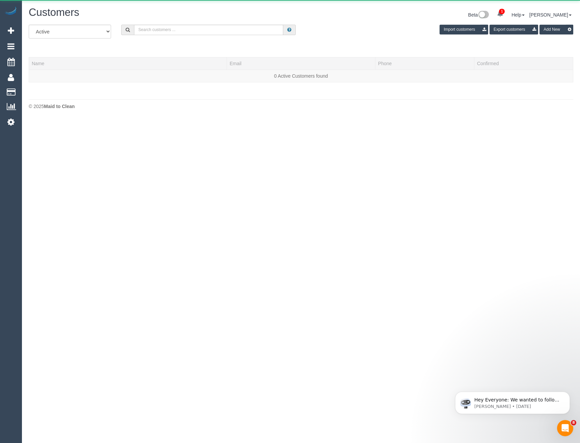
click at [173, 35] on div "All Active Archived Import customers Export customers Add New" at bounding box center [301, 34] width 555 height 19
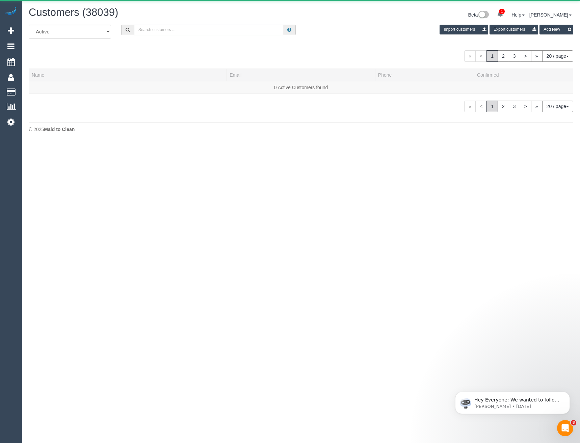
click at [172, 31] on input "text" at bounding box center [209, 30] width 150 height 10
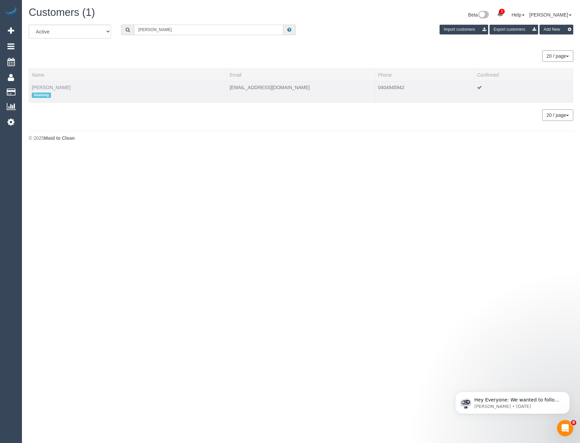
type input "Natalie johns"
click at [62, 87] on link "Natalie Johnstone" at bounding box center [51, 87] width 39 height 5
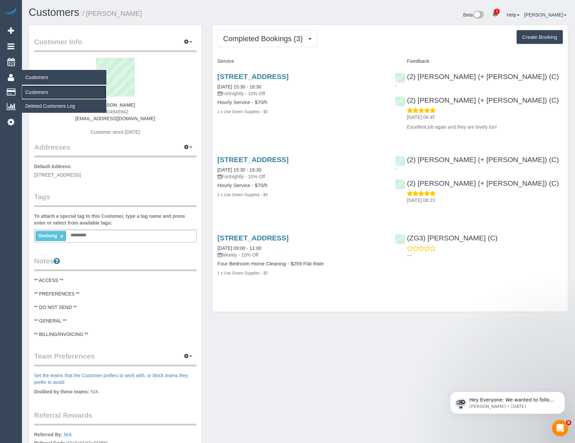
click at [43, 91] on link "Customers" at bounding box center [64, 92] width 84 height 14
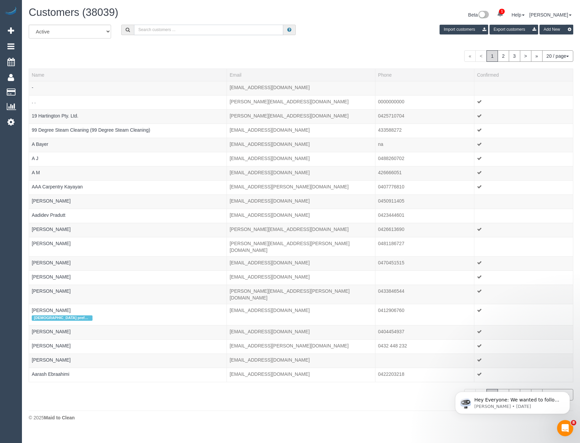
click at [166, 31] on input "text" at bounding box center [209, 30] width 150 height 10
paste input "tzeyikoay@gmail.com"
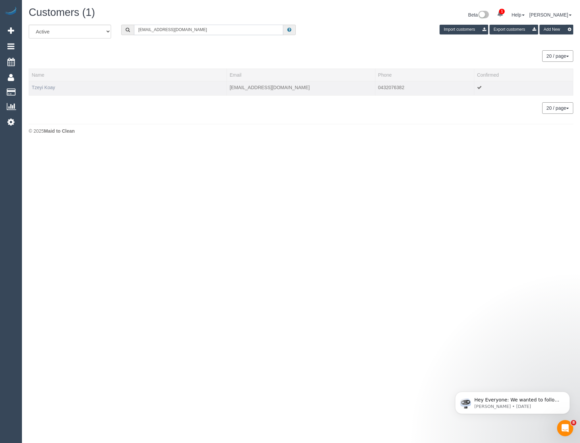
type input "tzeyikoay@gmail.com"
click at [53, 87] on link "Tzeyi Koay" at bounding box center [43, 87] width 23 height 5
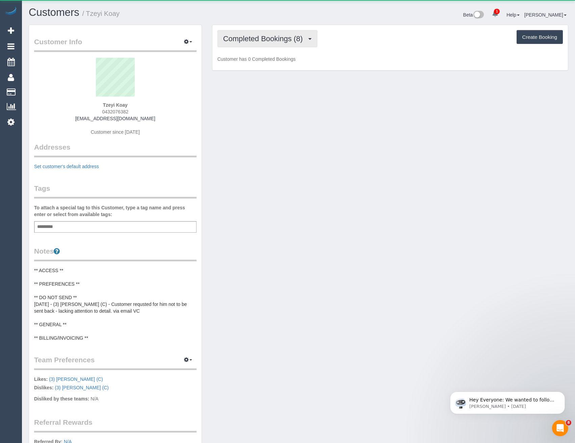
click at [292, 44] on button "Completed Bookings (8)" at bounding box center [267, 38] width 100 height 17
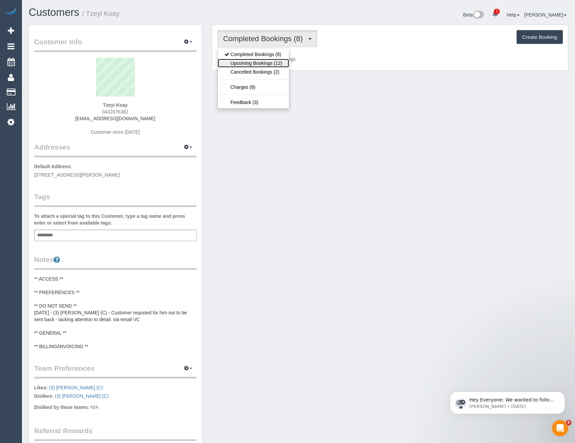
click at [283, 62] on link "Upcoming Bookings (12)" at bounding box center [253, 63] width 71 height 9
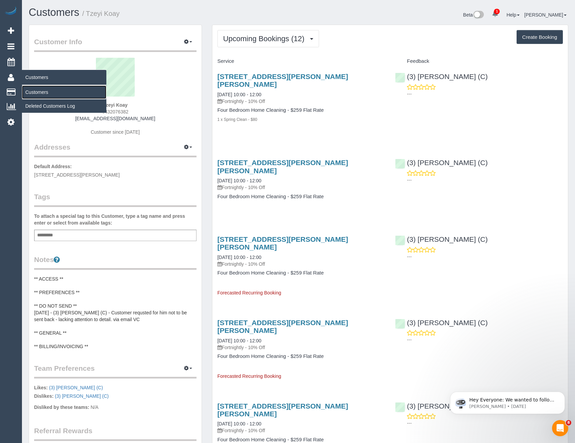
click at [34, 93] on link "Customers" at bounding box center [64, 92] width 84 height 14
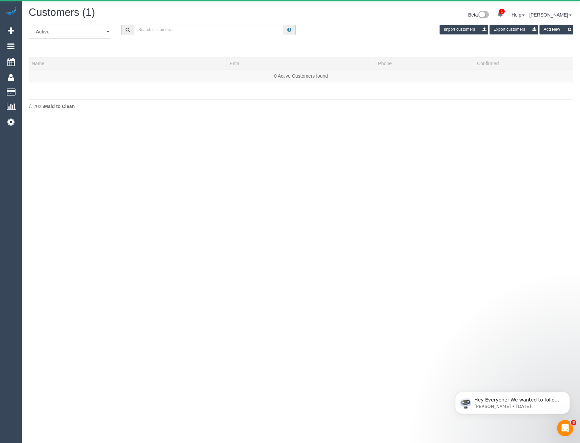
click at [154, 27] on input "text" at bounding box center [209, 30] width 150 height 10
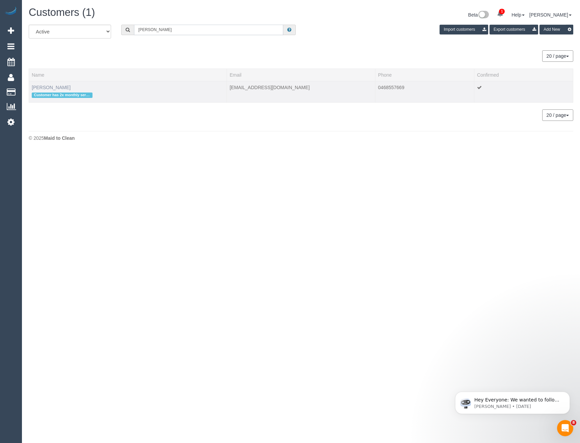
type input "Neil webb"
click at [42, 88] on link "Neil Webb" at bounding box center [51, 87] width 39 height 5
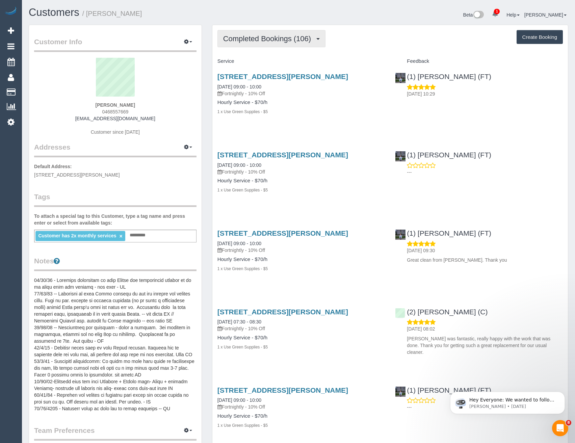
click at [267, 33] on button "Completed Bookings (106)" at bounding box center [271, 38] width 108 height 17
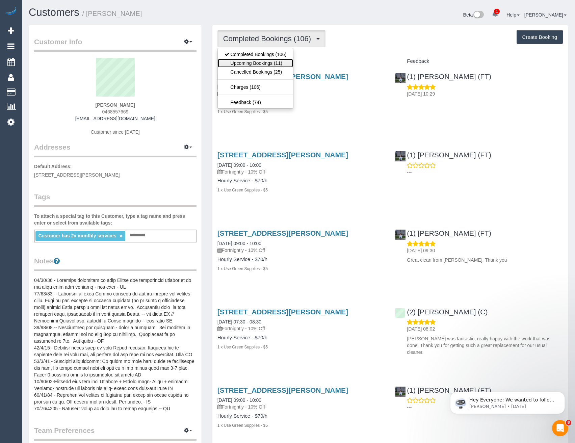
click at [236, 62] on link "Upcoming Bookings (11)" at bounding box center [256, 63] width 76 height 9
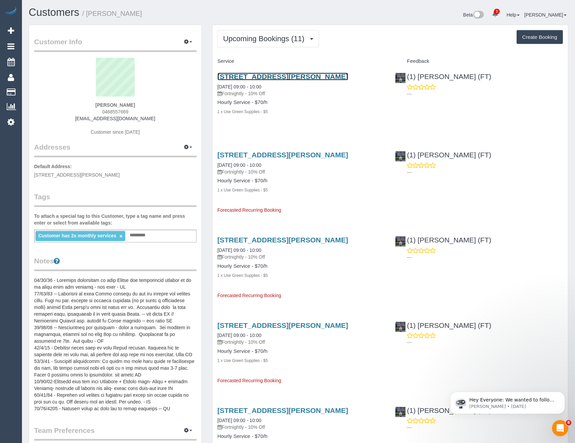
click at [310, 78] on link "2/17 Mciver Street, Ferntree Gully, VIC 3156" at bounding box center [282, 77] width 131 height 8
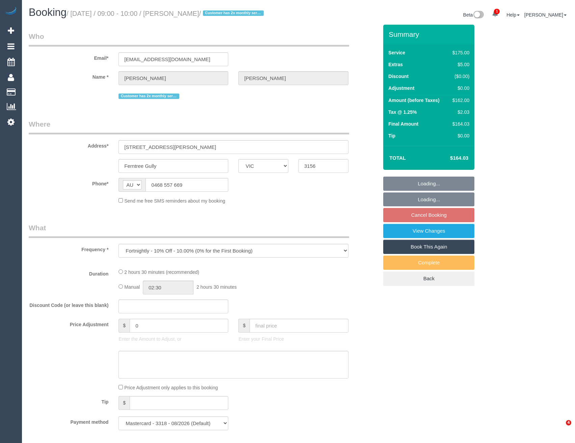
select select "VIC"
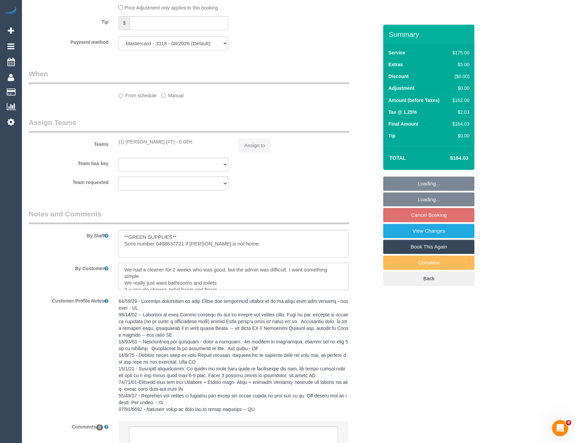
scroll to position [434, 0]
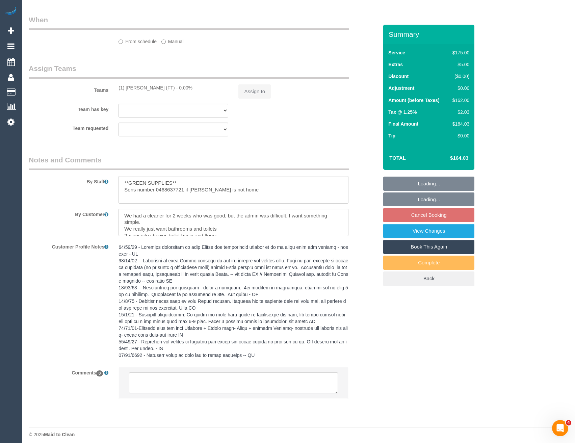
select select "number:27"
select select "number:14"
select select "number:18"
select select "number:22"
select select "number:12"
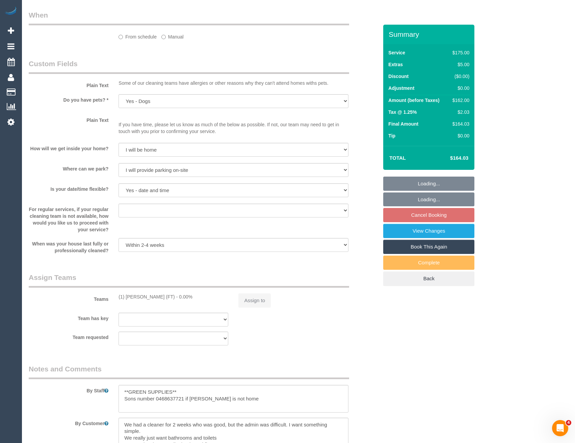
select select "object:699"
select select "150"
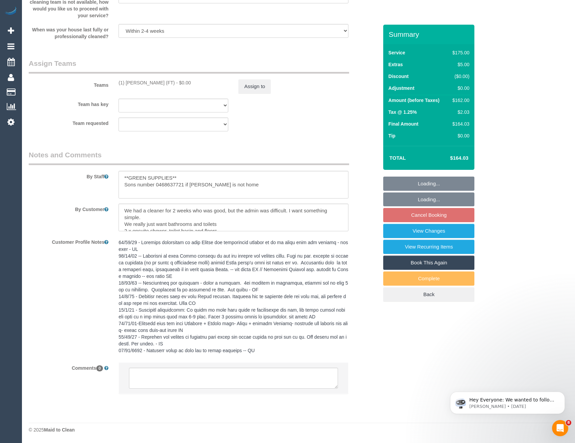
scroll to position [0, 0]
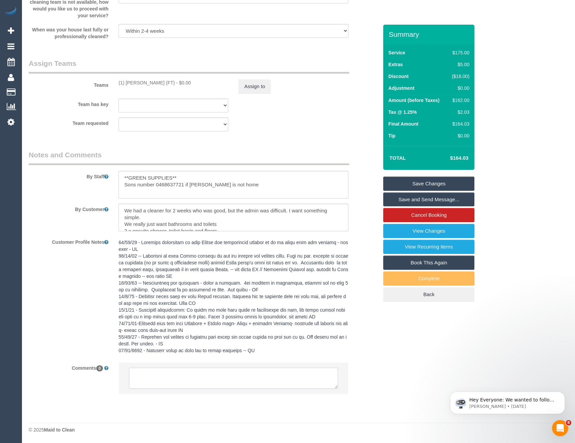
click at [187, 374] on textarea at bounding box center [233, 378] width 209 height 21
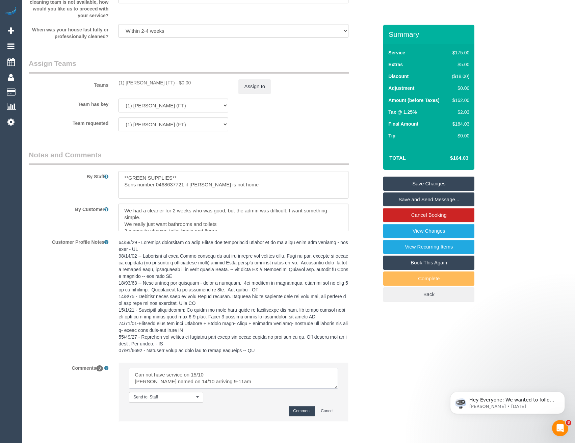
scroll to position [3, 0]
type textarea "Can not have service on 15/10 [PERSON_NAME] named on 14/10 arriving 9-11am Conf…"
click at [291, 412] on button "Comment" at bounding box center [302, 411] width 26 height 10
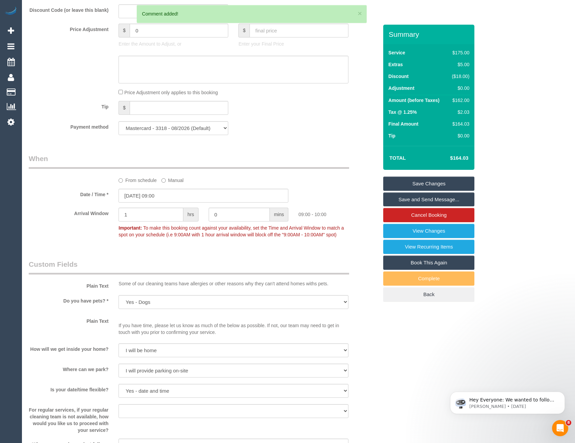
scroll to position [584, 0]
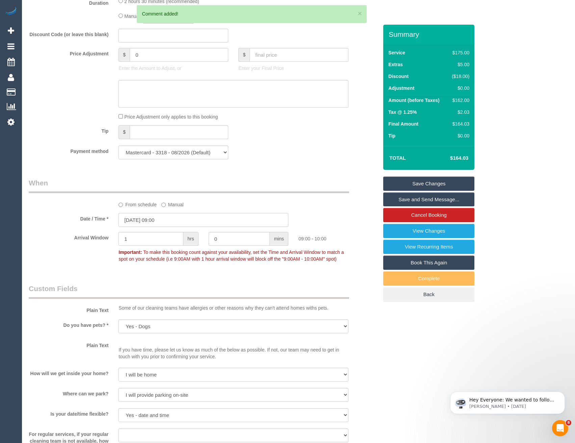
click at [164, 217] on input "[DATE] 09:00" at bounding box center [203, 220] width 170 height 14
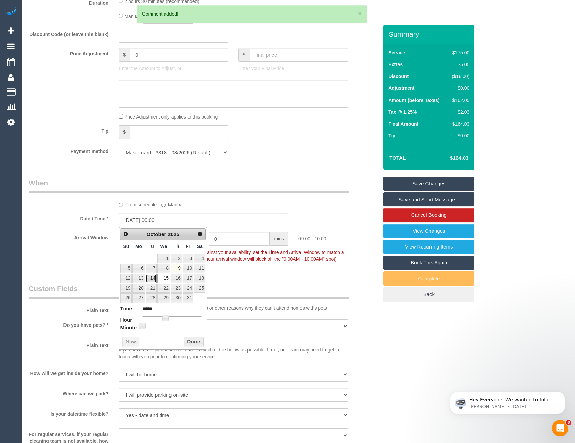
click at [153, 277] on link "14" at bounding box center [150, 278] width 11 height 9
type input "[DATE] 09:00"
click at [186, 339] on button "Done" at bounding box center [194, 342] width 20 height 11
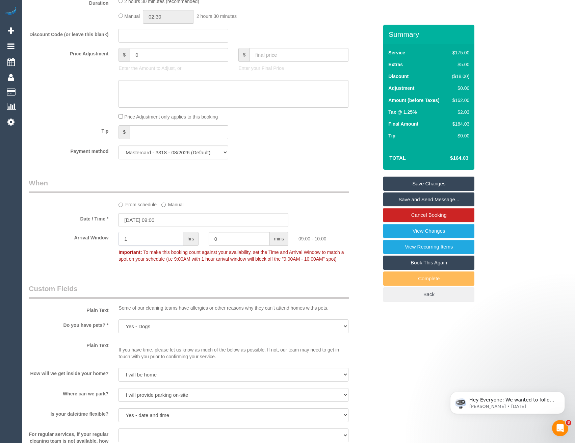
drag, startPoint x: 134, startPoint y: 240, endPoint x: 74, endPoint y: 244, distance: 60.9
click at [73, 244] on div "Arrival Window 1 hrs 0 mins 09:00 - 10:00 Important: To make this booking count…" at bounding box center [203, 248] width 359 height 33
type input "2"
click at [248, 263] on div "Arrival Window 2 hrs 0 mins 09:00 - 11:00 Important: To make this booking count…" at bounding box center [203, 248] width 359 height 33
click at [413, 196] on link "Save and Send Message..." at bounding box center [428, 199] width 91 height 14
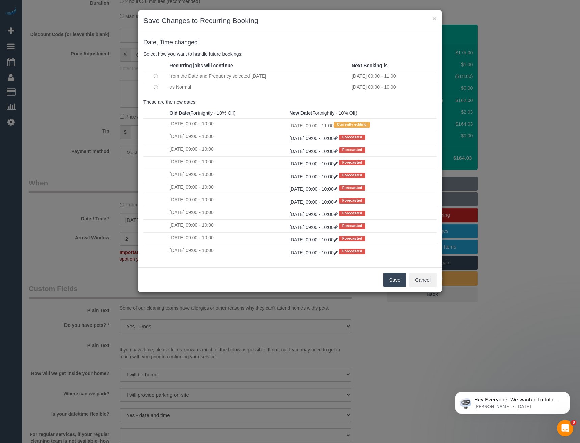
click at [391, 278] on button "Save" at bounding box center [394, 280] width 23 height 14
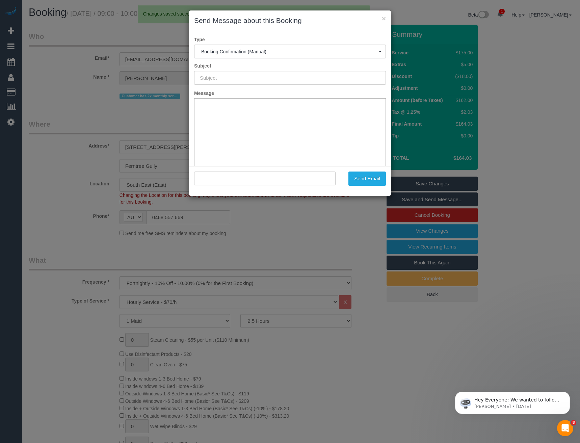
scroll to position [0, 0]
type input "Booking Confirmed"
type input ""[PERSON_NAME]" <[EMAIL_ADDRESS][DOMAIN_NAME]>"
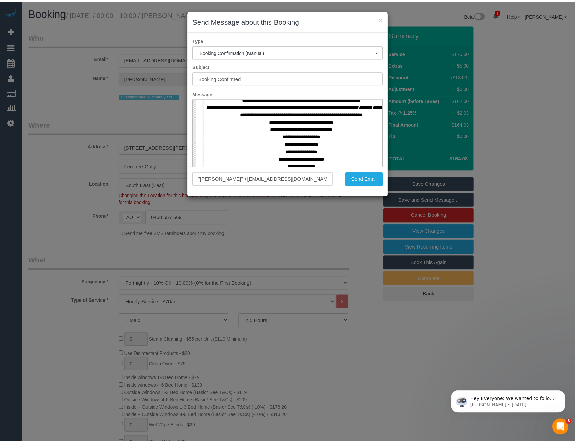
scroll to position [304, 0]
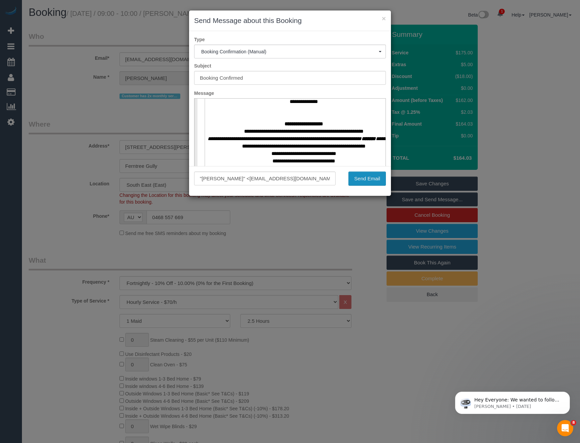
click at [363, 178] on button "Send Email" at bounding box center [366, 178] width 37 height 14
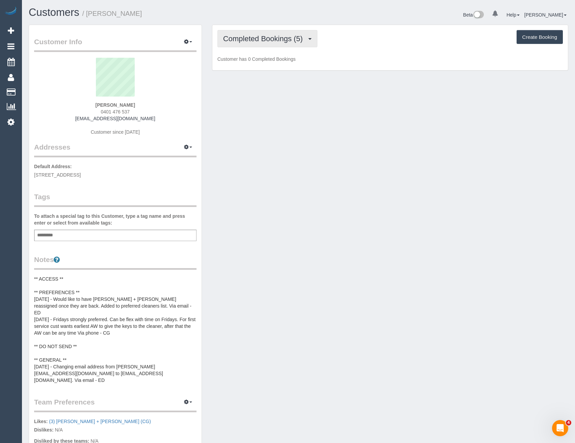
click at [276, 35] on span "Completed Bookings (5)" at bounding box center [264, 38] width 83 height 8
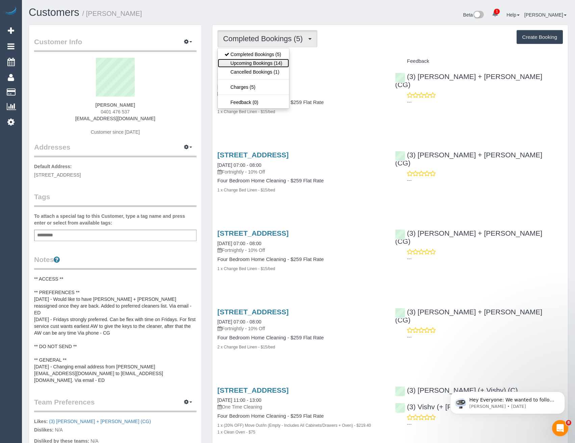
click at [272, 61] on link "Upcoming Bookings (14)" at bounding box center [253, 63] width 71 height 9
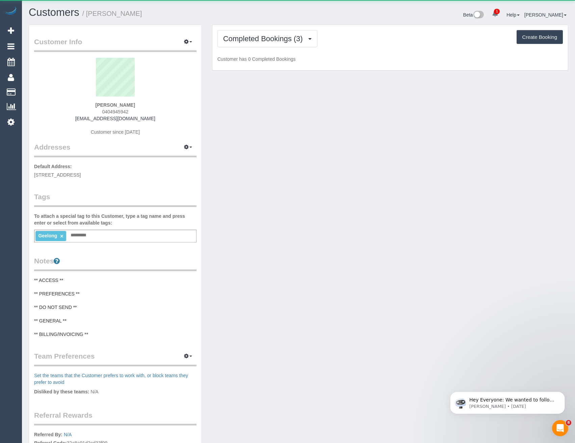
click at [286, 27] on div "Completed Bookings (3) Completed Bookings (3) Upcoming Bookings (12) Cancelled …" at bounding box center [389, 48] width 355 height 46
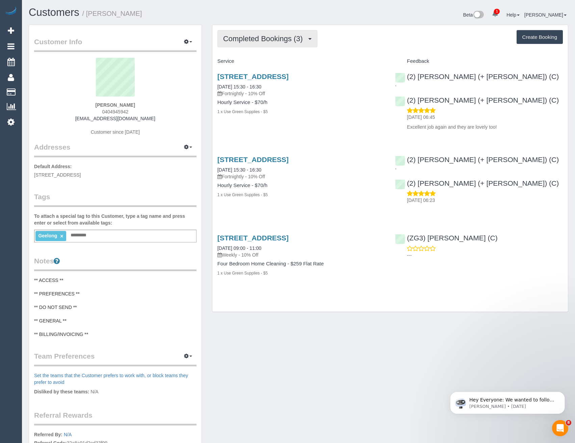
click at [287, 37] on span "Completed Bookings (3)" at bounding box center [264, 38] width 83 height 8
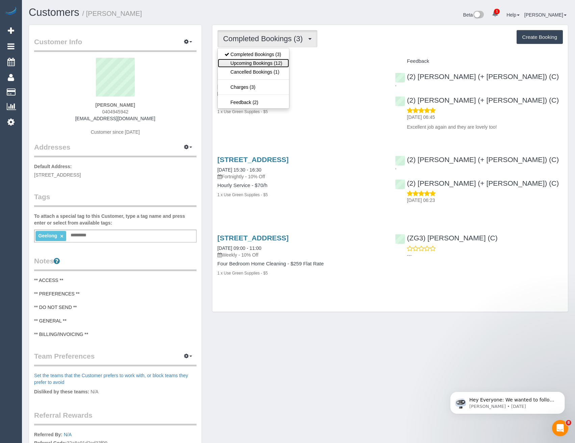
click at [267, 64] on link "Upcoming Bookings (12)" at bounding box center [253, 63] width 71 height 9
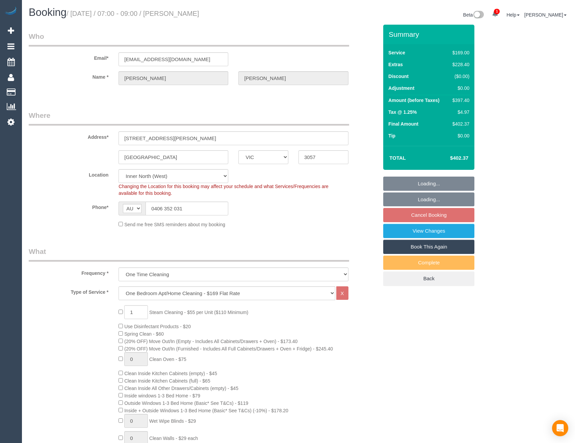
select select "VIC"
select select "string:stripe-pm_1SFSQK2GScqysDRVY7wRRFR1"
select select "object:1482"
select select "number:28"
select select "number:14"
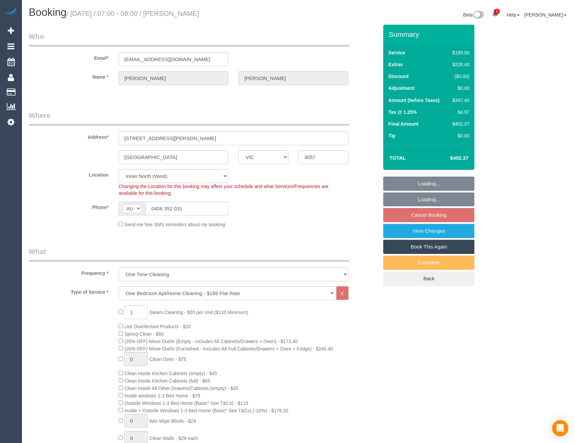
select select "number:19"
select select "number:25"
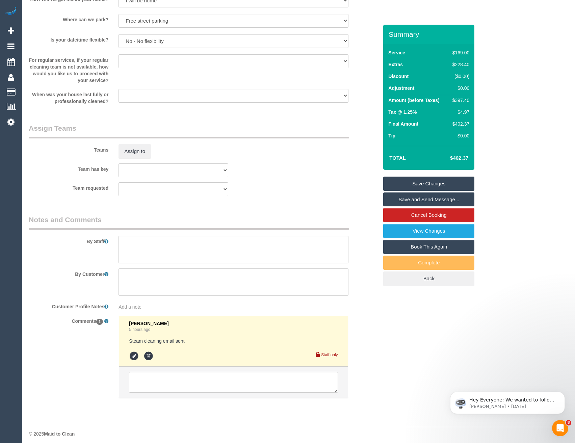
scroll to position [956, 0]
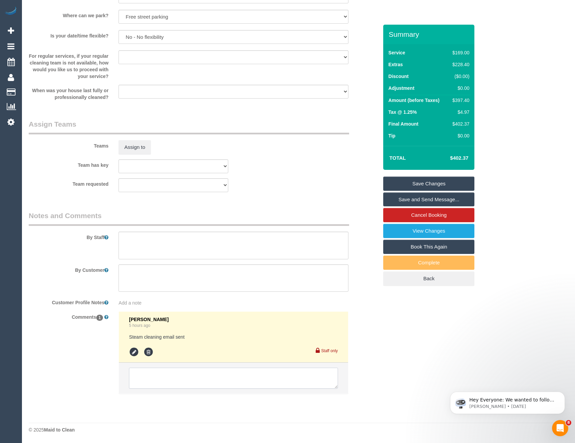
click at [177, 377] on textarea at bounding box center [233, 378] width 209 height 21
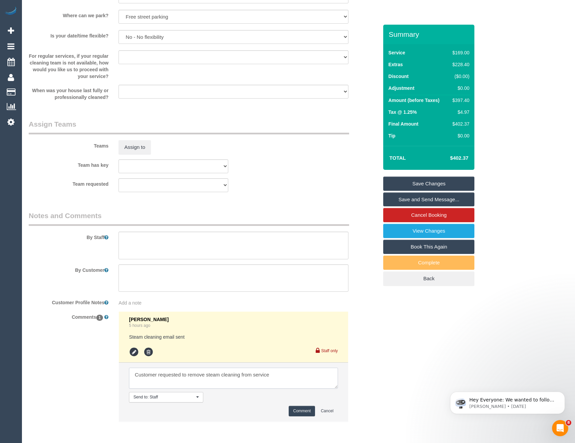
type textarea "Customer requested to remove steam cleaning from service"
click at [307, 410] on button "Comment" at bounding box center [302, 411] width 26 height 10
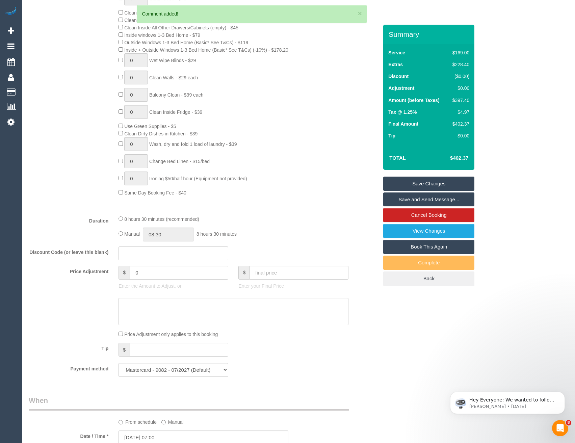
scroll to position [281, 0]
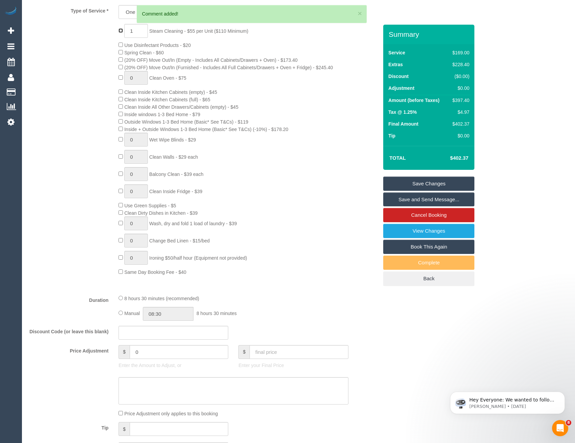
type input "0"
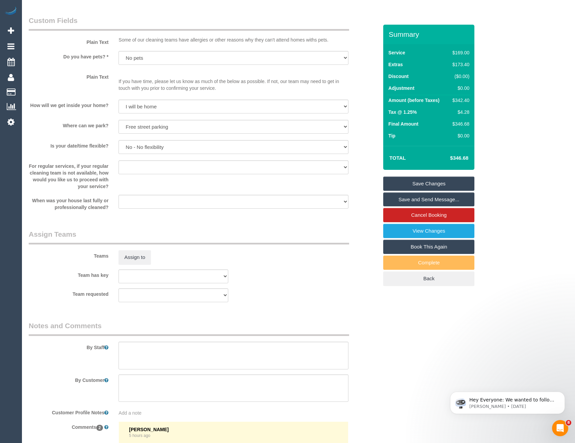
scroll to position [889, 0]
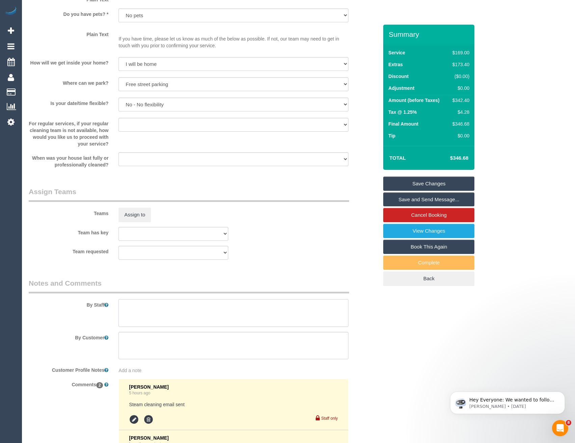
click at [147, 315] on textarea at bounding box center [233, 313] width 230 height 28
paste textarea "Yes there is unreserved 4h parking in the laneway within 20ms of the building e…"
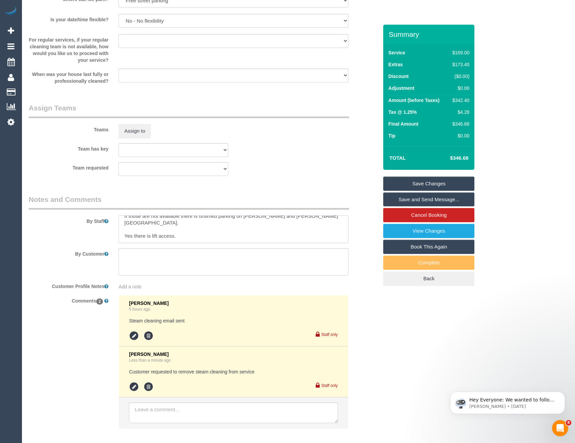
scroll to position [1007, 0]
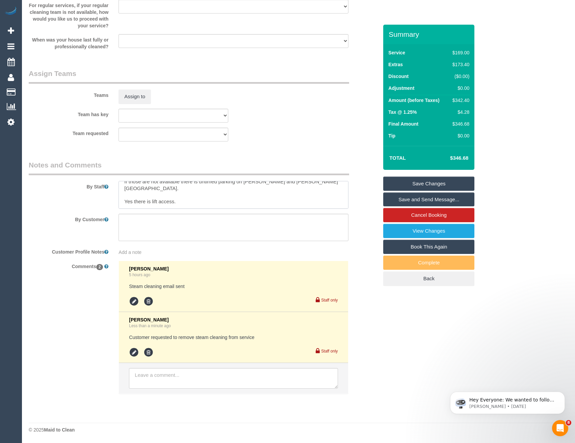
type textarea "Yes there is unreserved 4h parking in the laneway within 20ms of the building e…"
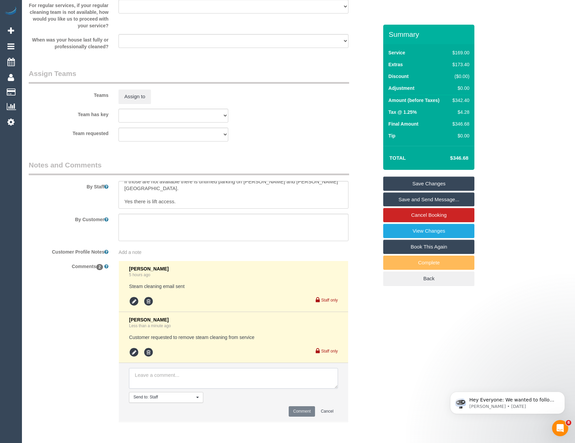
click at [165, 376] on textarea at bounding box center [233, 378] width 209 height 21
type textarea "M"
type textarea "Shahiq + Muhummad agreed via SMS"
click at [304, 410] on button "Comment" at bounding box center [302, 411] width 26 height 10
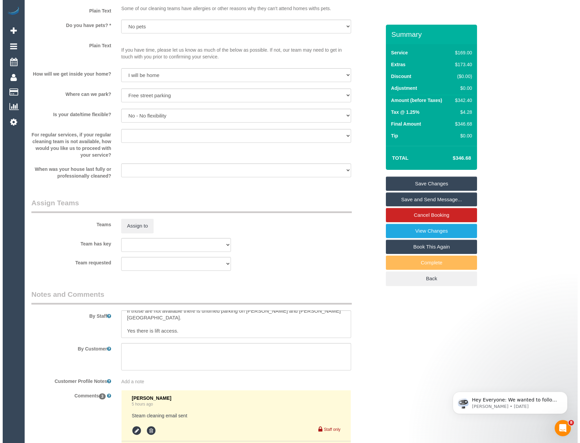
scroll to position [0, 0]
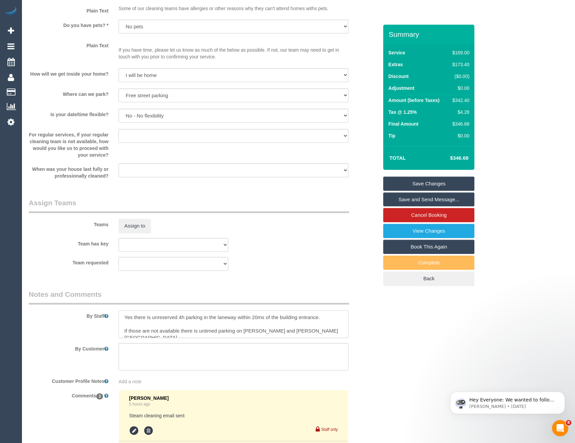
click at [126, 312] on textarea at bounding box center [233, 324] width 230 height 28
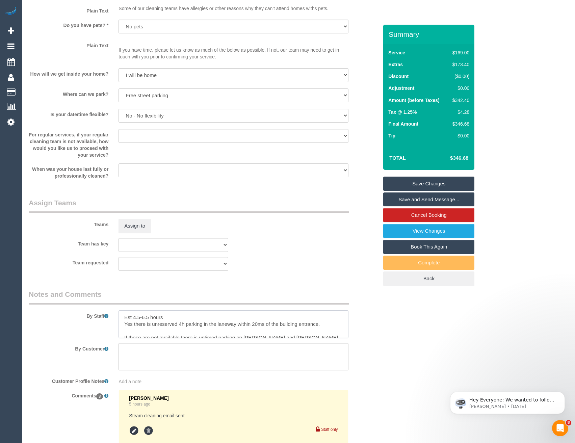
type textarea "Est 4.5-6.5 hours Yes there is unreserved 4h parking in the laneway within 20ms…"
click at [137, 234] on sui-booking-teams "Teams Assign to Team has key (0) Office (0) Raunak Test Account (1) Debbie Brod…" at bounding box center [203, 234] width 349 height 73
click at [139, 228] on button "Assign to" at bounding box center [134, 226] width 32 height 14
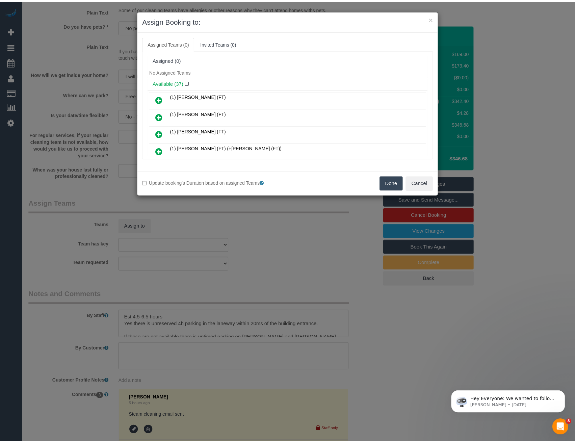
scroll to position [1889, 0]
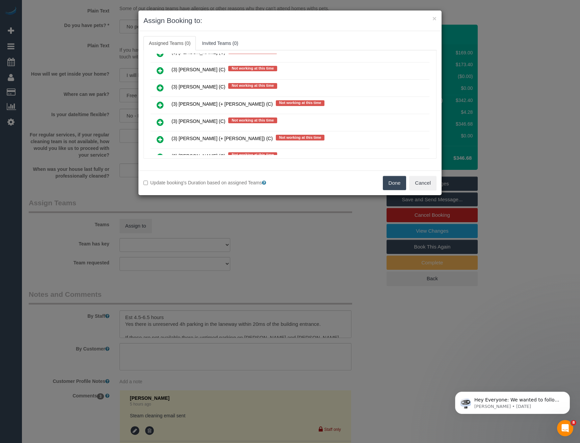
click at [348, 234] on div "× Assign Booking to: Assigned Teams (0) Invited Teams (0) Assigned (0) No Assig…" at bounding box center [290, 221] width 580 height 443
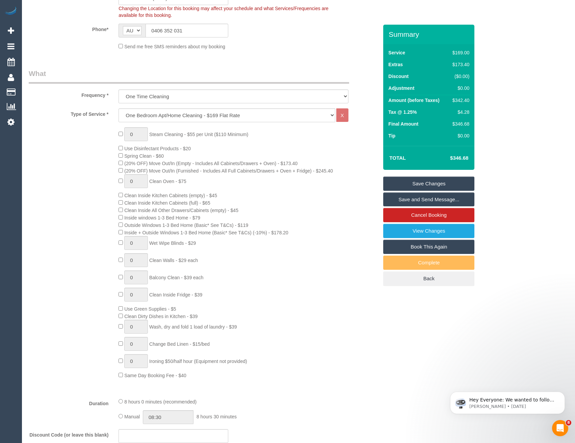
scroll to position [135, 0]
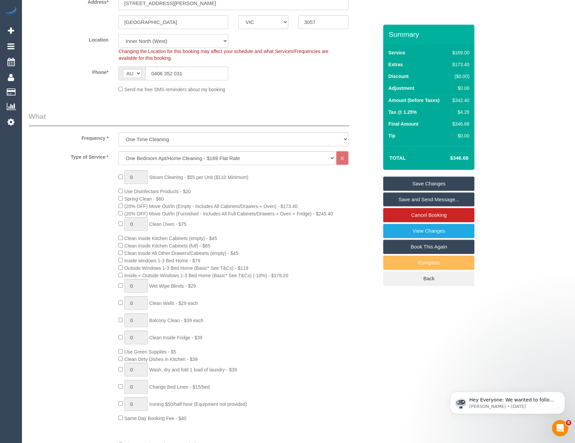
click at [168, 41] on select "Office City East (North) East (South) Inner East Inner North (East) Inner North…" at bounding box center [173, 41] width 110 height 14
select select "50"
click at [118, 34] on select "Office City East (North) East (South) Inner East Inner North (East) Inner North…" at bounding box center [173, 41] width 110 height 14
click at [285, 81] on sui-booking-location "Location Office City East (North) East (South) Inner East Inner North (East) In…" at bounding box center [203, 63] width 349 height 59
select select "object:5408"
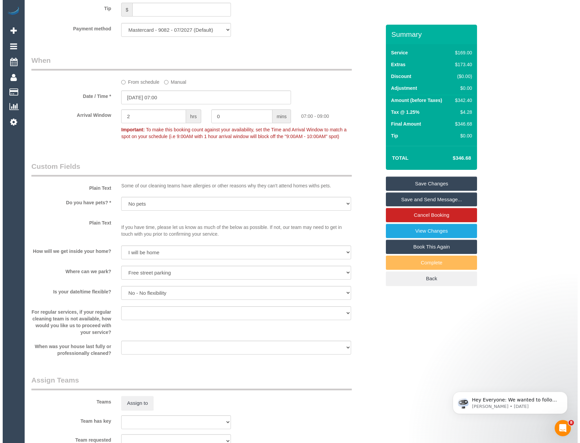
scroll to position [776, 0]
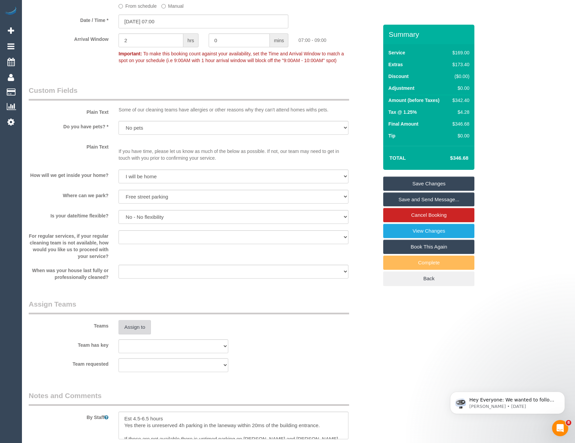
click at [143, 327] on button "Assign to" at bounding box center [134, 327] width 32 height 14
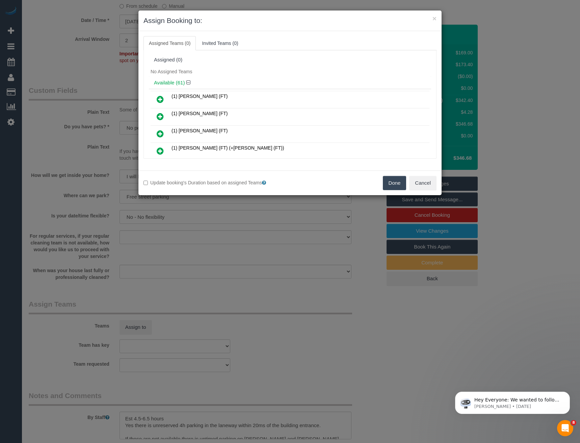
scroll to position [3995, 0]
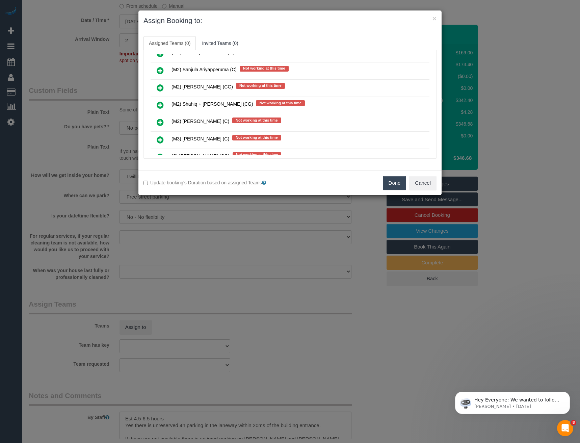
click at [159, 105] on icon at bounding box center [160, 105] width 7 height 8
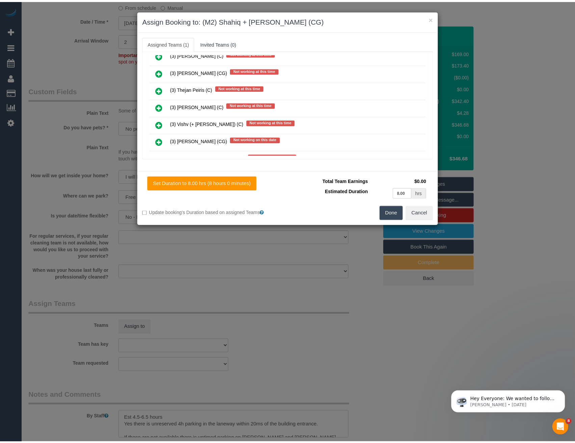
scroll to position [0, 0]
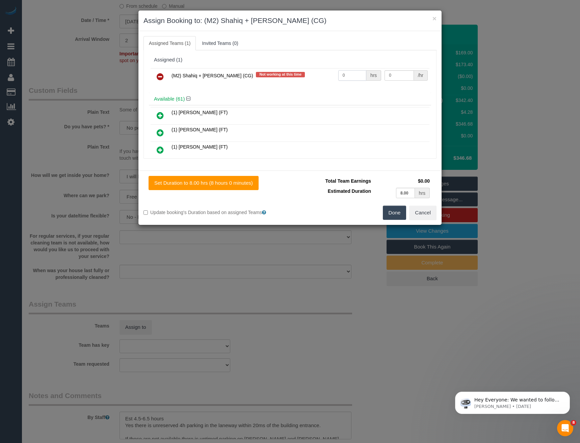
drag, startPoint x: 348, startPoint y: 75, endPoint x: 297, endPoint y: 81, distance: 51.0
click at [309, 82] on tr "(M2) Shahiq + Muhammad (CG) Not working at this time 0 hrs 0 /hr" at bounding box center [290, 76] width 279 height 17
type input "1"
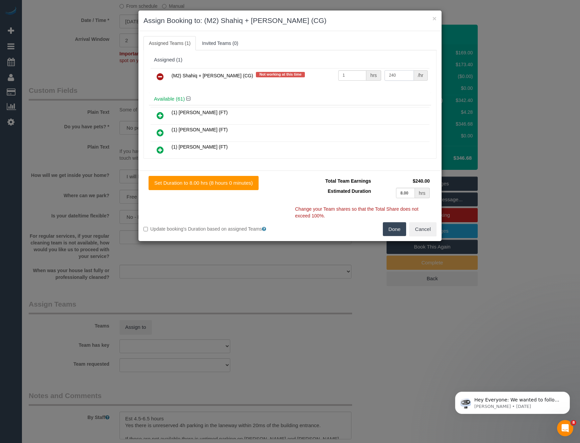
type input "240"
click at [398, 231] on button "Done" at bounding box center [395, 229] width 24 height 14
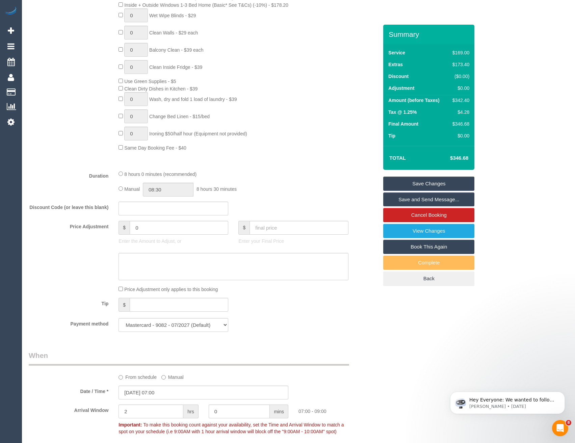
scroll to position [371, 0]
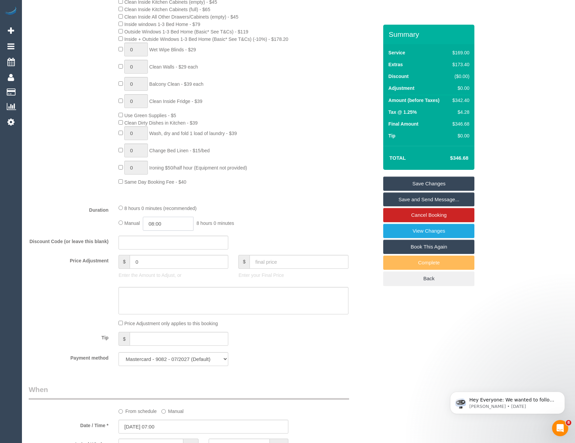
click at [175, 223] on input "08:00" at bounding box center [168, 224] width 51 height 14
click at [159, 233] on li "03:30" at bounding box center [161, 232] width 30 height 9
click at [165, 225] on input "03:30" at bounding box center [168, 224] width 51 height 14
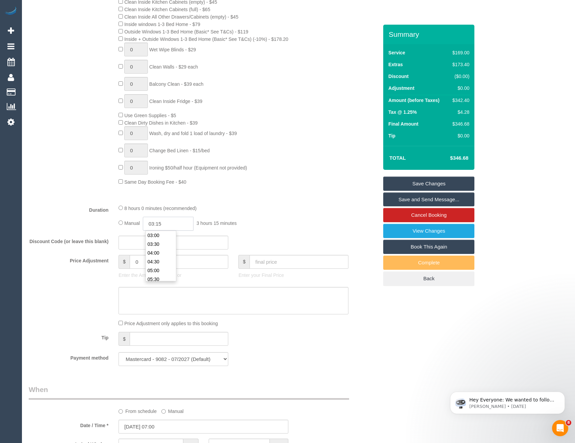
type input "03:15"
click at [254, 202] on fieldset "What Frequency * One Time Cleaning Weekly - 10% Off - 10.00% (0% for the First …" at bounding box center [203, 123] width 349 height 496
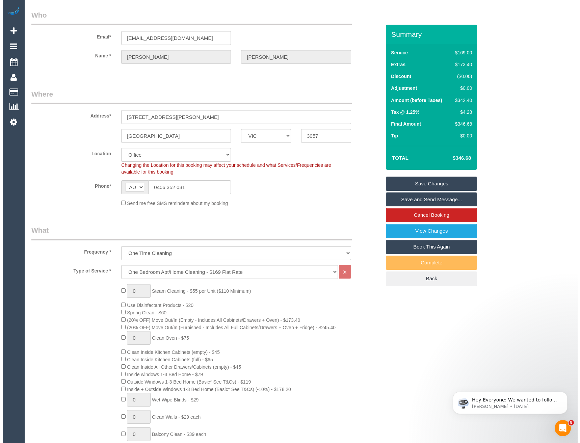
scroll to position [0, 0]
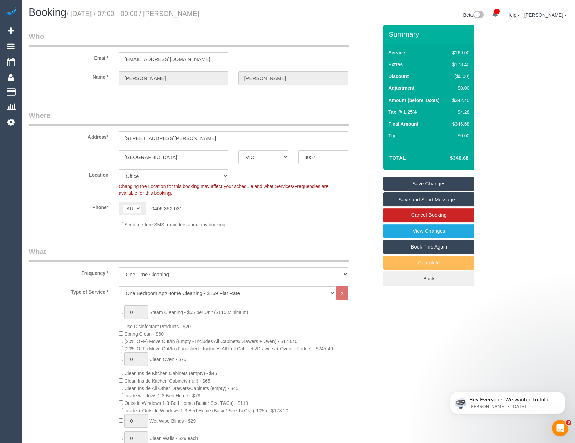
click at [404, 203] on link "Save and Send Message..." at bounding box center [428, 199] width 91 height 14
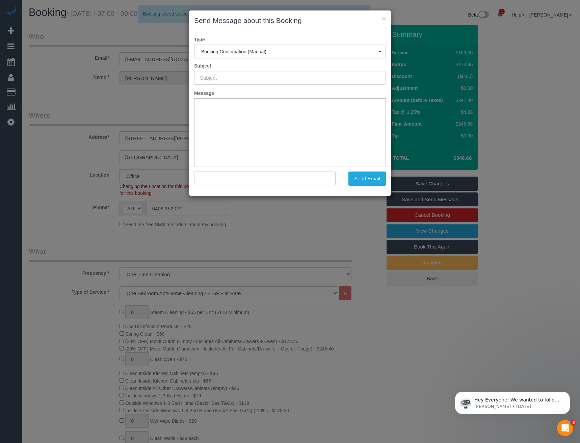
type input "Booking Confirmed"
type input ""Briana Davis" <briana.davis173@gmail.com>"
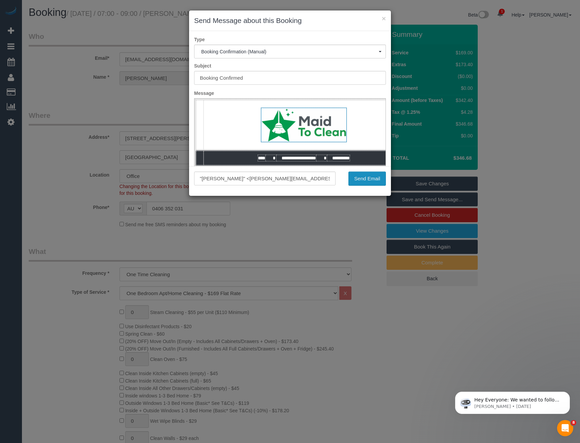
drag, startPoint x: 356, startPoint y: 179, endPoint x: 354, endPoint y: 175, distance: 4.0
click at [356, 179] on button "Send Email" at bounding box center [366, 178] width 37 height 14
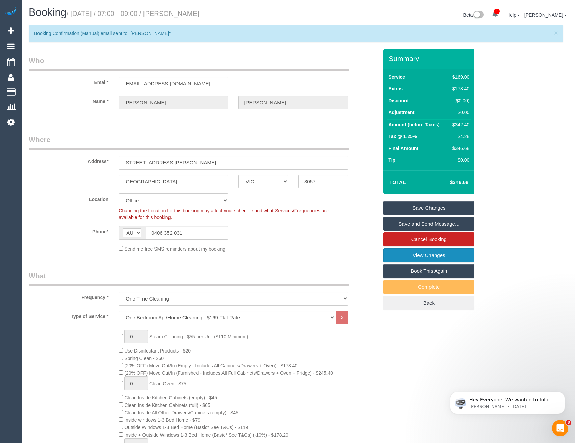
click at [434, 255] on link "View Changes" at bounding box center [428, 255] width 91 height 14
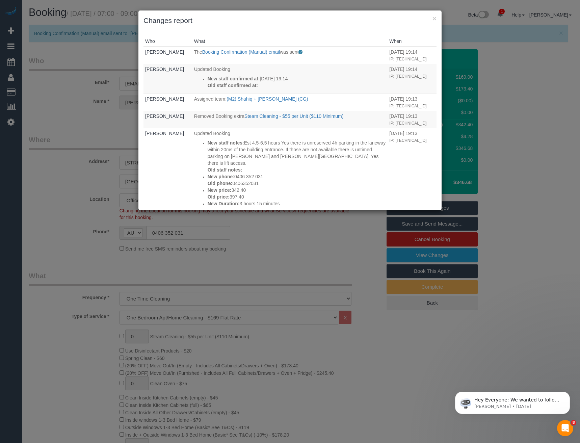
click at [279, 252] on div "× Changes report Who What When Bronie Bryant The Booking Confirmation (Manual) …" at bounding box center [290, 221] width 580 height 443
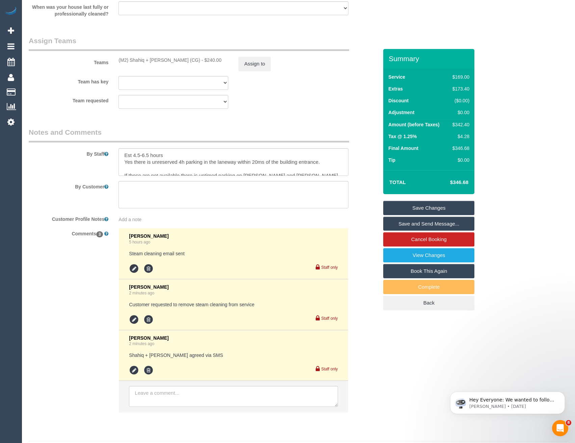
scroll to position [1080, 0]
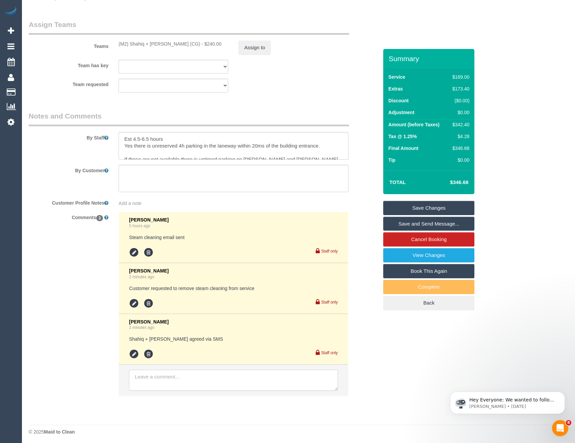
click at [170, 376] on textarea at bounding box center [233, 380] width 209 height 21
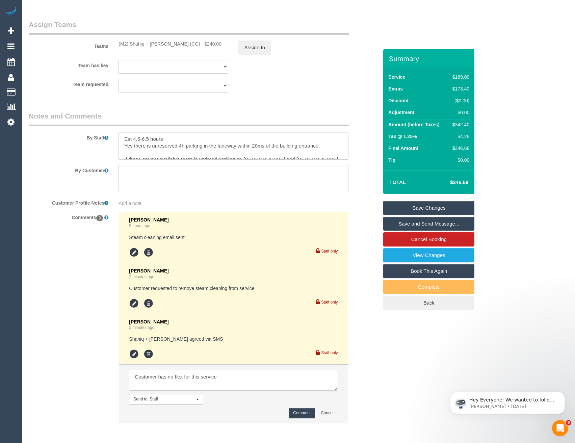
type textarea "Customer has no flex for this service"
click at [304, 411] on button "Comment" at bounding box center [302, 413] width 26 height 10
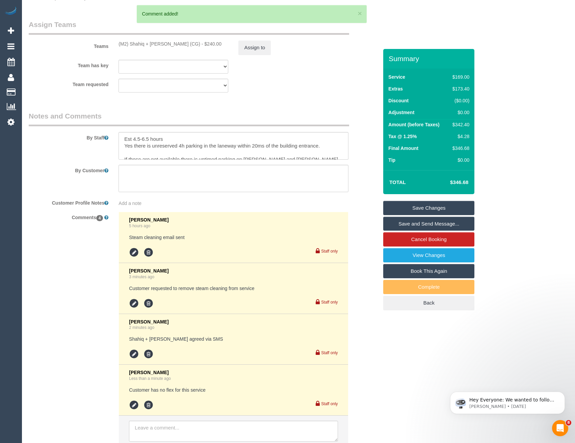
scroll to position [878, 0]
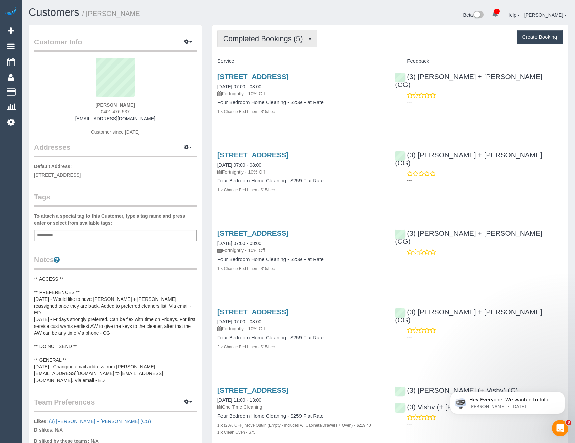
click at [289, 42] on span "Completed Bookings (5)" at bounding box center [264, 38] width 83 height 8
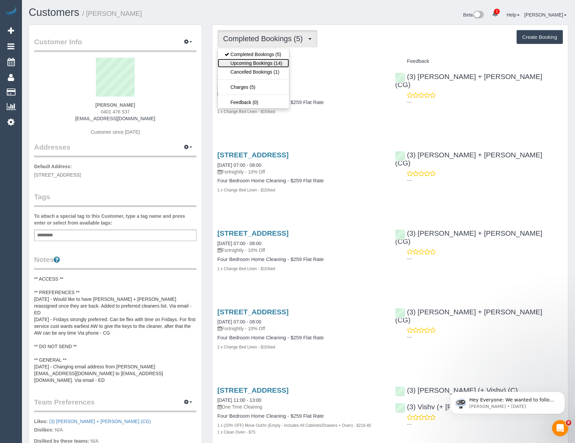
click at [286, 65] on link "Upcoming Bookings (14)" at bounding box center [253, 63] width 71 height 9
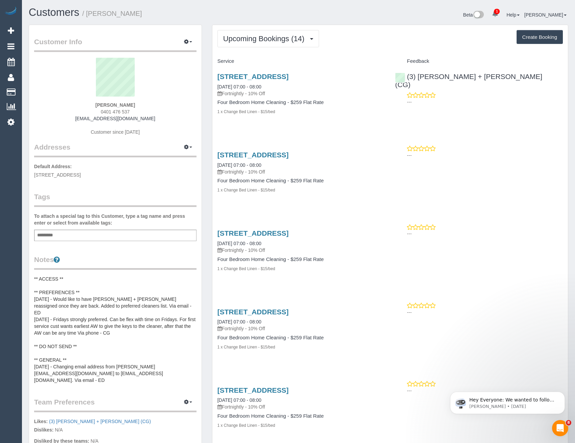
click at [70, 276] on pre "** ACCESS ** ** PREFERENCES ** [DATE] - Would like to have [PERSON_NAME] + [PER…" at bounding box center [115, 329] width 162 height 108
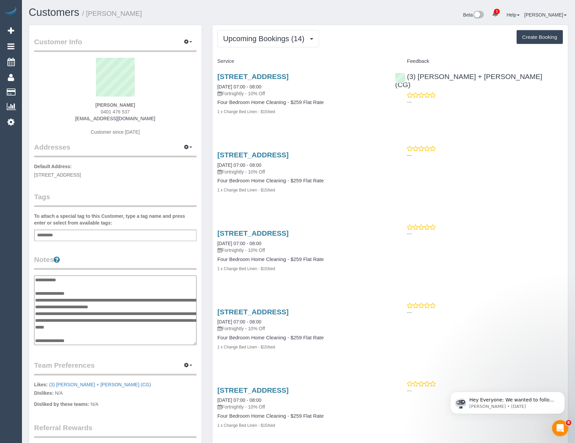
click at [72, 279] on textarea "**********" at bounding box center [115, 310] width 162 height 70
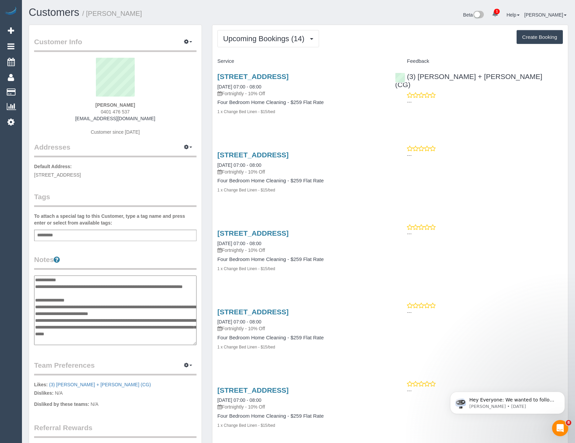
type textarea "**********"
click at [111, 257] on legend "Notes" at bounding box center [115, 262] width 162 height 15
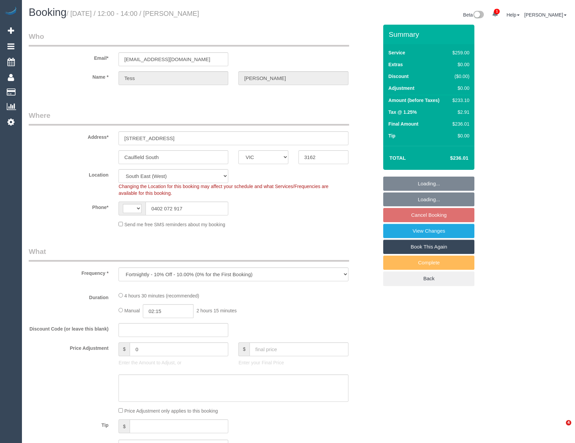
select select "VIC"
select select "object:291"
select select "string:AU"
select select "number:32"
select select "number:14"
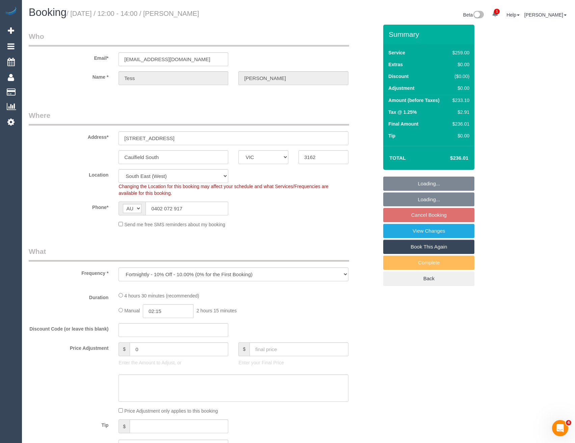
select select "number:19"
select select "number:24"
select select "number:34"
select select "number:12"
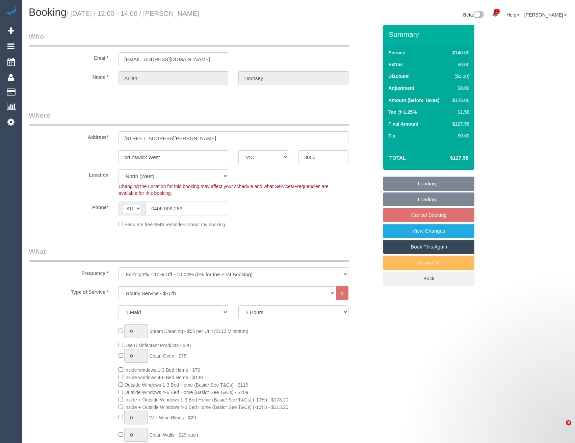
select select "VIC"
select select "string:stripe-pm_1Ipp7r2GScqysDRVpfXEQvun"
select select "object:2804"
select select "number:27"
select select "number:14"
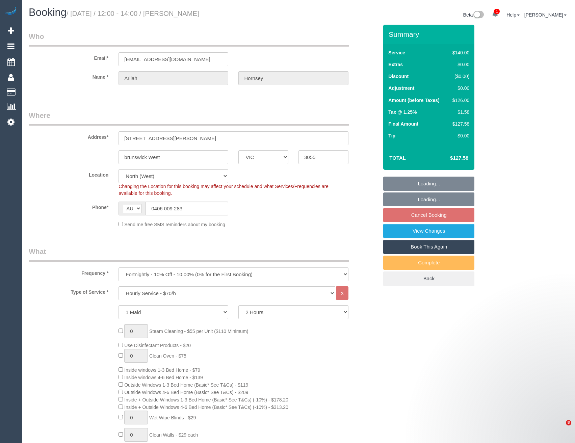
select select "number:19"
select select "number:22"
select select "spot4"
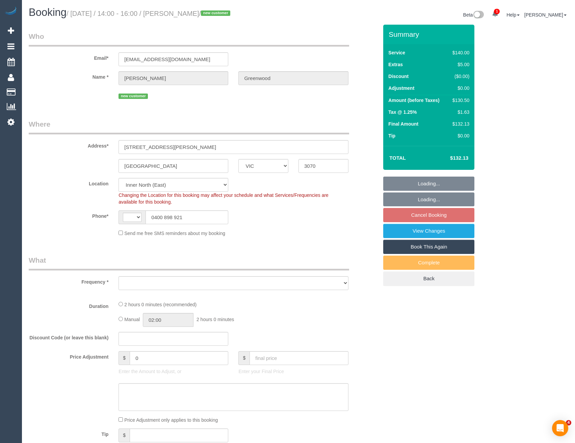
select select "VIC"
select select "string:AU"
select select "object:871"
select select "number:28"
select select "number:14"
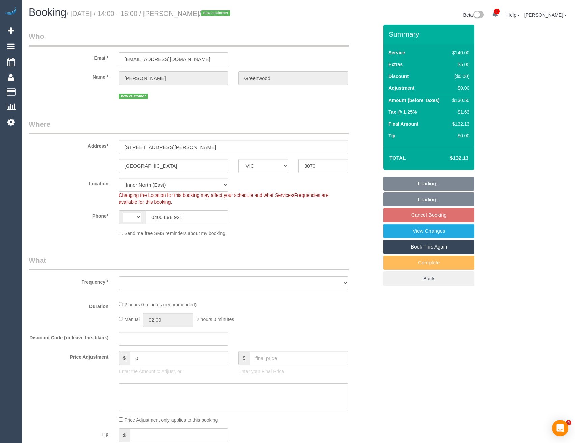
select select "number:19"
select select "number:23"
select select "number:34"
select select "number:26"
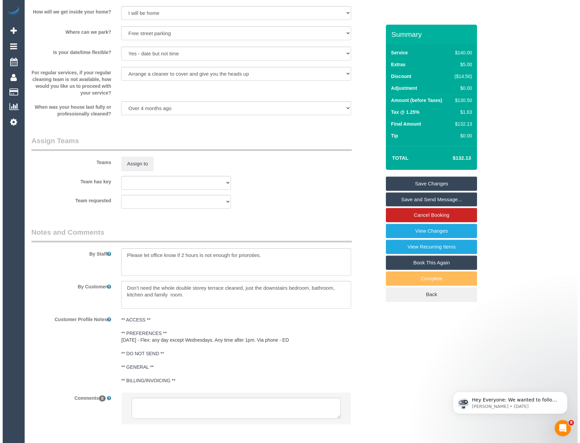
scroll to position [878, 0]
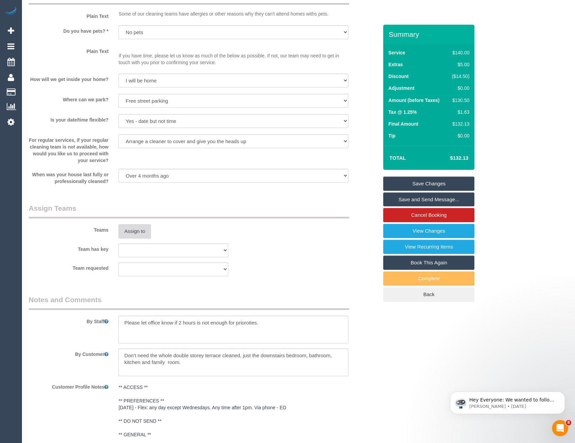
click at [137, 234] on button "Assign to" at bounding box center [134, 231] width 32 height 14
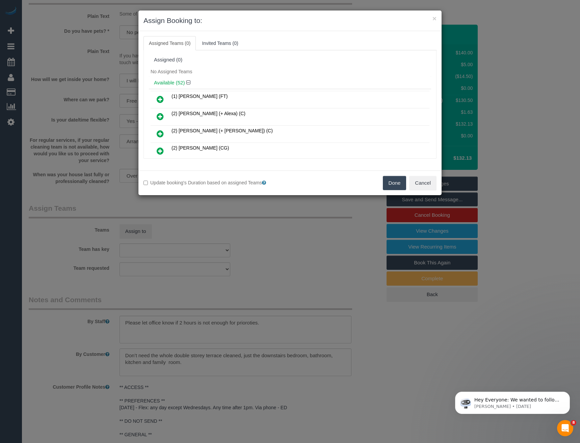
scroll to position [286, 0]
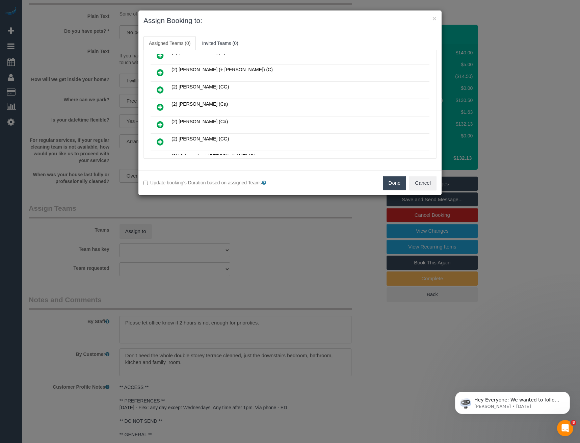
click at [157, 105] on icon at bounding box center [160, 107] width 7 height 8
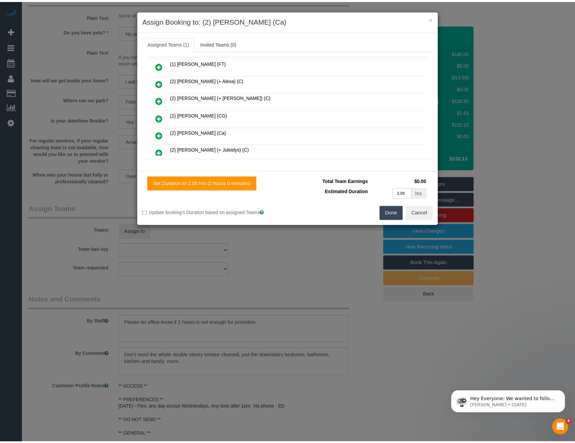
scroll to position [0, 0]
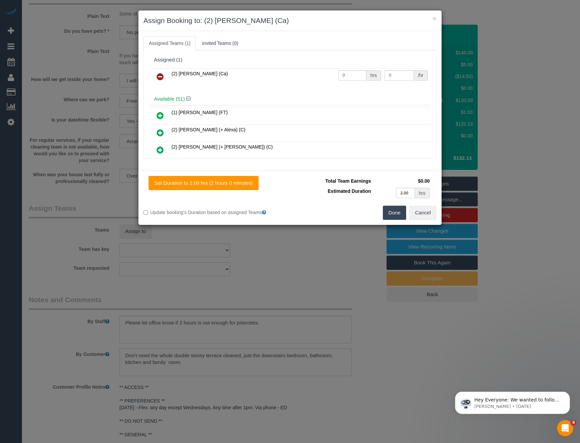
click at [390, 214] on button "Done" at bounding box center [395, 213] width 24 height 14
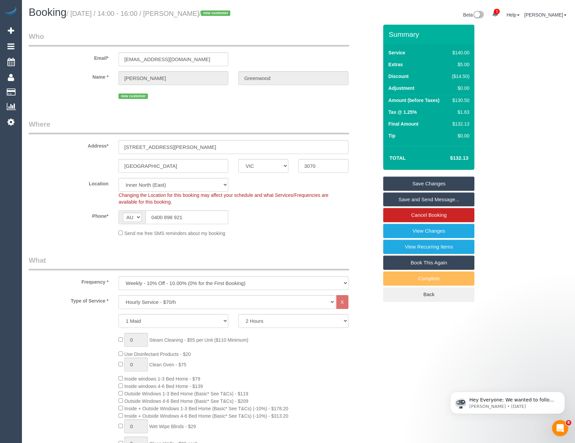
click at [420, 183] on link "Save Changes" at bounding box center [428, 184] width 91 height 14
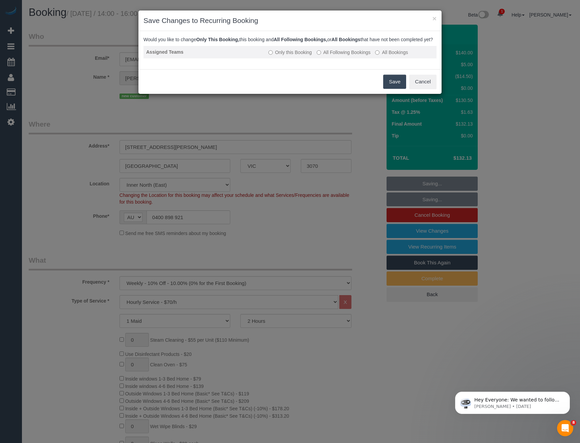
click at [326, 56] on label "All Following Bookings" at bounding box center [344, 52] width 54 height 7
click at [389, 86] on button "Save" at bounding box center [394, 82] width 23 height 14
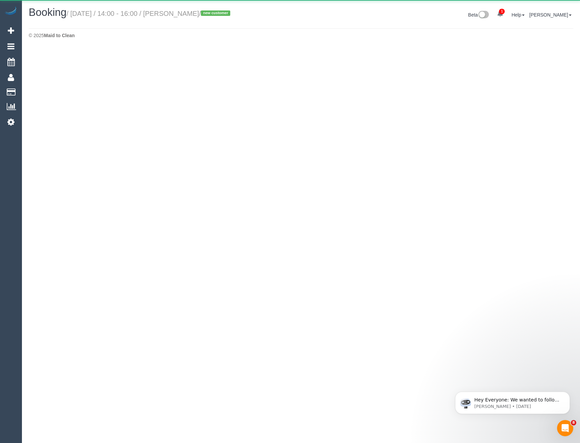
select select "VIC"
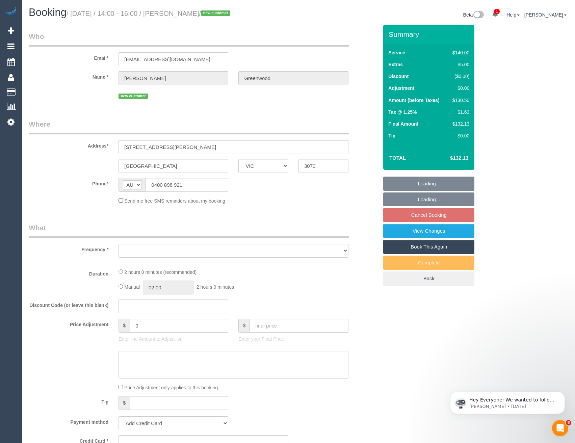
select select "object:5593"
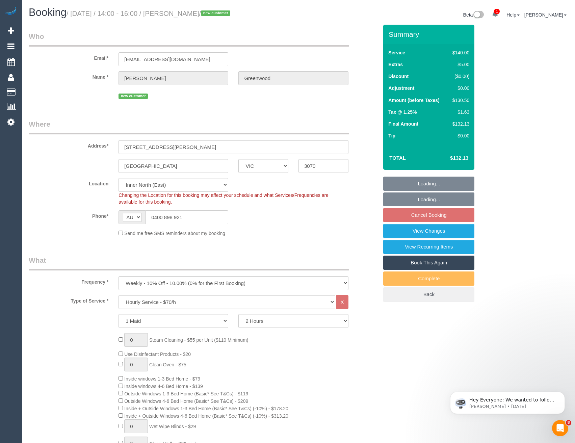
select select "string:stripe-pm_1SDGMS2GScqysDRVAAKW28ZD"
select select "number:28"
select select "number:14"
select select "number:19"
select select "number:23"
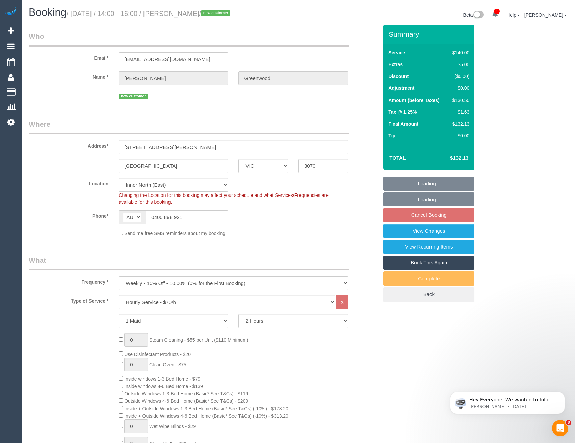
select select "number:34"
select select "number:26"
select select "object:5924"
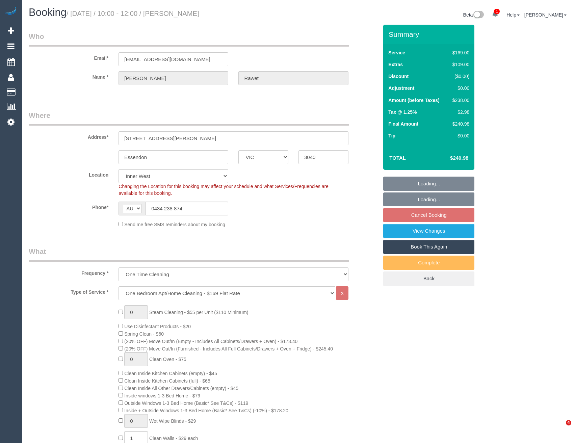
select select "VIC"
select select "object:640"
select select "number:28"
select select "number:14"
select select "number:18"
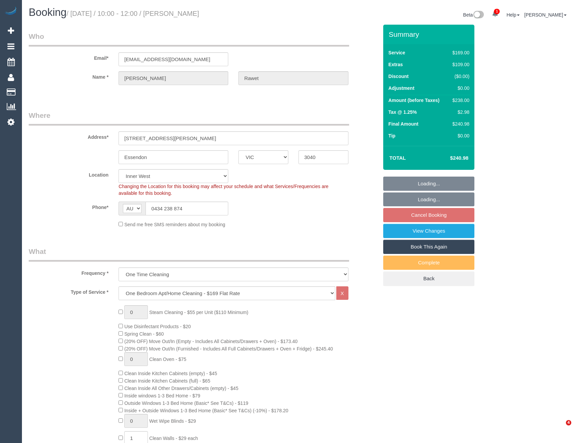
select select "number:24"
select select "number:26"
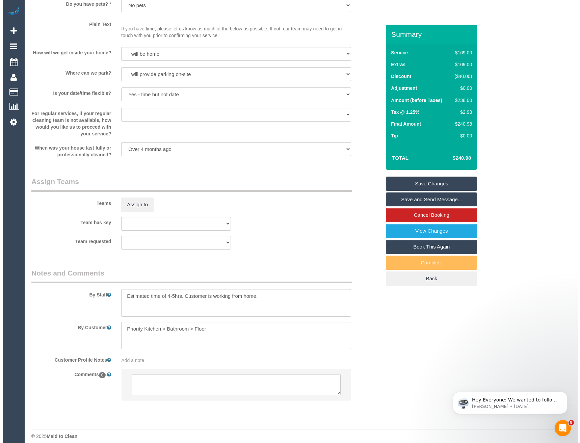
scroll to position [905, 0]
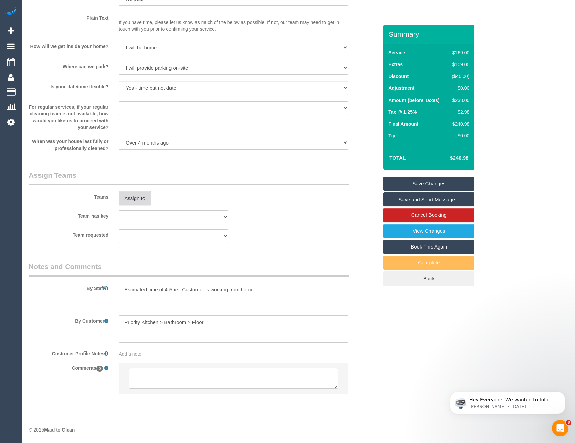
click at [142, 197] on button "Assign to" at bounding box center [134, 198] width 32 height 14
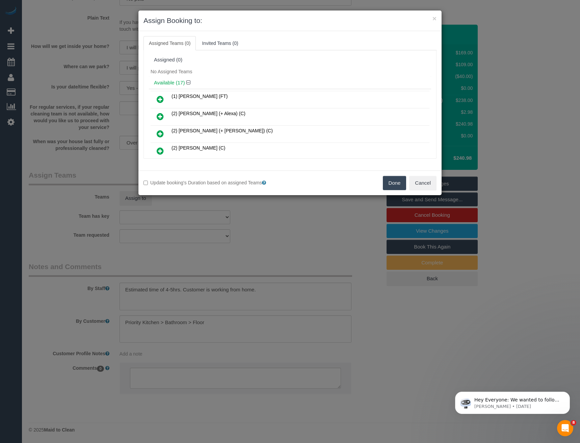
scroll to position [130, 0]
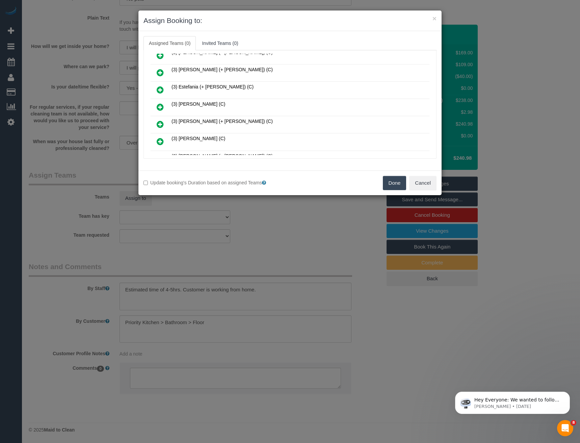
click at [159, 109] on icon at bounding box center [160, 107] width 7 height 8
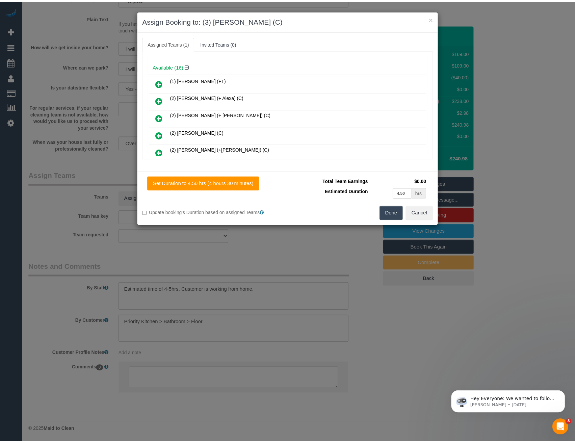
scroll to position [0, 0]
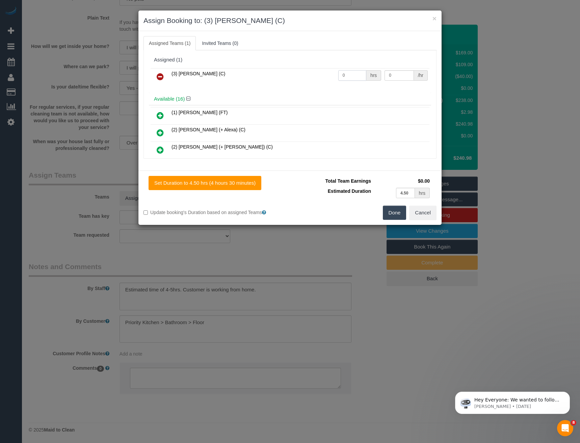
drag, startPoint x: 347, startPoint y: 75, endPoint x: 313, endPoint y: 76, distance: 34.8
click at [315, 77] on tr "(3) [PERSON_NAME] (C) 0 hrs 0 /hr" at bounding box center [290, 76] width 279 height 17
type input "1"
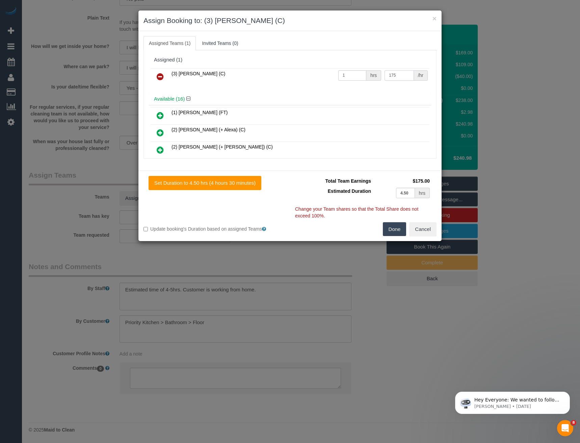
type input "175"
click at [394, 233] on button "Done" at bounding box center [395, 229] width 24 height 14
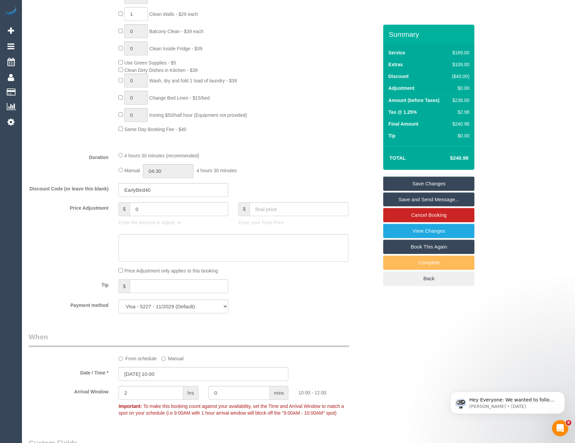
scroll to position [399, 0]
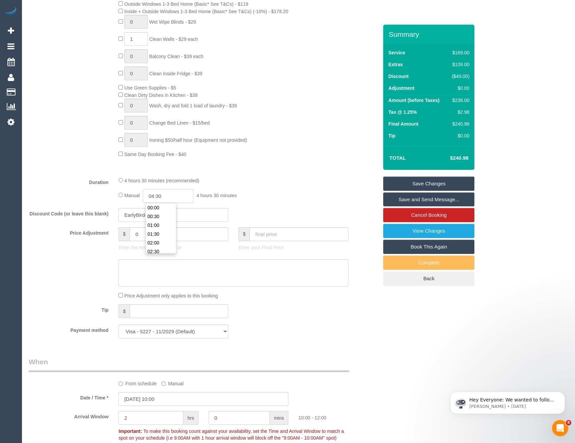
click at [179, 196] on input "04:30" at bounding box center [168, 196] width 51 height 14
type input "05:00"
click at [160, 228] on li "05:00" at bounding box center [161, 225] width 30 height 9
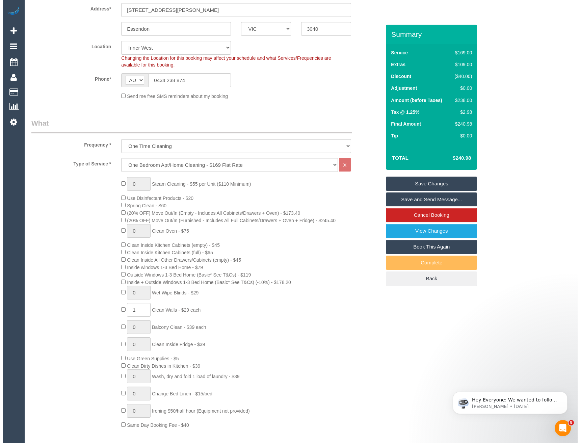
scroll to position [0, 0]
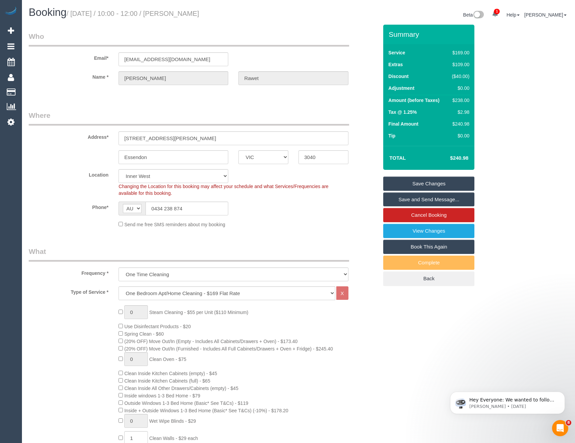
click at [426, 200] on link "Save and Send Message..." at bounding box center [428, 199] width 91 height 14
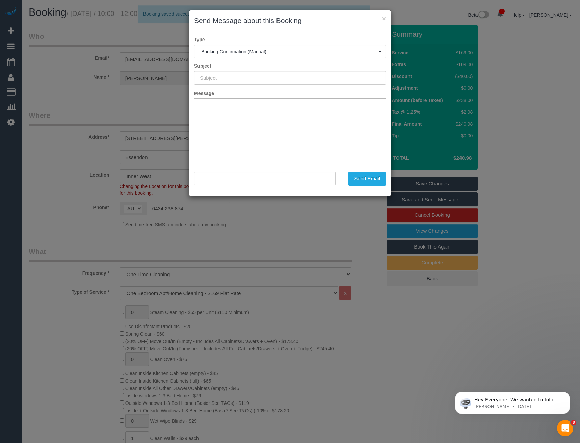
type input "Booking Confirmed"
type input ""James Rawet" <jamesnrawet@gmail.com>"
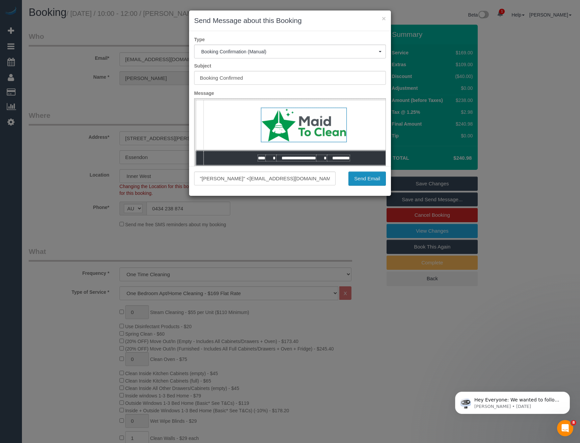
click at [366, 179] on button "Send Email" at bounding box center [366, 178] width 37 height 14
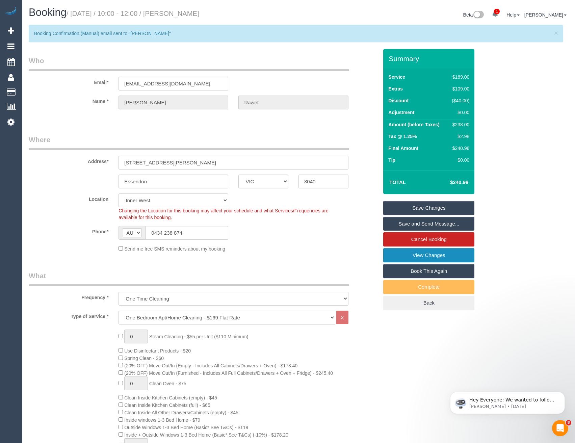
click at [429, 254] on link "View Changes" at bounding box center [428, 255] width 91 height 14
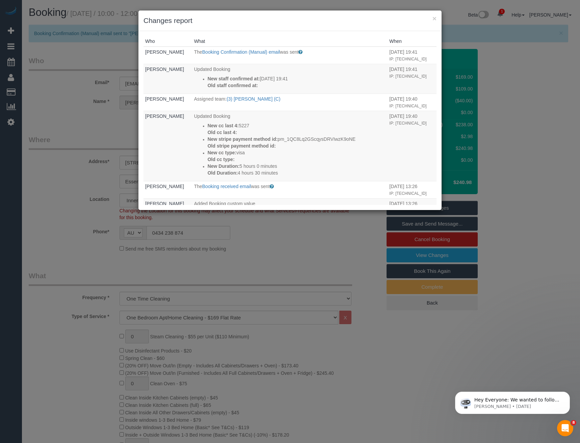
click at [278, 268] on div "× Changes report Who What When Bronie Bryant The Booking Confirmation (Manual) …" at bounding box center [290, 221] width 580 height 443
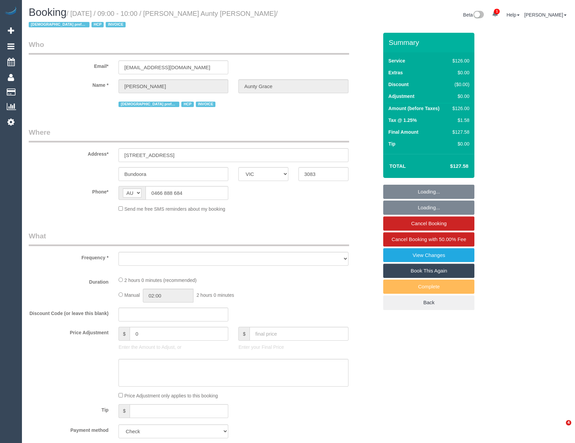
select select "VIC"
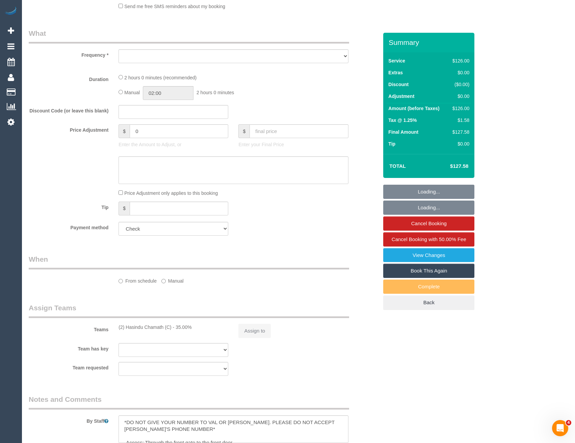
scroll to position [203, 0]
select select "object:688"
select select "number:29"
select select "number:14"
select select "number:19"
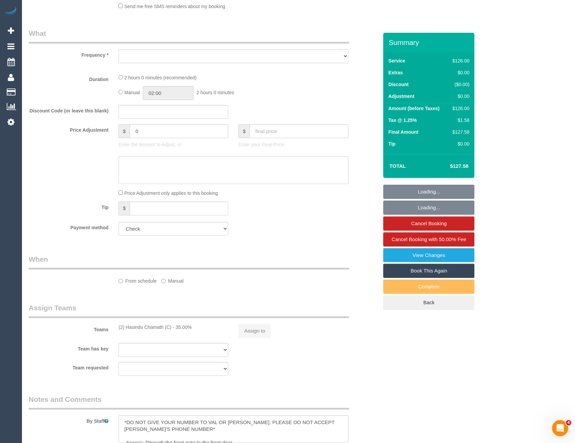
select select "number:25"
select select "number:35"
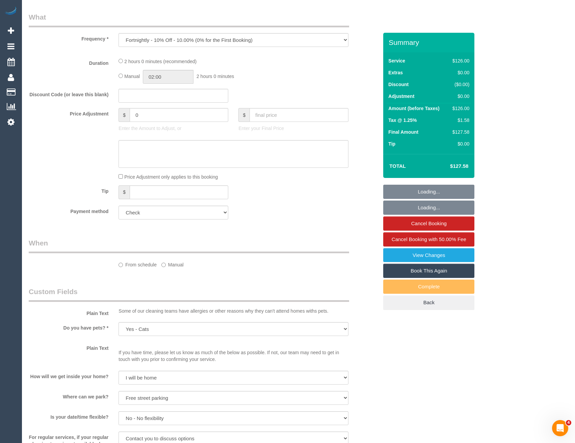
select select "120"
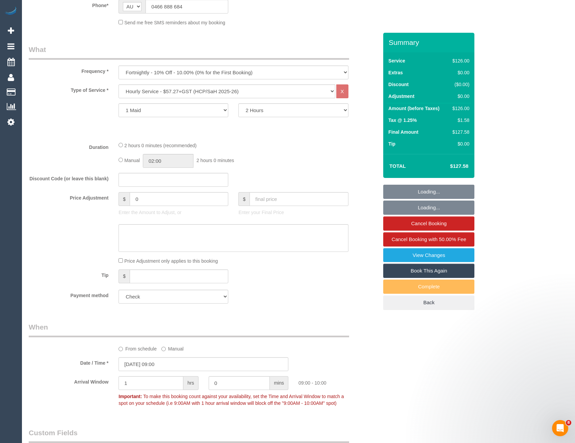
select select "object:1330"
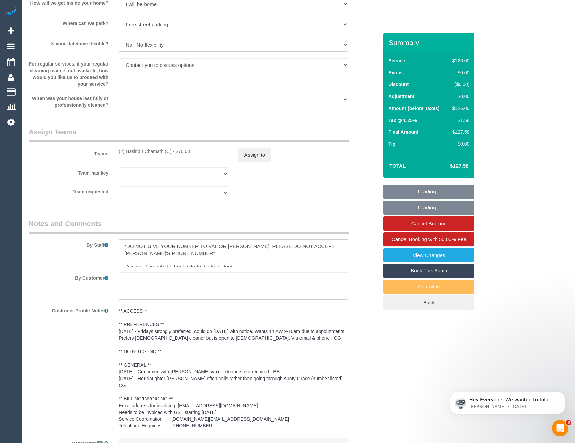
scroll to position [802, 0]
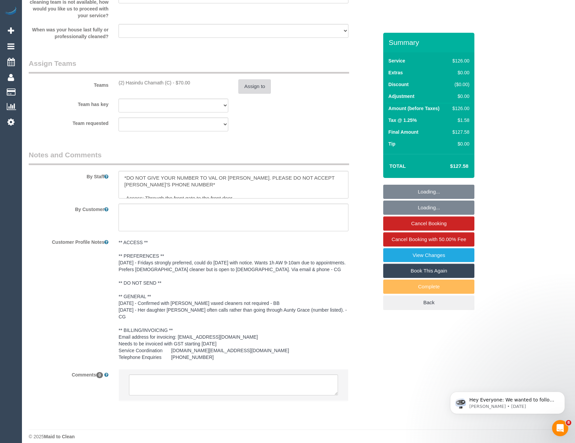
click at [259, 91] on button "Assign to" at bounding box center [254, 86] width 32 height 14
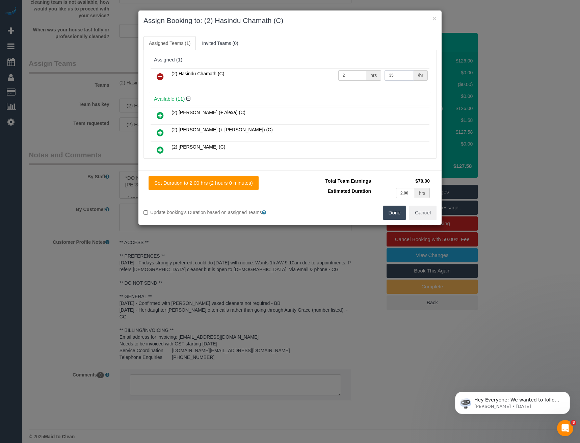
drag, startPoint x: 389, startPoint y: 75, endPoint x: 371, endPoint y: 76, distance: 18.3
click at [372, 77] on tr "(2) Hasindu Chamath (C) 2 hrs 35 /hr" at bounding box center [290, 76] width 279 height 17
type input "37.5"
click at [398, 215] on button "Done" at bounding box center [395, 213] width 24 height 14
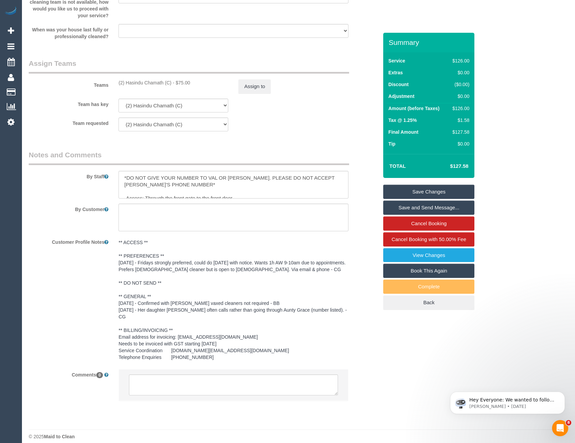
click at [426, 192] on link "Save Changes" at bounding box center [428, 192] width 91 height 14
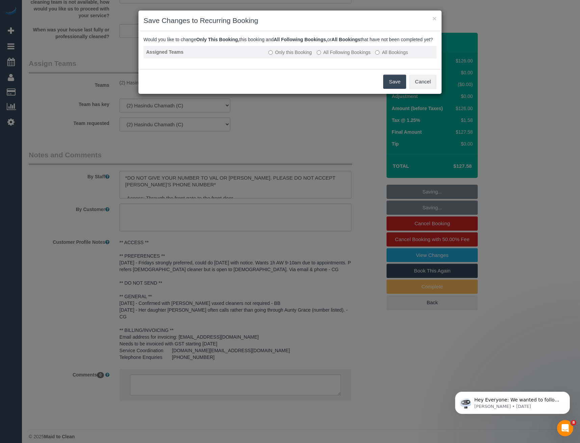
click at [343, 56] on label "All Following Bookings" at bounding box center [344, 52] width 54 height 7
click at [393, 89] on button "Save" at bounding box center [394, 82] width 23 height 14
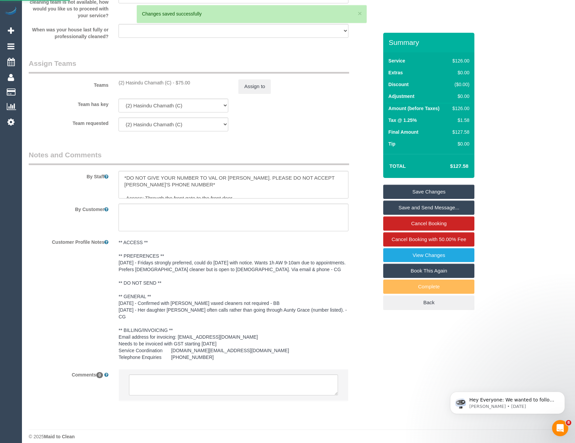
scroll to position [798, 0]
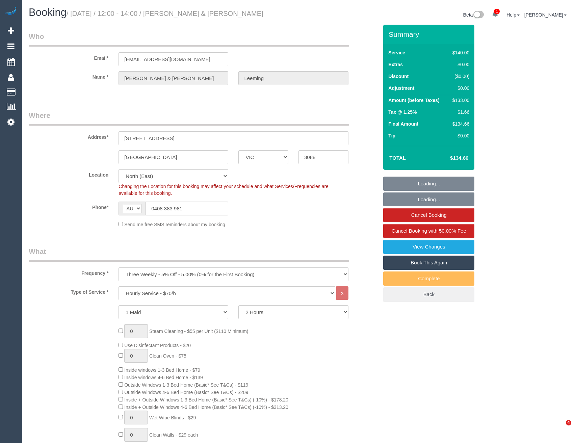
select select "VIC"
select select "string:stripe-pm_1PJlmA2GScqysDRVa5spVrWj"
select select "number:28"
select select "number:14"
select select "number:18"
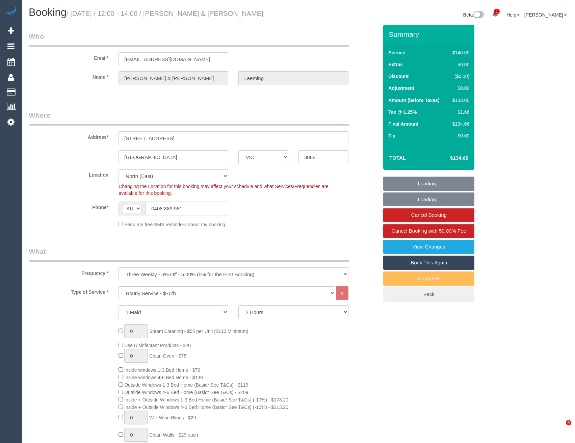
select select "number:36"
select select "number:34"
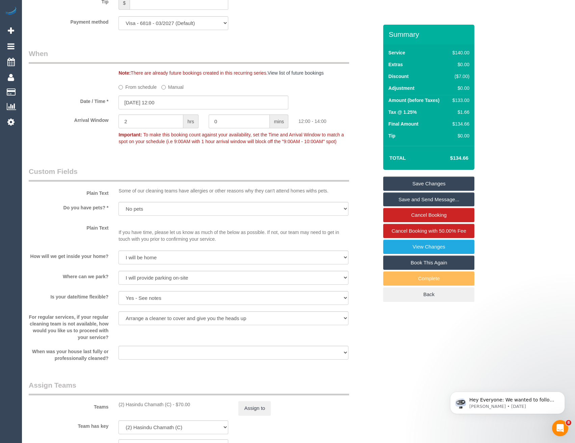
scroll to position [810, 0]
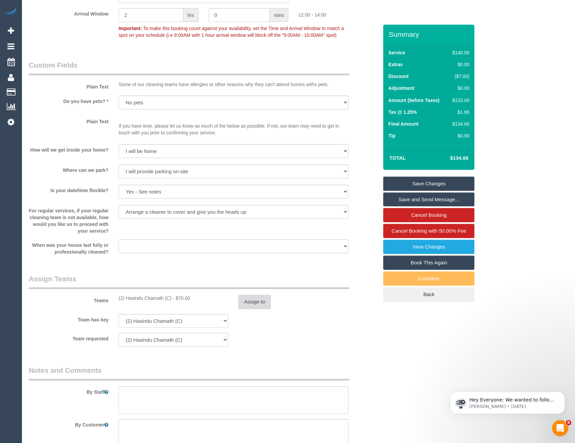
click at [262, 301] on button "Assign to" at bounding box center [254, 302] width 32 height 14
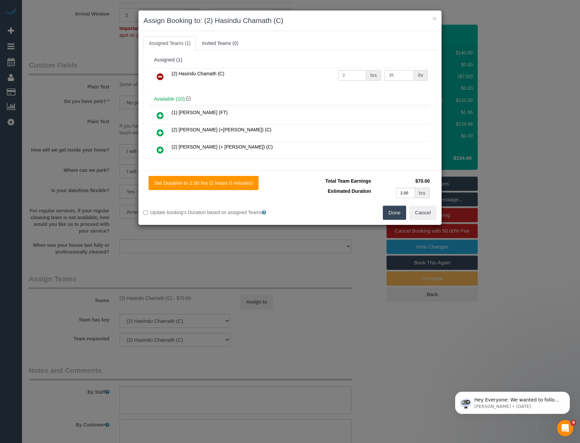
drag, startPoint x: 395, startPoint y: 77, endPoint x: 374, endPoint y: 76, distance: 21.6
click at [376, 79] on tr "(2) Hasindu Chamath (C) 2 hrs 35 /hr" at bounding box center [290, 76] width 279 height 17
type input "37.5"
click at [390, 219] on button "Done" at bounding box center [395, 213] width 24 height 14
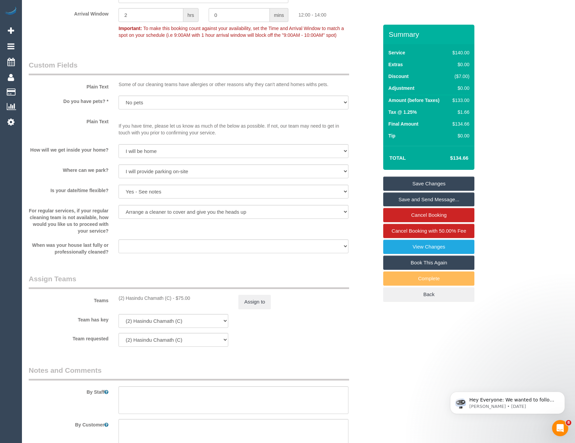
click at [421, 179] on link "Save Changes" at bounding box center [428, 184] width 91 height 14
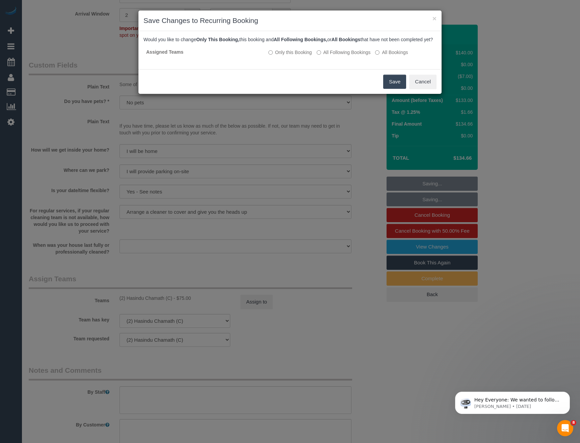
click at [390, 89] on button "Save" at bounding box center [394, 82] width 23 height 14
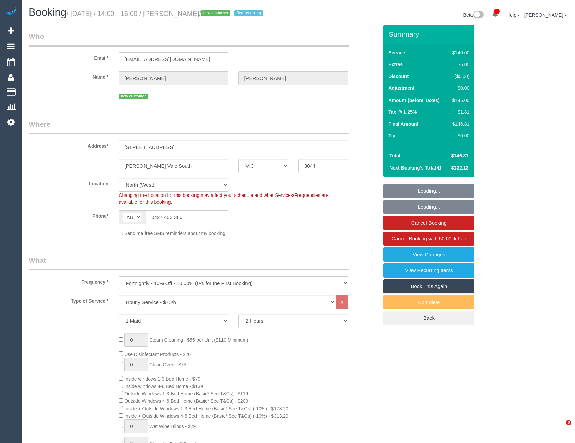
select select "VIC"
select select "number:29"
select select "number:14"
select select "number:18"
select select "number:22"
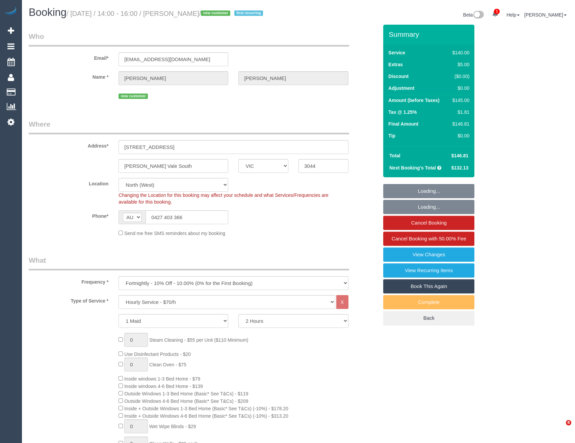
select select "number:34"
select select "number:11"
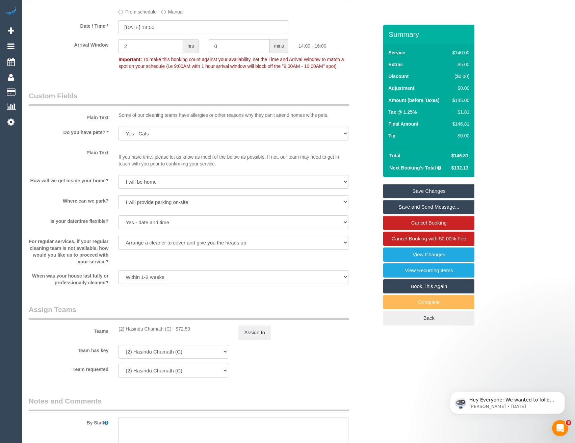
scroll to position [911, 0]
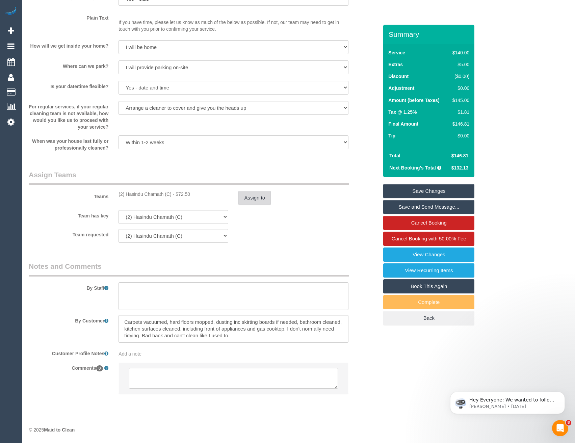
click at [246, 205] on button "Assign to" at bounding box center [254, 198] width 32 height 14
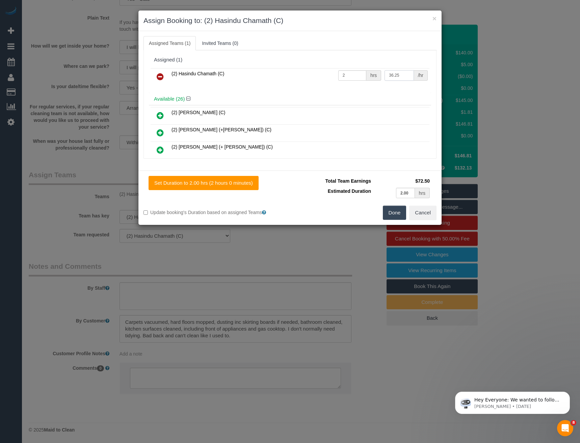
drag, startPoint x: 402, startPoint y: 75, endPoint x: 351, endPoint y: 67, distance: 51.3
click at [356, 67] on div "(2) Hasindu Chamath (C) 2 hrs 36.25 /hr" at bounding box center [290, 79] width 282 height 26
type input "38.75"
click at [398, 213] on button "Done" at bounding box center [395, 213] width 24 height 14
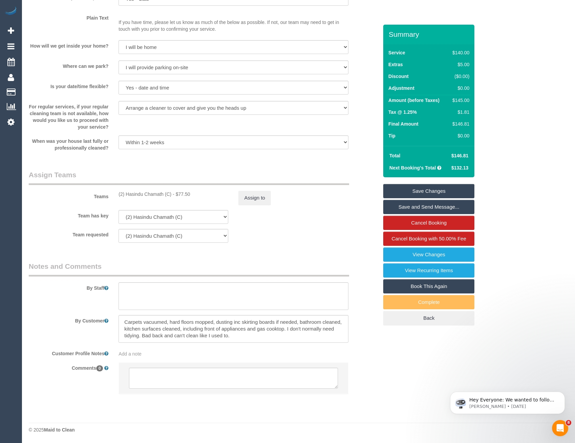
click at [431, 198] on link "Save Changes" at bounding box center [428, 191] width 91 height 14
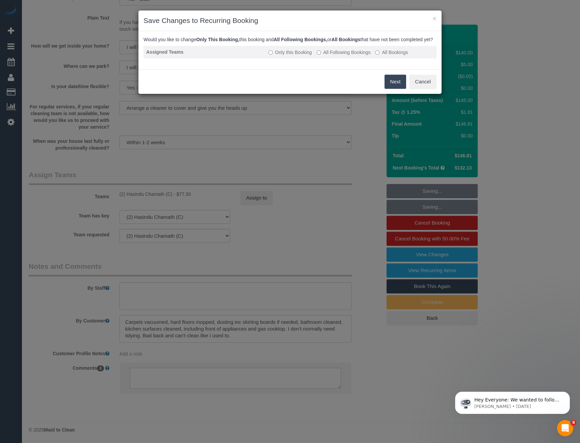
click at [322, 58] on td "Only this Booking All Following Bookings All Bookings" at bounding box center [351, 52] width 171 height 12
click at [324, 56] on label "All Following Bookings" at bounding box center [344, 52] width 54 height 7
click at [396, 89] on button "Save" at bounding box center [394, 82] width 23 height 14
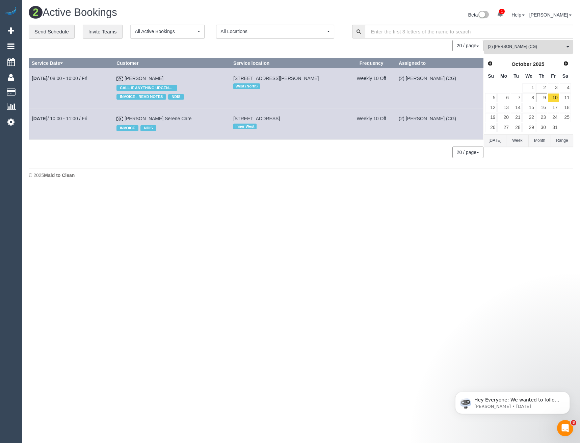
click at [505, 47] on span "(2) [PERSON_NAME] (CG)" at bounding box center [526, 47] width 77 height 6
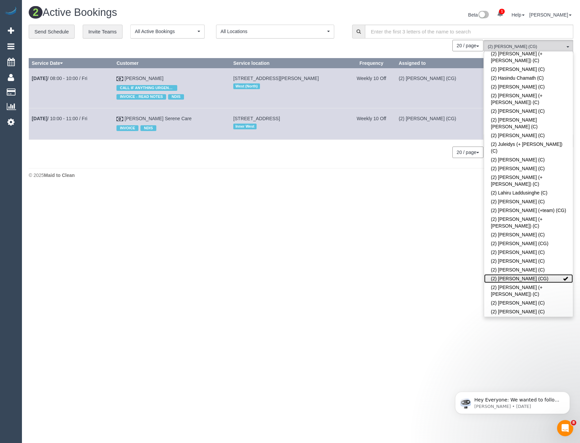
click at [535, 274] on link "(2) [PERSON_NAME] (CG)" at bounding box center [528, 278] width 89 height 9
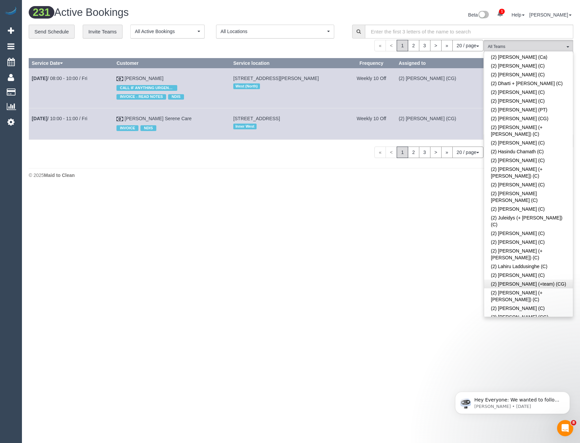
scroll to position [458, 0]
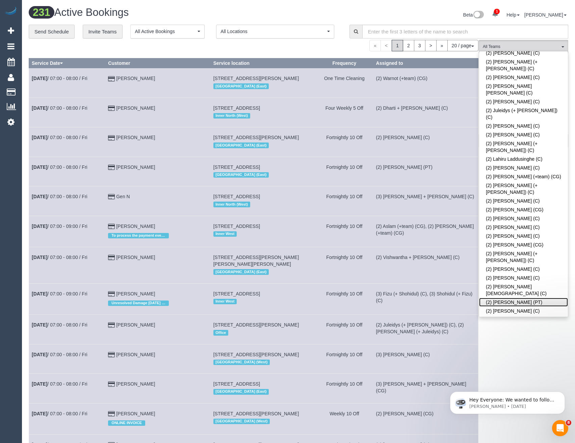
click at [515, 298] on link "(2) [PERSON_NAME] (PT)" at bounding box center [523, 302] width 89 height 9
click at [521, 329] on div "(2) [PERSON_NAME] (PT) All Teams Remove Team Filters (0) Account - Tech (0) Off…" at bounding box center [523, 386] width 89 height 692
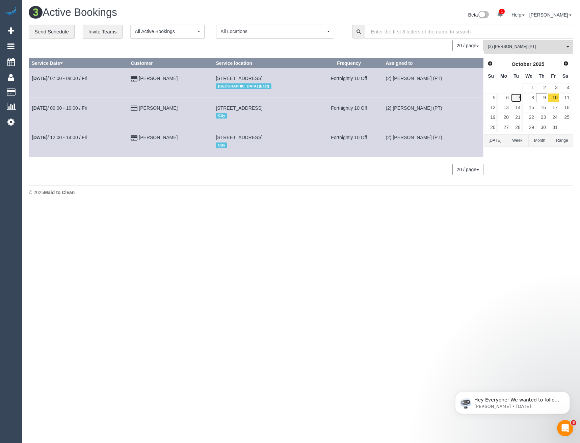
click at [517, 98] on link "7" at bounding box center [516, 97] width 11 height 9
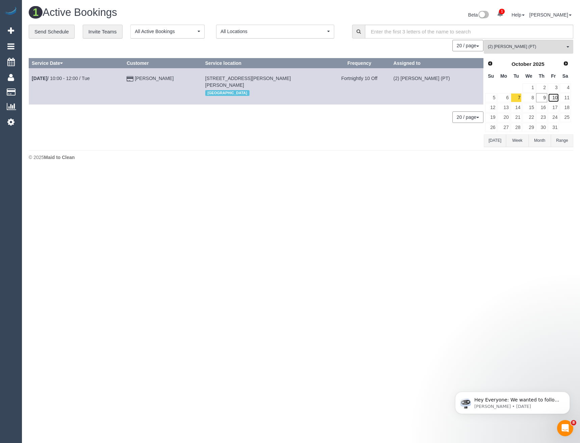
click at [551, 100] on link "10" at bounding box center [553, 97] width 11 height 9
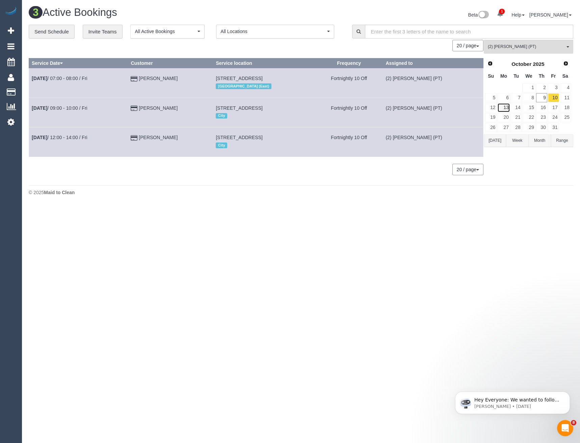
click at [508, 108] on link "13" at bounding box center [503, 107] width 12 height 9
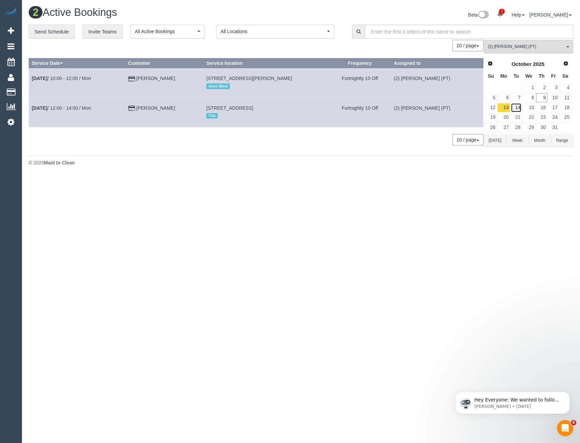
click at [518, 109] on link "14" at bounding box center [516, 107] width 11 height 9
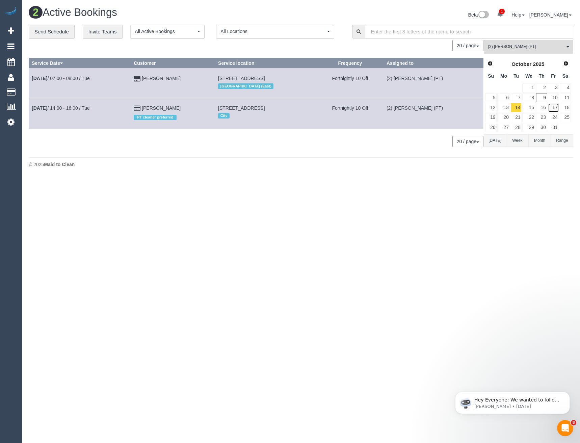
click at [552, 108] on link "17" at bounding box center [553, 107] width 11 height 9
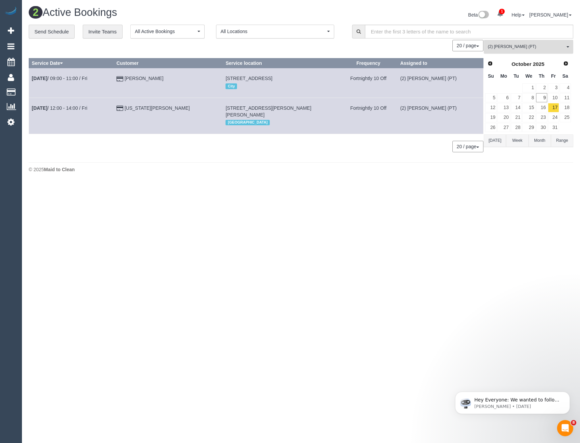
click at [519, 50] on button "(2) [PERSON_NAME] (PT) All Teams" at bounding box center [528, 47] width 89 height 14
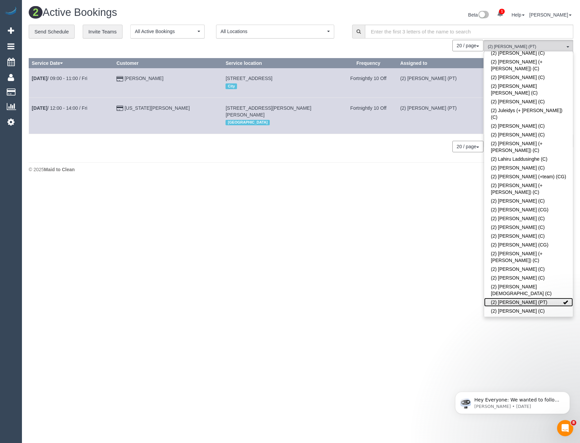
click at [519, 298] on link "(2) [PERSON_NAME] (PT)" at bounding box center [528, 302] width 89 height 9
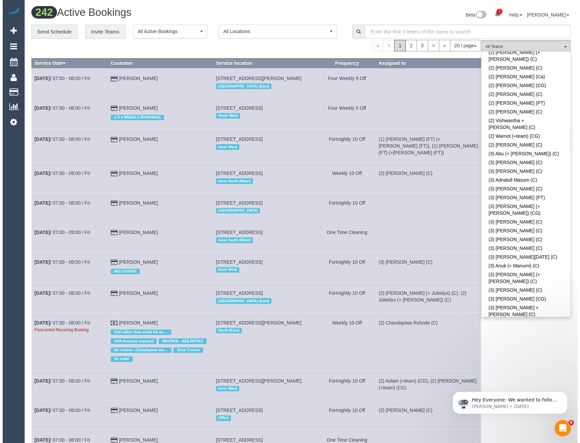
scroll to position [762, 0]
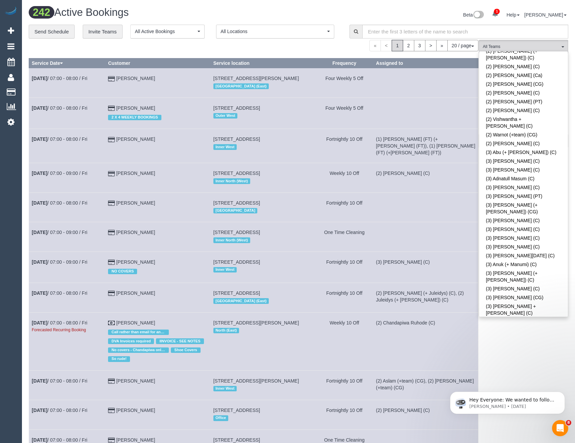
click at [514, 417] on link "(3) [PERSON_NAME] + [PERSON_NAME] (C)" at bounding box center [523, 425] width 89 height 16
click at [523, 329] on div "(3) [PERSON_NAME] + [PERSON_NAME] (C) All Teams Remove Team Filters (0) Account…" at bounding box center [523, 383] width 89 height 686
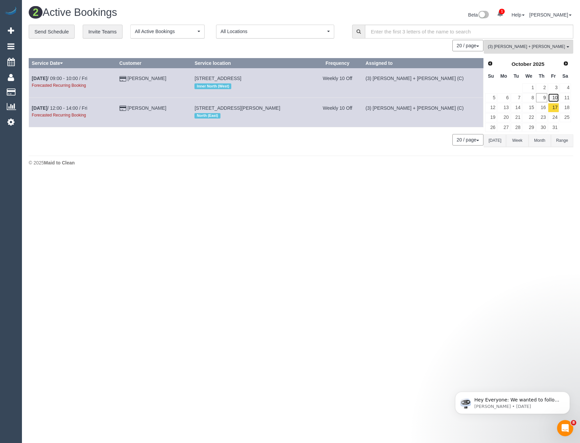
click at [553, 96] on link "10" at bounding box center [553, 97] width 11 height 9
click at [550, 108] on link "17" at bounding box center [553, 107] width 11 height 9
click at [554, 116] on link "24" at bounding box center [553, 117] width 11 height 9
click at [557, 130] on link "31" at bounding box center [553, 127] width 11 height 9
click at [511, 50] on button "(3) Denis + Kaira (C) All Teams" at bounding box center [528, 47] width 89 height 14
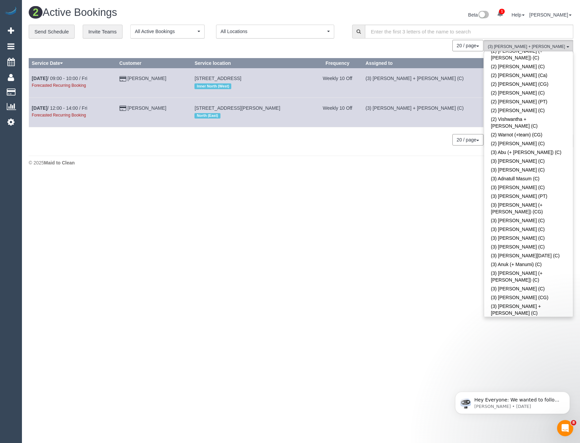
click at [520, 417] on link "(3) [PERSON_NAME] + [PERSON_NAME] (C)" at bounding box center [528, 425] width 89 height 16
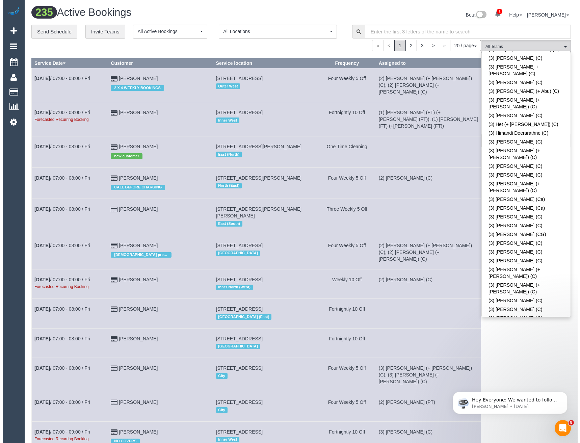
scroll to position [1335, 0]
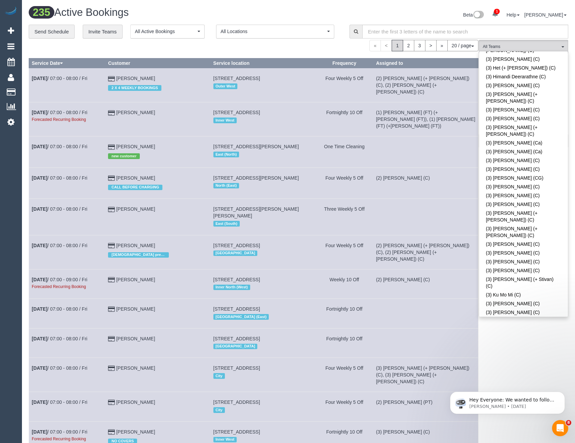
click at [519, 323] on div "(3) Raj Suram (C) All Teams Remove Team Filters (0) Account - Tech (0) Office (…" at bounding box center [523, 391] width 89 height 702
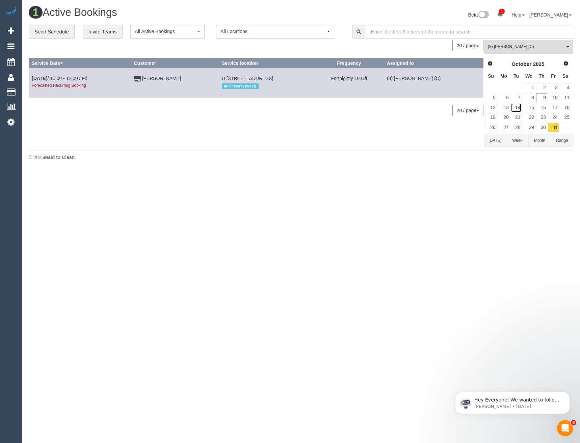
click at [516, 108] on link "14" at bounding box center [516, 107] width 11 height 9
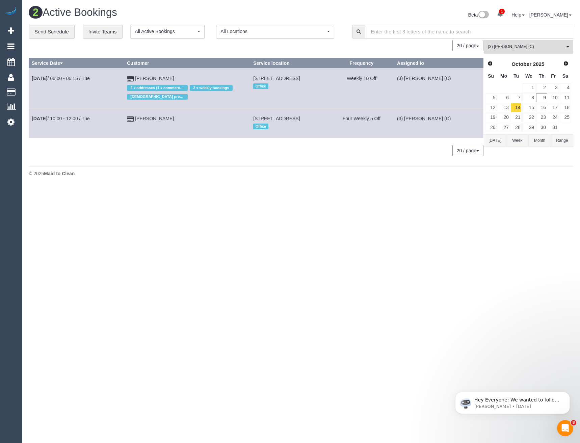
click at [524, 45] on span "(3) [PERSON_NAME] (C)" at bounding box center [526, 47] width 77 height 6
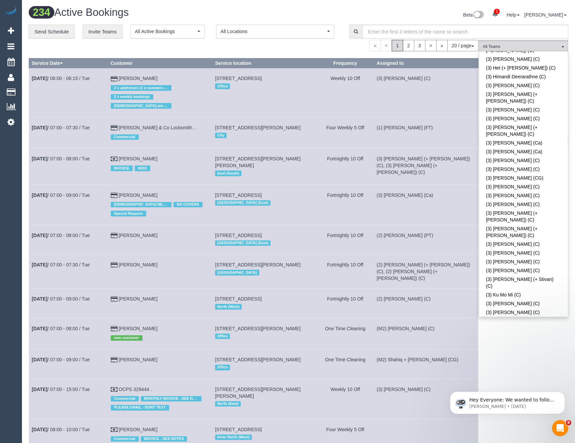
click at [516, 418] on link "(3) [PERSON_NAME] (C)" at bounding box center [523, 422] width 89 height 9
click at [527, 357] on div "(3) Nethaki Fernando (C) All Teams Remove Team Filters (0) Account - Tech (0) O…" at bounding box center [523, 392] width 89 height 704
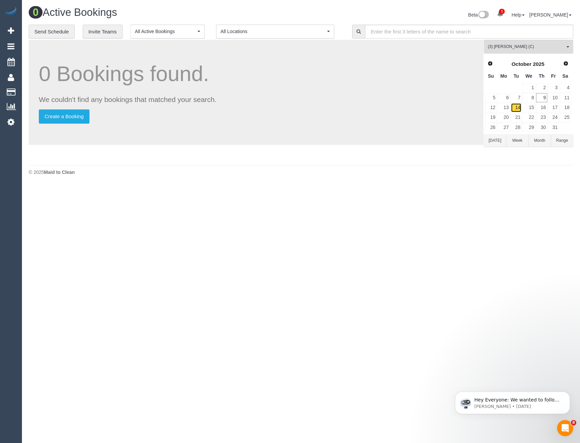
click at [517, 107] on link "14" at bounding box center [516, 107] width 11 height 9
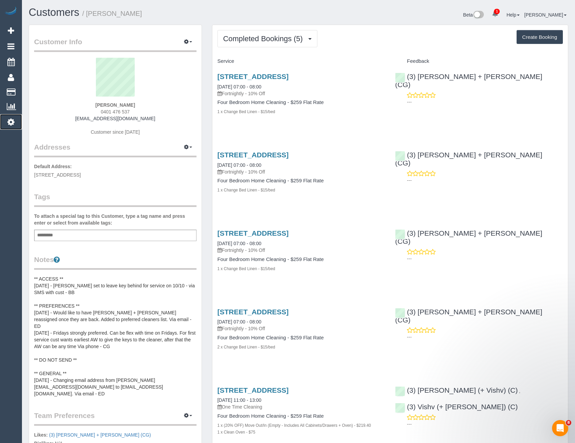
click at [13, 123] on icon at bounding box center [10, 122] width 7 height 8
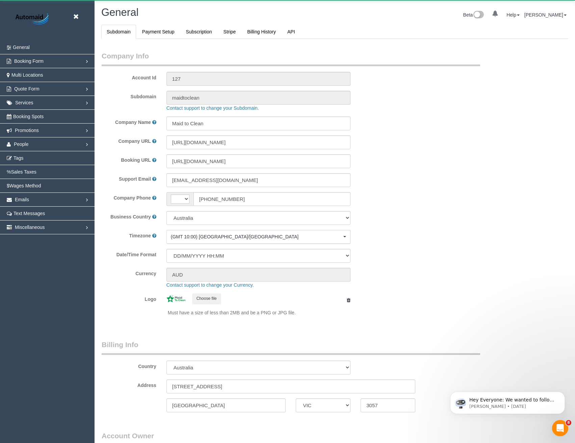
select select "string:AU"
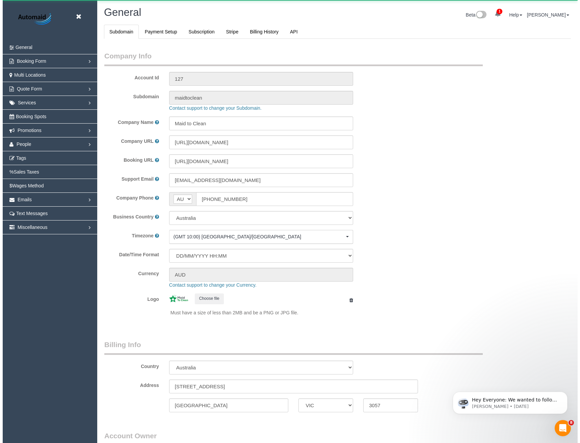
scroll to position [1543, 575]
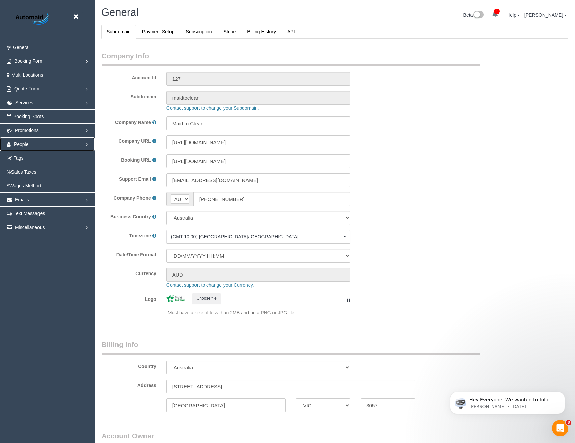
select select "1"
click at [34, 148] on link "People" at bounding box center [47, 144] width 95 height 14
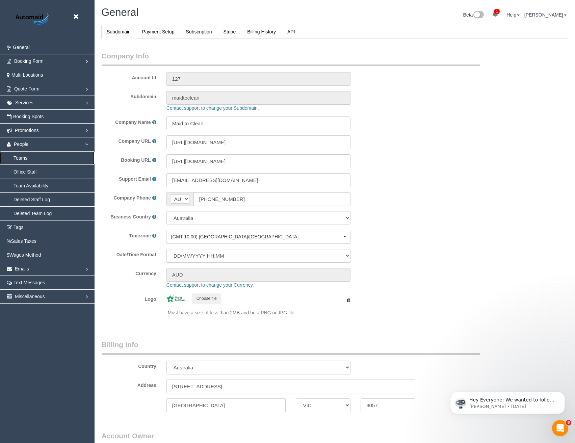
click at [30, 159] on link "Teams" at bounding box center [47, 158] width 95 height 14
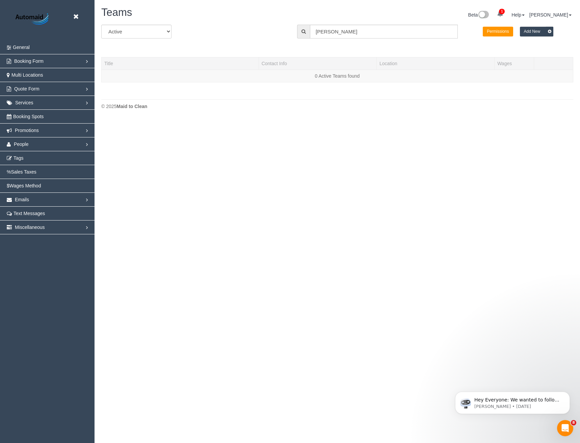
scroll to position [142, 580]
click at [330, 35] on input "Joseph" at bounding box center [384, 32] width 148 height 14
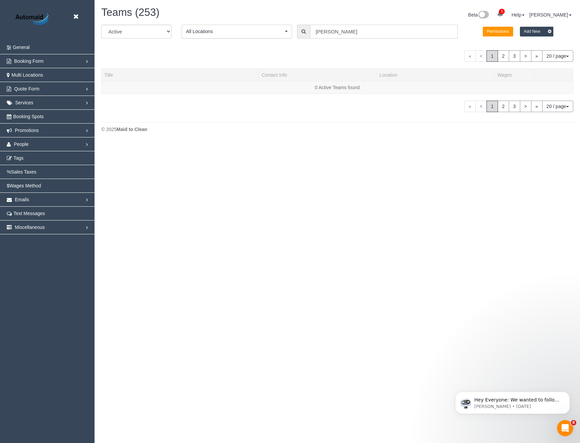
drag, startPoint x: 342, startPoint y: 31, endPoint x: 254, endPoint y: 39, distance: 88.5
click at [254, 39] on div "All Active Archived All Locations All Locations Active Locations Office [defaul…" at bounding box center [337, 34] width 482 height 19
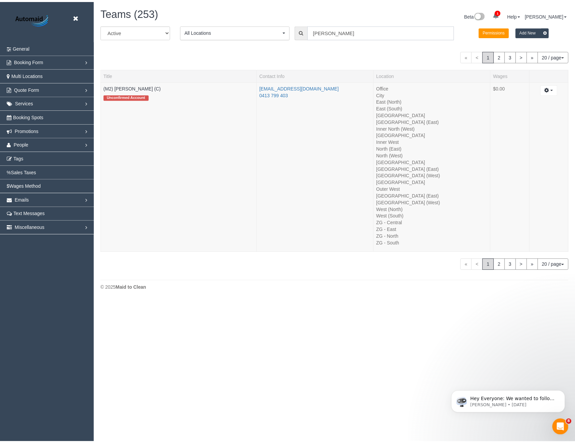
scroll to position [33556, 33175]
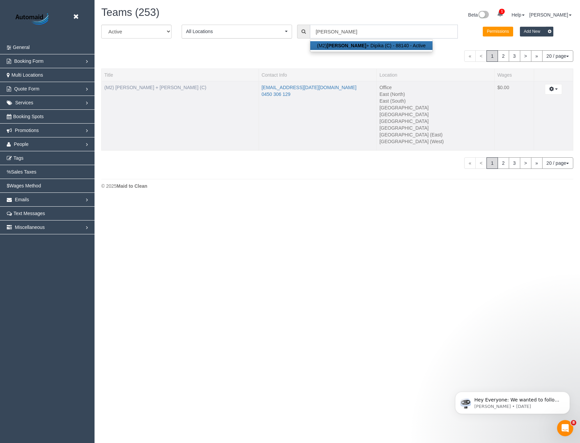
type input "Kalpesh"
click at [150, 86] on link "(M2) Kalpesh + Dipika (C)" at bounding box center [155, 87] width 102 height 5
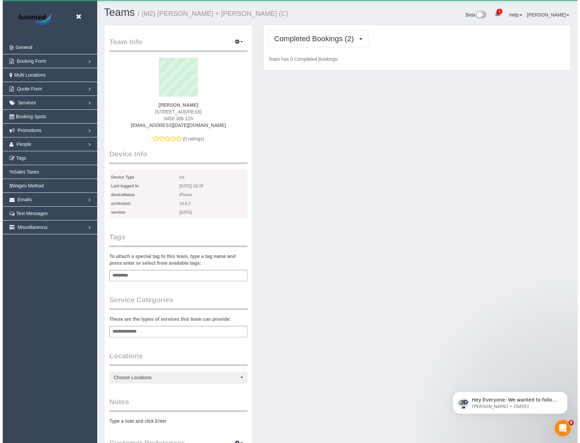
scroll to position [582, 575]
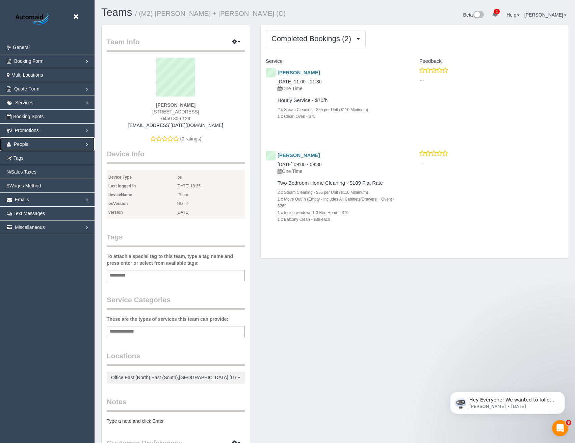
click at [30, 142] on link "People" at bounding box center [47, 144] width 95 height 14
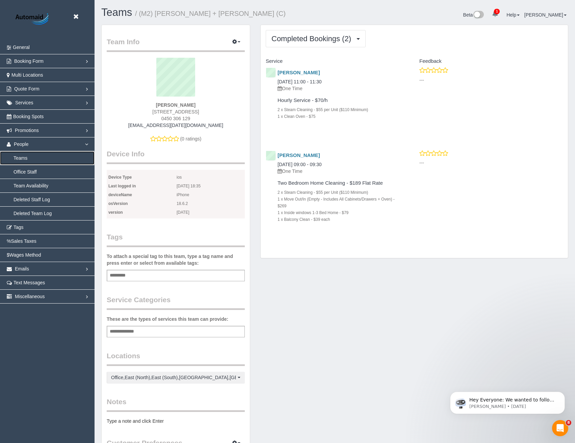
click at [23, 160] on link "Teams" at bounding box center [47, 158] width 95 height 14
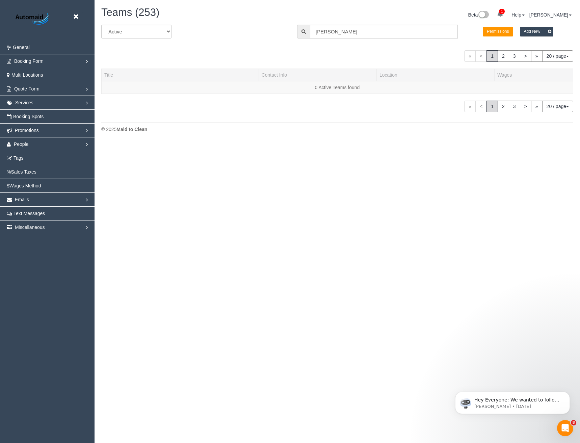
scroll to position [199, 580]
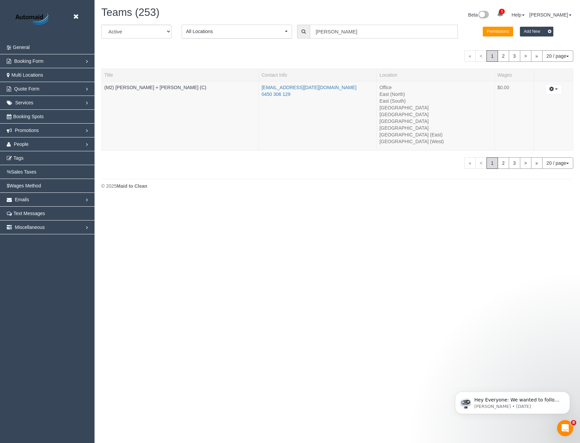
drag, startPoint x: 254, startPoint y: 36, endPoint x: 216, endPoint y: 21, distance: 40.7
click at [238, 34] on div "All Active Archived All Locations All Locations Active Locations Office [defaul…" at bounding box center [337, 34] width 482 height 19
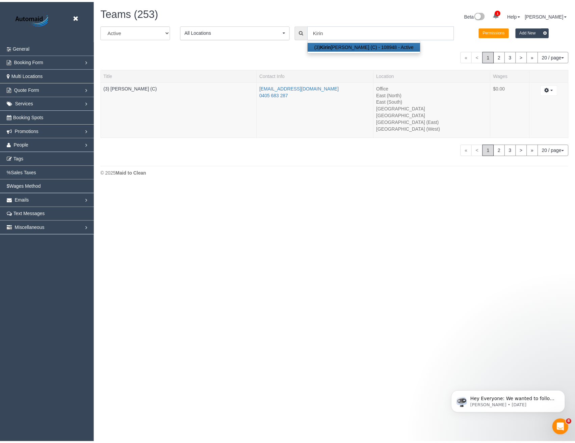
scroll to position [33570, 33175]
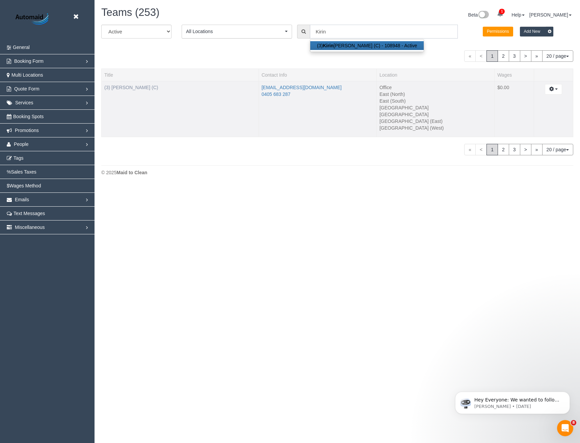
type input "Kirin"
click at [125, 87] on link "(3) Kirin Miller (C)" at bounding box center [131, 87] width 54 height 5
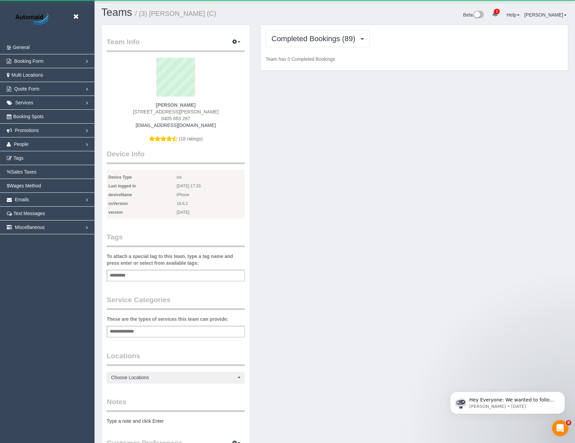
scroll to position [582, 575]
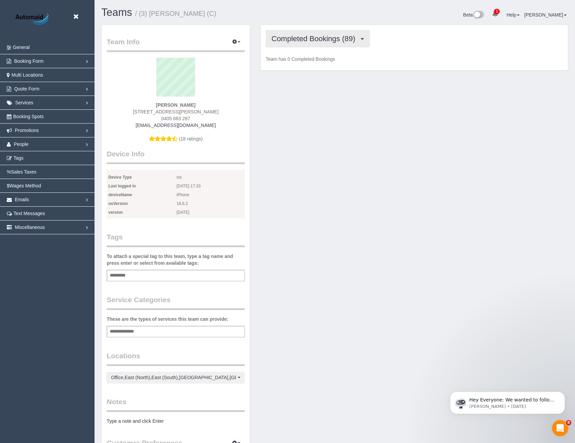
click at [328, 36] on span "Completed Bookings (89)" at bounding box center [314, 38] width 87 height 8
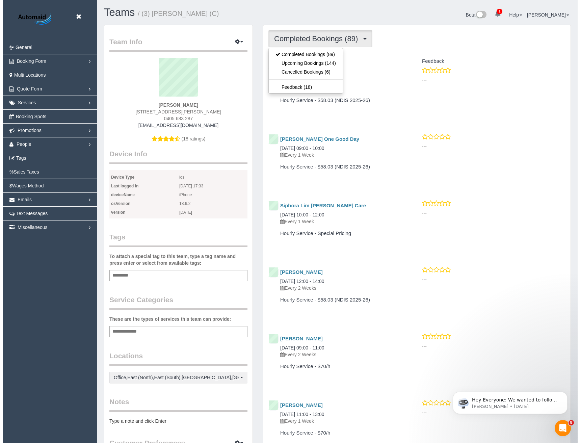
scroll to position [1765, 575]
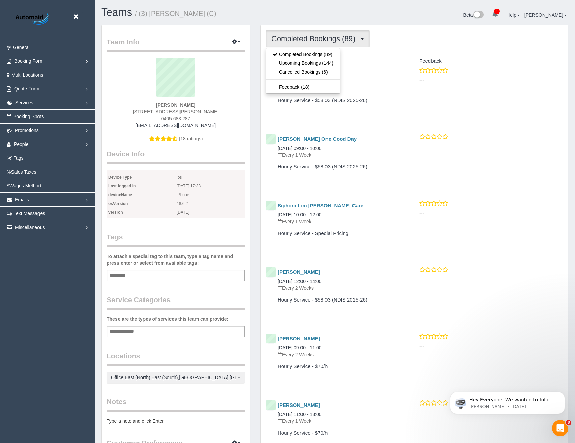
click at [196, 128] on div "millerkirin@gmail.com" at bounding box center [176, 125] width 128 height 7
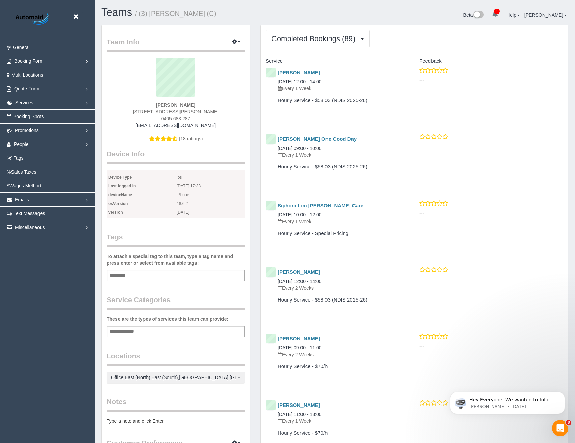
click at [242, 35] on div "Team Info Edit Contact Info Send Message Send Welcome Email Email Preferences V…" at bounding box center [176, 288] width 148 height 527
click at [239, 42] on span "button" at bounding box center [239, 41] width 3 height 1
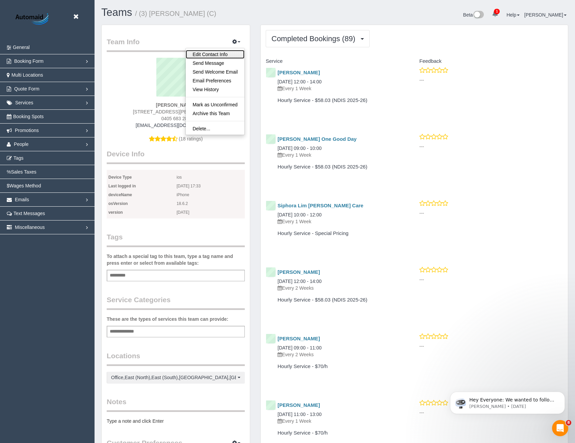
click at [224, 57] on link "Edit Contact Info" at bounding box center [215, 54] width 59 height 9
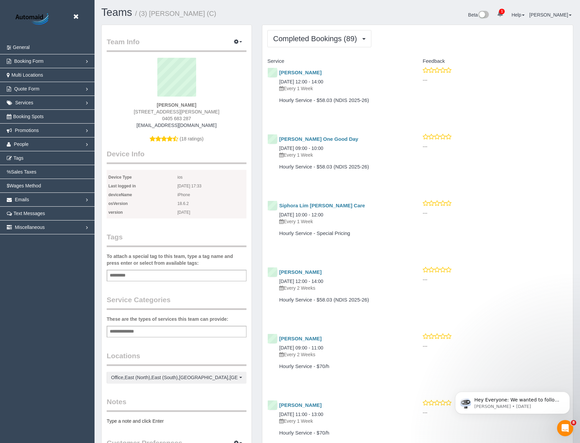
select select "VIC"
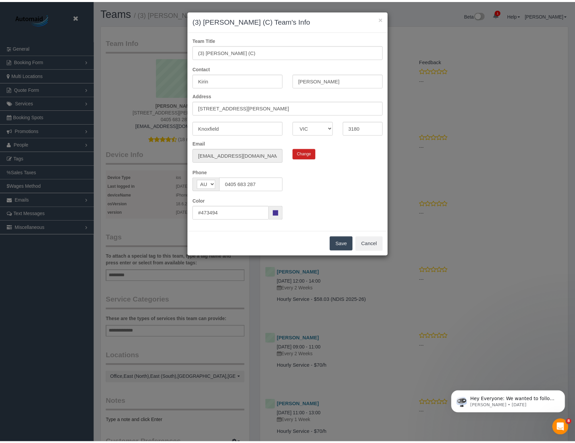
scroll to position [1765, 580]
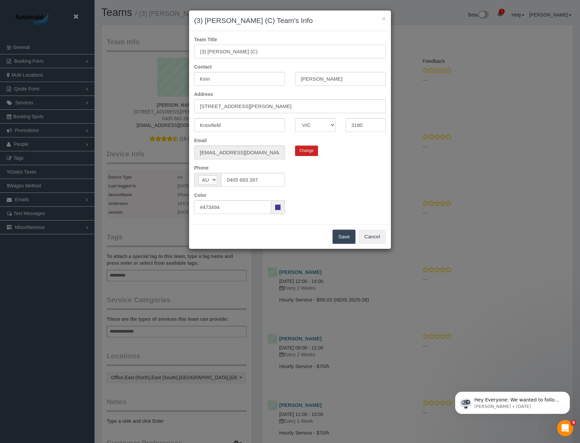
click at [204, 52] on input "(3) Kirin Miller (C)" at bounding box center [290, 52] width 192 height 14
type input "(2) Kirin Miller (C)"
click at [341, 238] on button "Save" at bounding box center [343, 237] width 23 height 14
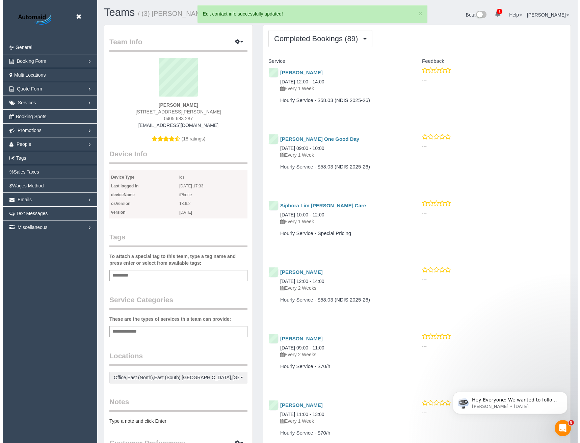
scroll to position [31990, 33180]
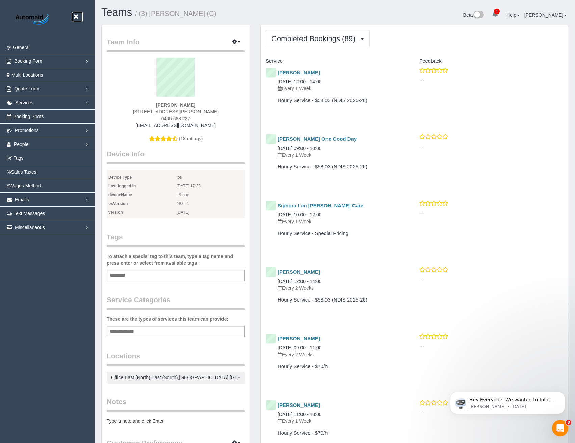
drag, startPoint x: 74, startPoint y: 19, endPoint x: 74, endPoint y: 22, distance: 3.8
click at [74, 19] on icon at bounding box center [76, 16] width 8 height 8
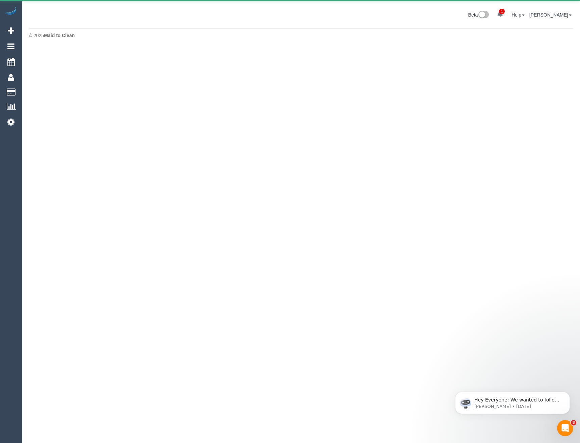
scroll to position [33707, 33175]
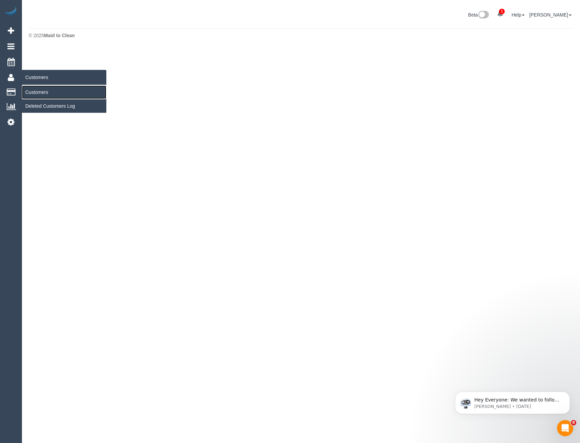
click at [44, 90] on link "Customers" at bounding box center [64, 92] width 84 height 14
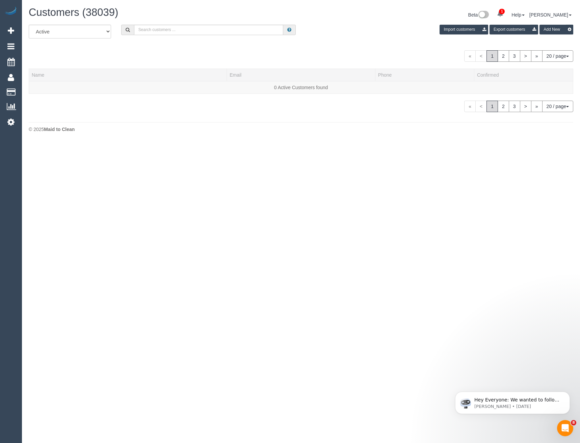
scroll to position [142, 580]
click at [163, 32] on input "text" at bounding box center [209, 30] width 150 height 10
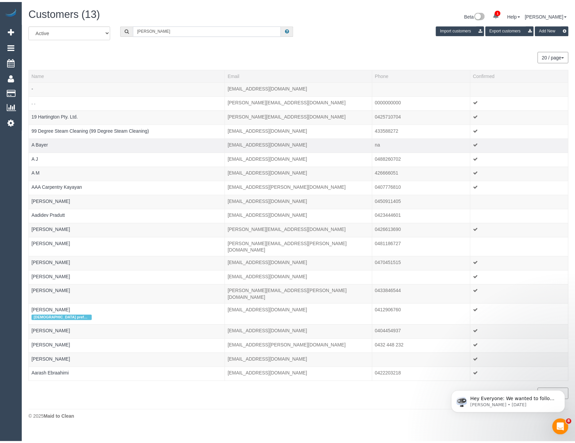
scroll to position [33427, 33175]
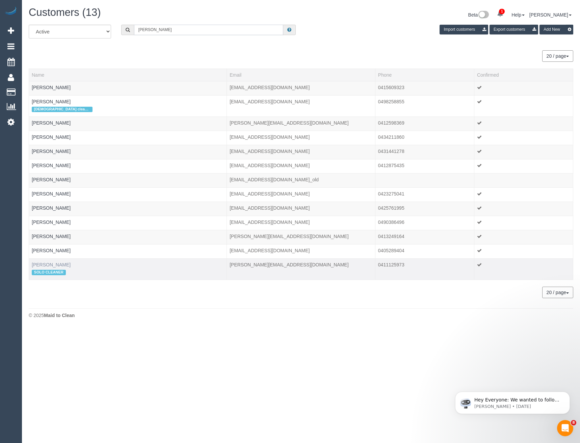
type input "Danielle s"
click at [62, 262] on link "Danielle Sugarevska" at bounding box center [51, 264] width 39 height 5
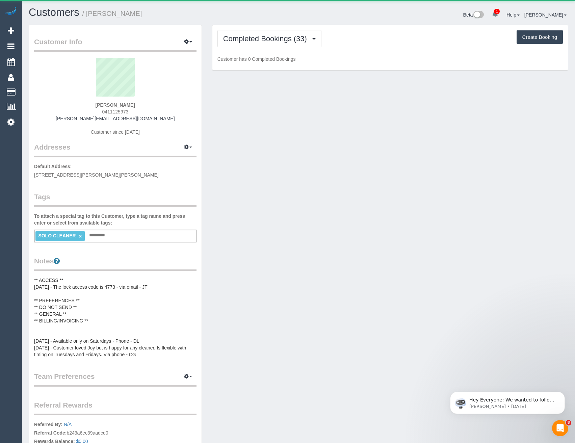
scroll to position [573, 575]
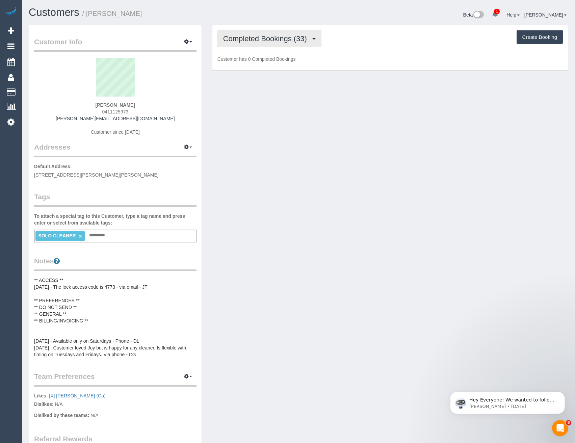
click at [309, 39] on span "Completed Bookings (33)" at bounding box center [266, 38] width 87 height 8
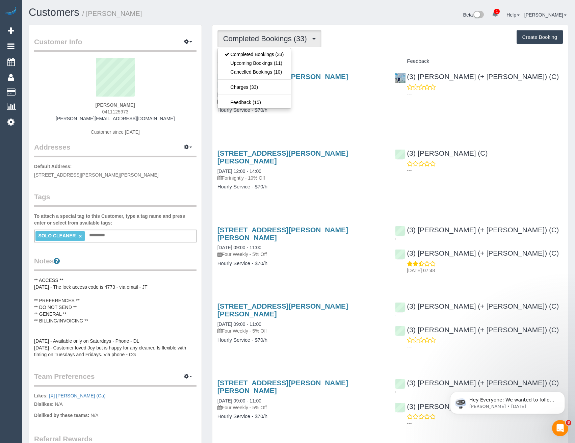
scroll to position [31861, 33180]
click at [284, 61] on link "Upcoming Bookings (11)" at bounding box center [254, 63] width 73 height 9
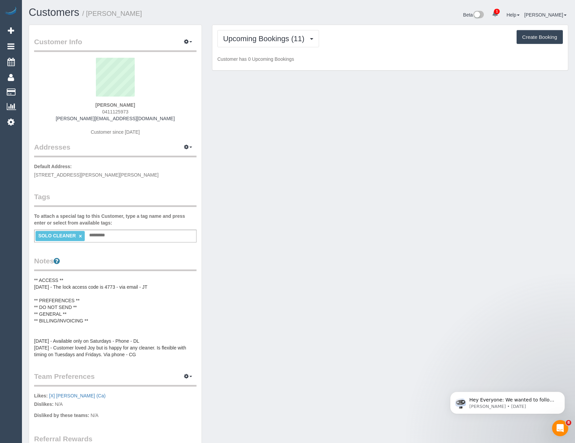
scroll to position [926, 575]
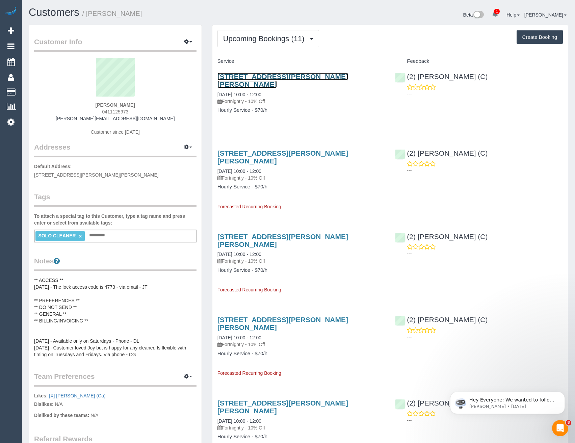
click at [304, 78] on link "24 Grant Street, Clifton Hill, VIC 3068" at bounding box center [282, 81] width 131 height 16
click at [16, 125] on link "Settings" at bounding box center [11, 122] width 22 height 16
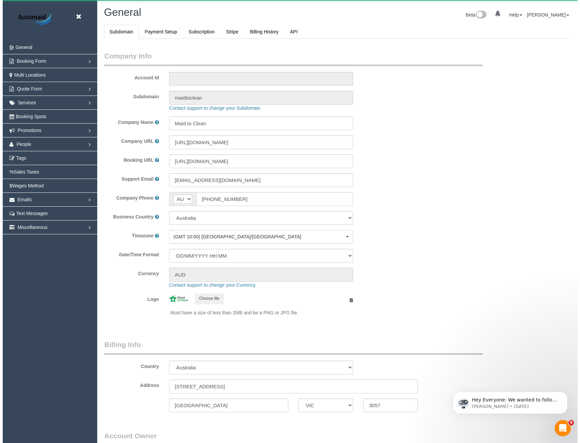
scroll to position [1543, 575]
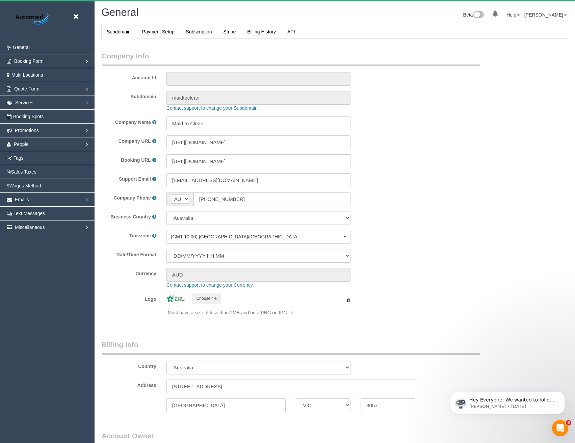
select select "1"
click at [51, 141] on link "People" at bounding box center [47, 144] width 95 height 14
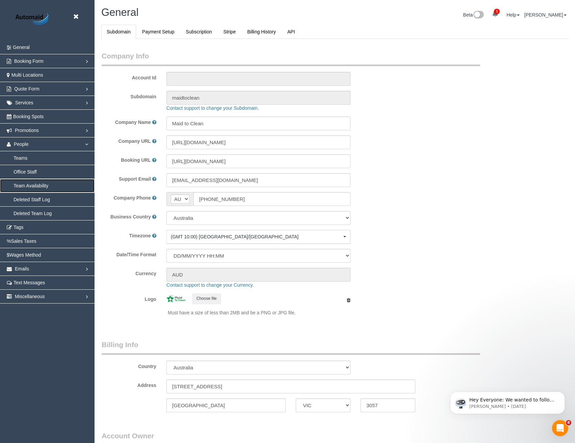
click at [37, 183] on link "Team Availability" at bounding box center [47, 186] width 95 height 14
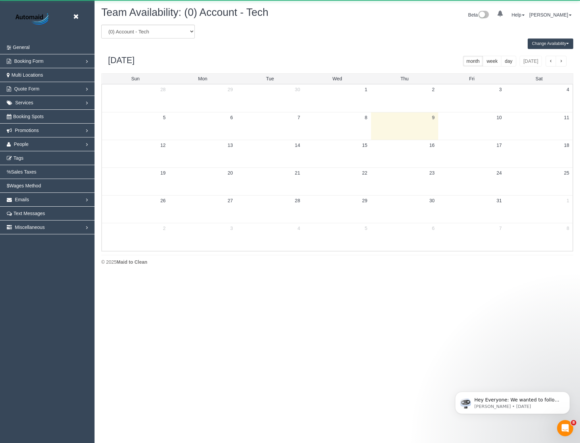
scroll to position [275, 580]
click at [138, 25] on select "(0) Account - Tech (0) Office (0) Raunak Test Account (1) Debbie Brodjanac (FT)…" at bounding box center [148, 32] width 94 height 14
select select "number:114196"
click at [101, 25] on select "(0) Account - Tech (0) Office (0) Raunak Test Account (1) Debbie Brodjanac (FT)…" at bounding box center [148, 32] width 94 height 14
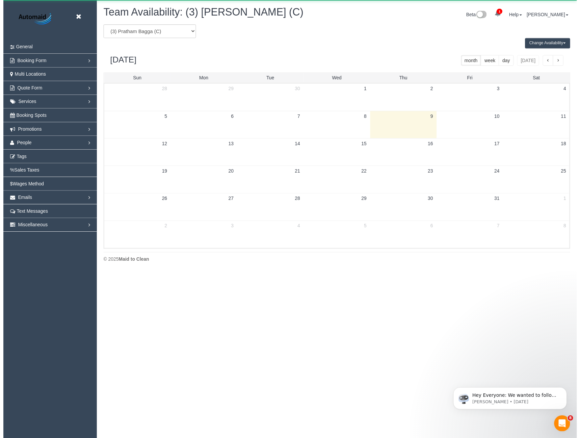
scroll to position [33480, 33175]
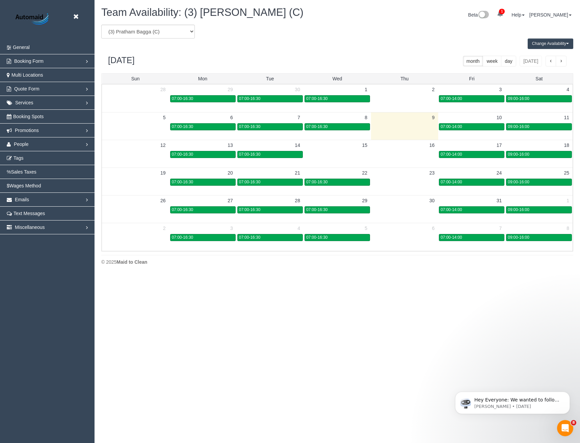
click at [546, 44] on button "Change Availability" at bounding box center [551, 43] width 46 height 10
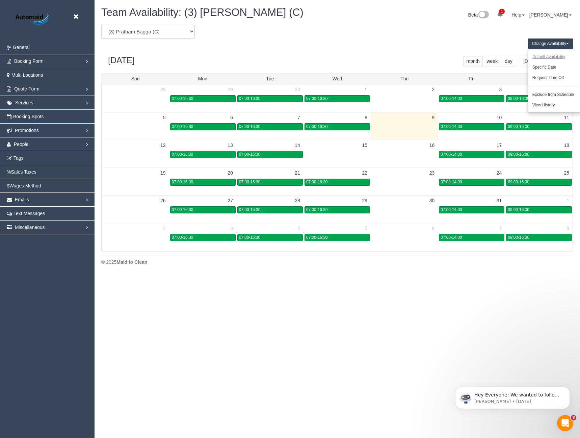
click at [540, 56] on button "Default Availability" at bounding box center [549, 57] width 42 height 10
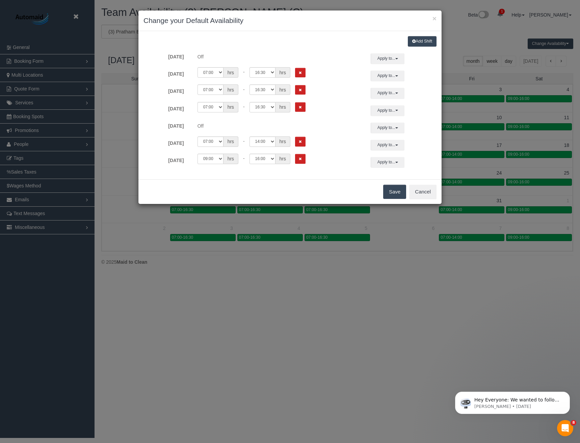
click at [428, 42] on button "Add Shift" at bounding box center [422, 41] width 29 height 10
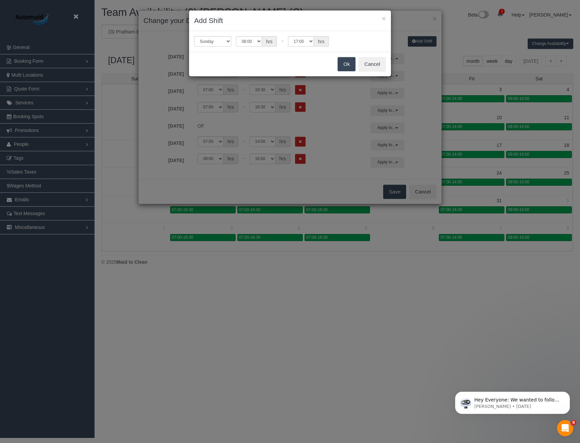
click at [205, 47] on div "Sunday Monday Tuesday Wednesday Thursday Friday Saturday 00:00 00:05 00:10 00:1…" at bounding box center [290, 41] width 202 height 21
click at [211, 43] on select "Sunday Monday Tuesday Wednesday Thursday Friday Saturday" at bounding box center [212, 41] width 37 height 10
select select "number:4"
click at [194, 36] on select "Sunday Monday Tuesday Wednesday Thursday Friday Saturday" at bounding box center [212, 41] width 37 height 10
drag, startPoint x: 253, startPoint y: 39, endPoint x: 253, endPoint y: 44, distance: 5.1
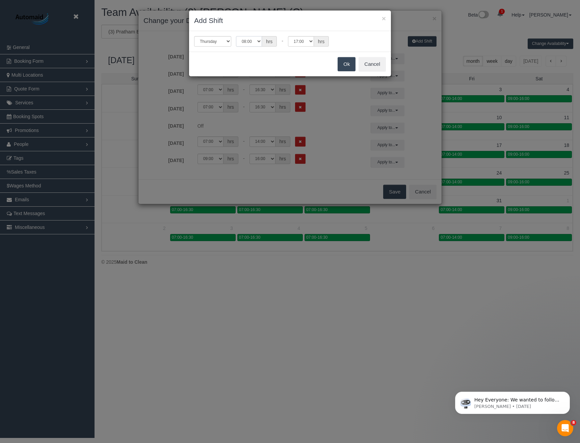
click at [253, 39] on select "00:00 00:05 00:10 00:15 00:20 00:25 00:30 00:35 00:40 00:45 00:50 00:55 01:00 0…" at bounding box center [249, 41] width 26 height 10
select select "string:16:00"
click at [236, 36] on select "00:00 00:05 00:10 00:15 00:20 00:25 00:30 00:35 00:40 00:45 00:50 00:55 01:00 0…" at bounding box center [249, 41] width 26 height 10
click at [344, 63] on button "Ok" at bounding box center [347, 64] width 18 height 14
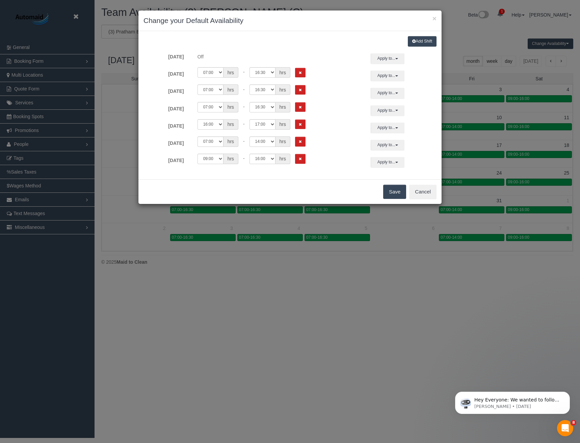
click at [388, 193] on button "Save" at bounding box center [394, 192] width 23 height 14
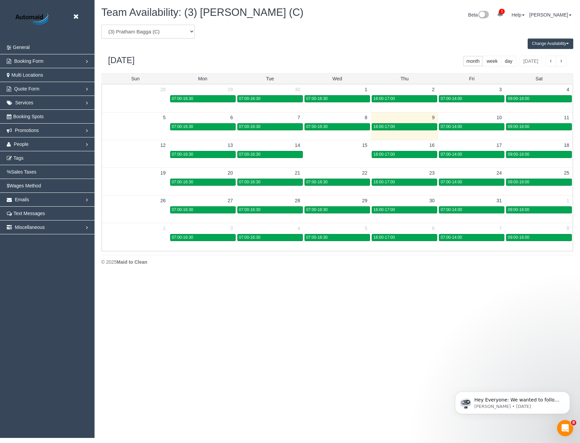
drag, startPoint x: 119, startPoint y: 31, endPoint x: 119, endPoint y: 36, distance: 5.7
click at [119, 31] on select "(0) Account - Tech (0) Office (0) Raunak Test Account (1) Debbie Brodjanac (FT)…" at bounding box center [148, 32] width 94 height 14
select select "number:87337"
click at [101, 25] on select "(0) Account - Tech (0) Office (0) Raunak Test Account (1) Debbie Brodjanac (FT)…" at bounding box center [148, 32] width 94 height 14
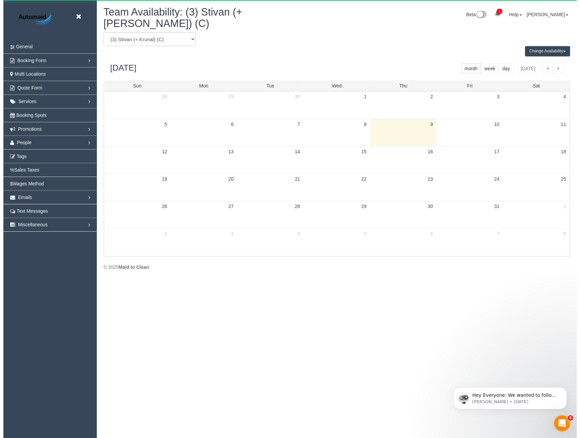
scroll to position [33480, 33175]
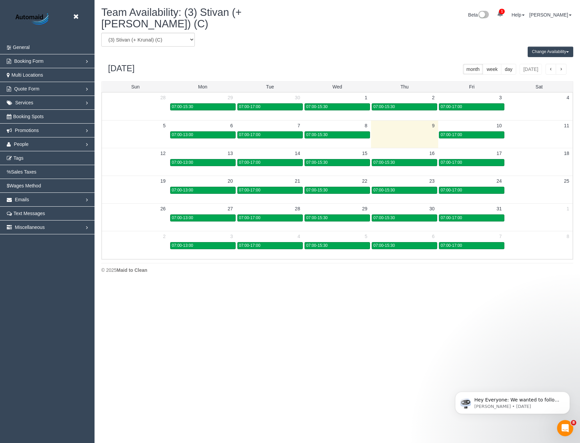
click at [542, 47] on button "Change Availability" at bounding box center [551, 52] width 46 height 10
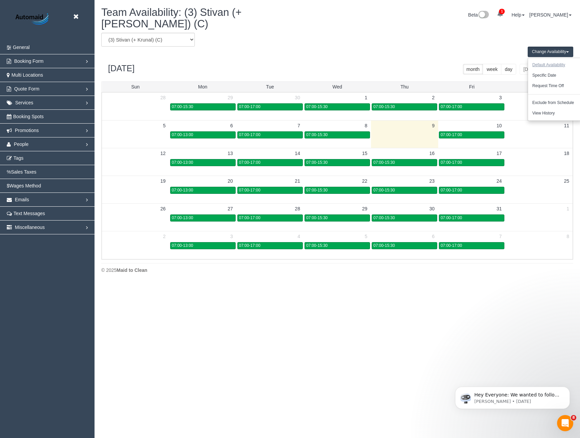
click at [541, 60] on button "Default Availability" at bounding box center [549, 65] width 42 height 10
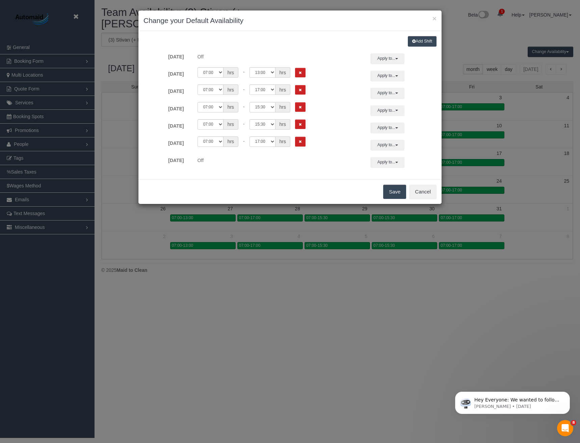
drag, startPoint x: 350, startPoint y: 278, endPoint x: 316, endPoint y: 270, distance: 35.3
click at [350, 278] on div "× Change your Default Availability Add Shift Sunday Off Apply to... All Sunday …" at bounding box center [290, 221] width 580 height 443
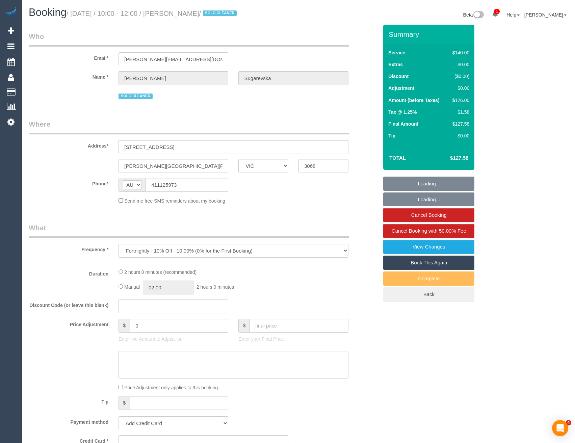
select select "VIC"
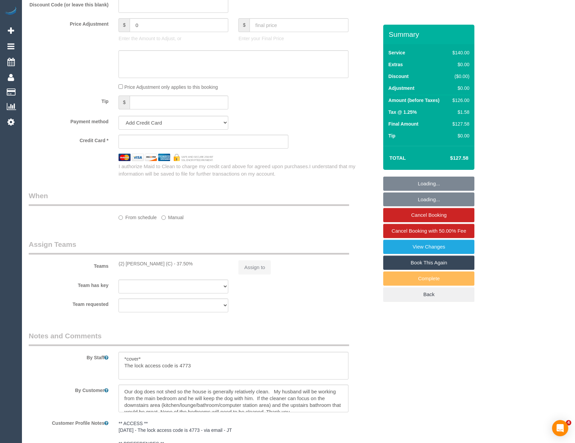
select select "object:900"
select select "string:stripe-pm_1RpeBE2GScqysDRVk3tIXpC6"
select select "number:27"
select select "number:16"
select select "number:19"
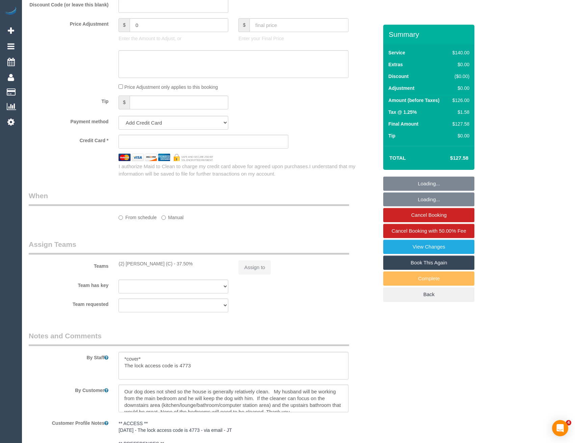
select select "number:24"
select select "number:33"
select select "number:13"
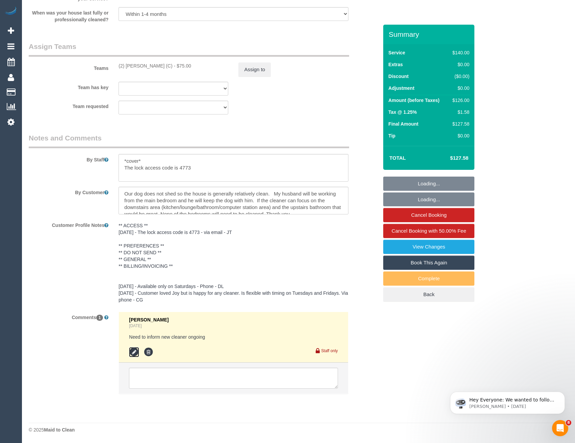
click at [134, 351] on icon at bounding box center [134, 352] width 10 height 10
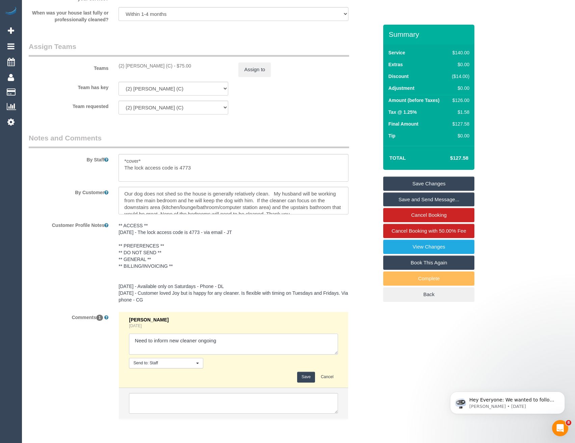
click at [234, 344] on textarea at bounding box center [233, 344] width 209 height 21
type textarea "Need to inform new cleaner ongoing // inf via email"
click at [308, 379] on button "Save" at bounding box center [306, 377] width 18 height 10
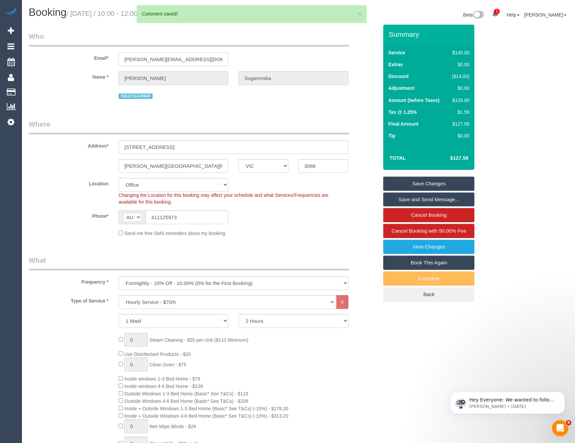
drag, startPoint x: 201, startPoint y: 58, endPoint x: 120, endPoint y: 57, distance: 81.4
click at [119, 57] on input "[PERSON_NAME][EMAIL_ADDRESS][DOMAIN_NAME]" at bounding box center [173, 59] width 110 height 14
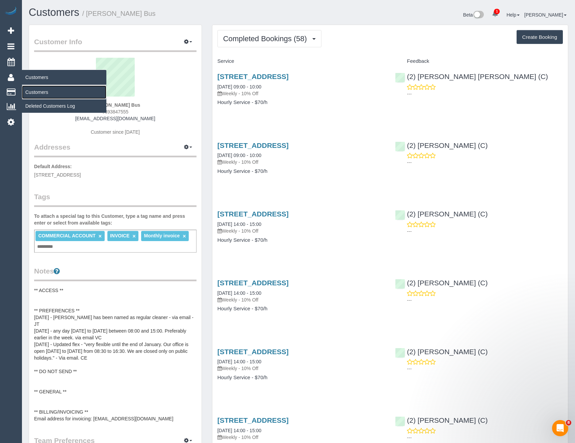
click at [36, 91] on link "Customers" at bounding box center [64, 92] width 84 height 14
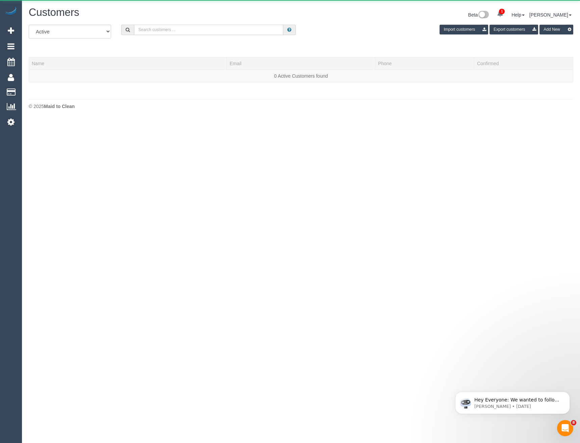
click at [184, 34] on input "text" at bounding box center [209, 30] width 150 height 10
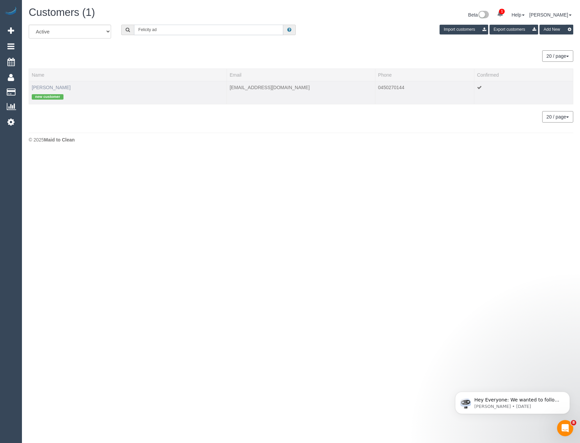
type input "Felicity ad"
click at [48, 86] on link "[PERSON_NAME]" at bounding box center [51, 87] width 39 height 5
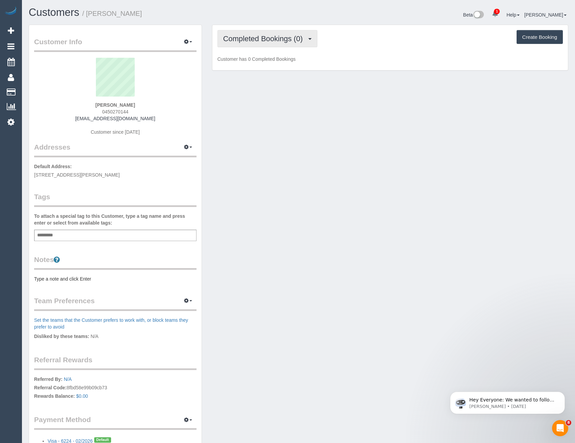
click at [278, 44] on button "Completed Bookings (0)" at bounding box center [267, 38] width 100 height 17
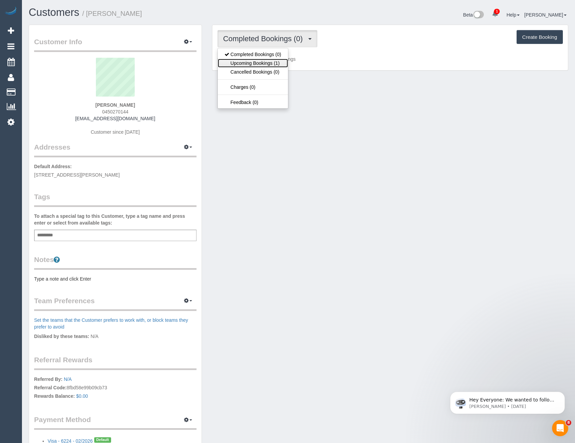
click at [274, 67] on link "Upcoming Bookings (1)" at bounding box center [253, 63] width 70 height 9
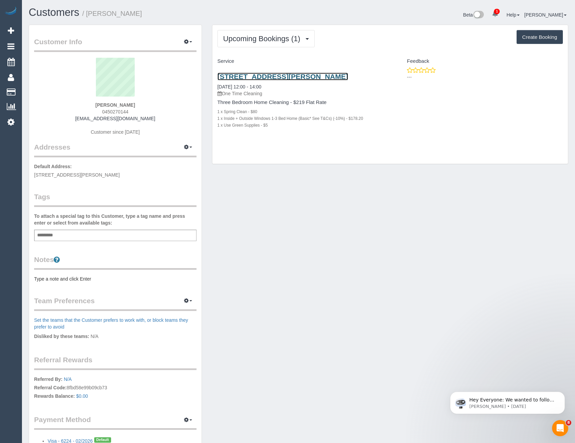
click at [270, 77] on link "[STREET_ADDRESS][PERSON_NAME]" at bounding box center [282, 77] width 131 height 8
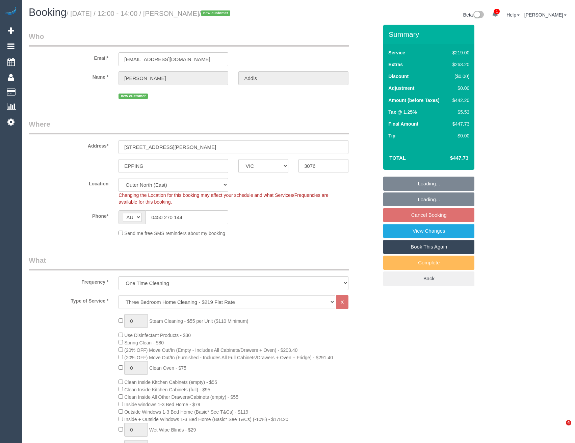
select select "VIC"
select select "number:29"
select select "number:14"
select select "number:18"
select select "number:36"
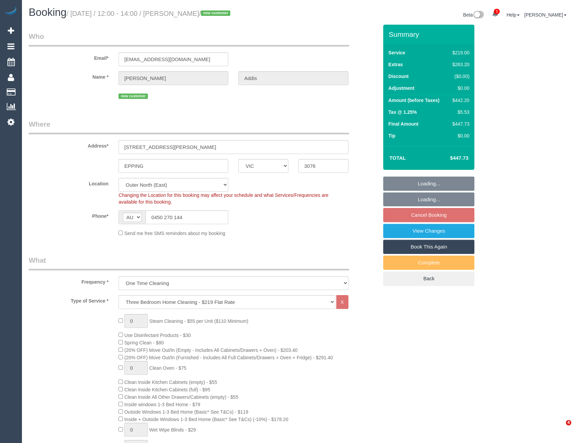
select select "number:26"
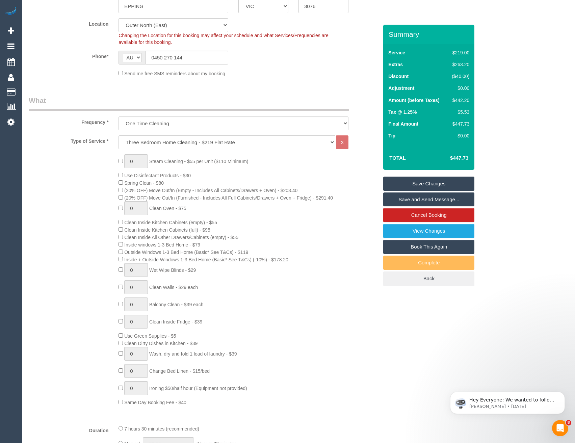
scroll to position [169, 0]
